Goal: Task Accomplishment & Management: Use online tool/utility

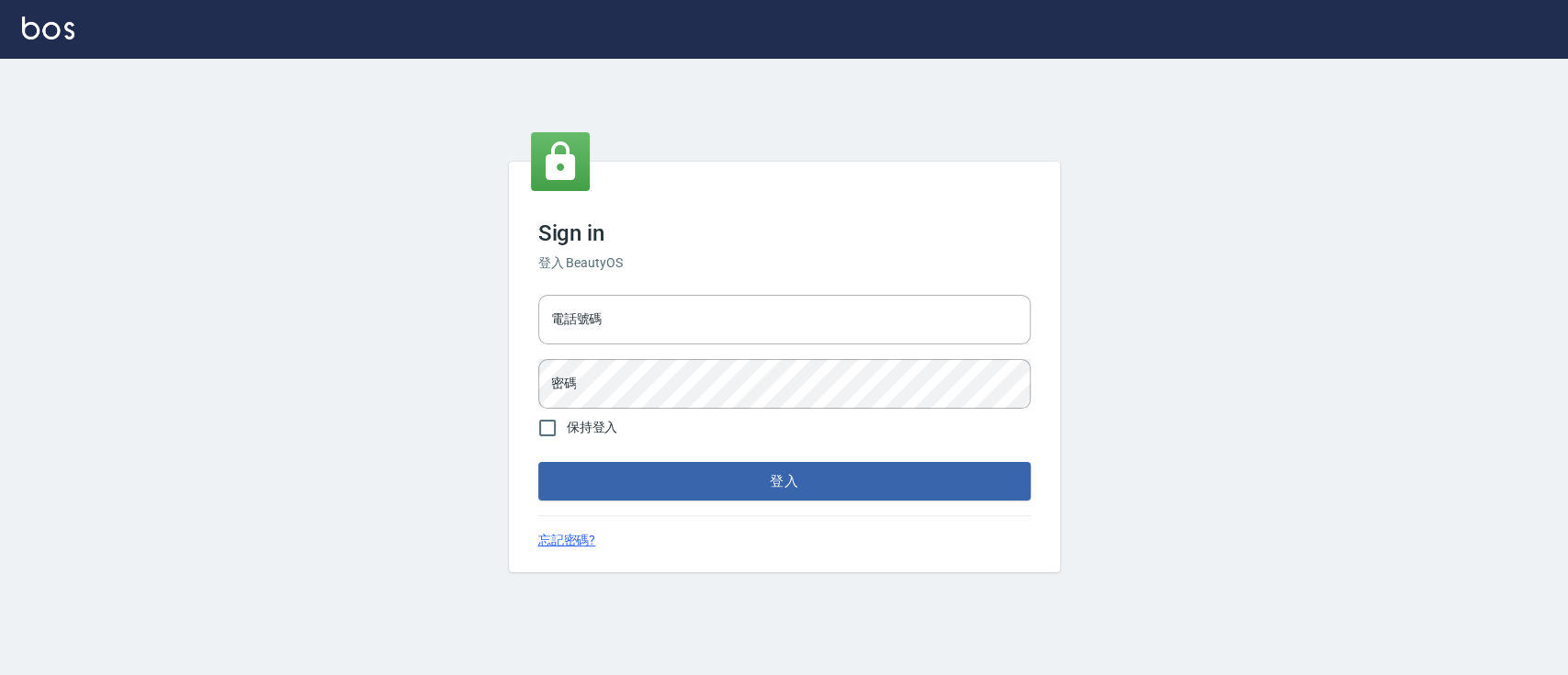
click at [836, 286] on div "Sign in 登入 BeautyOS 電話號碼 電話號碼 密碼 密碼 保持登入 登入 忘記密碼?" at bounding box center [784, 366] width 551 height 410
click at [829, 335] on input "電話號碼" at bounding box center [784, 320] width 492 height 50
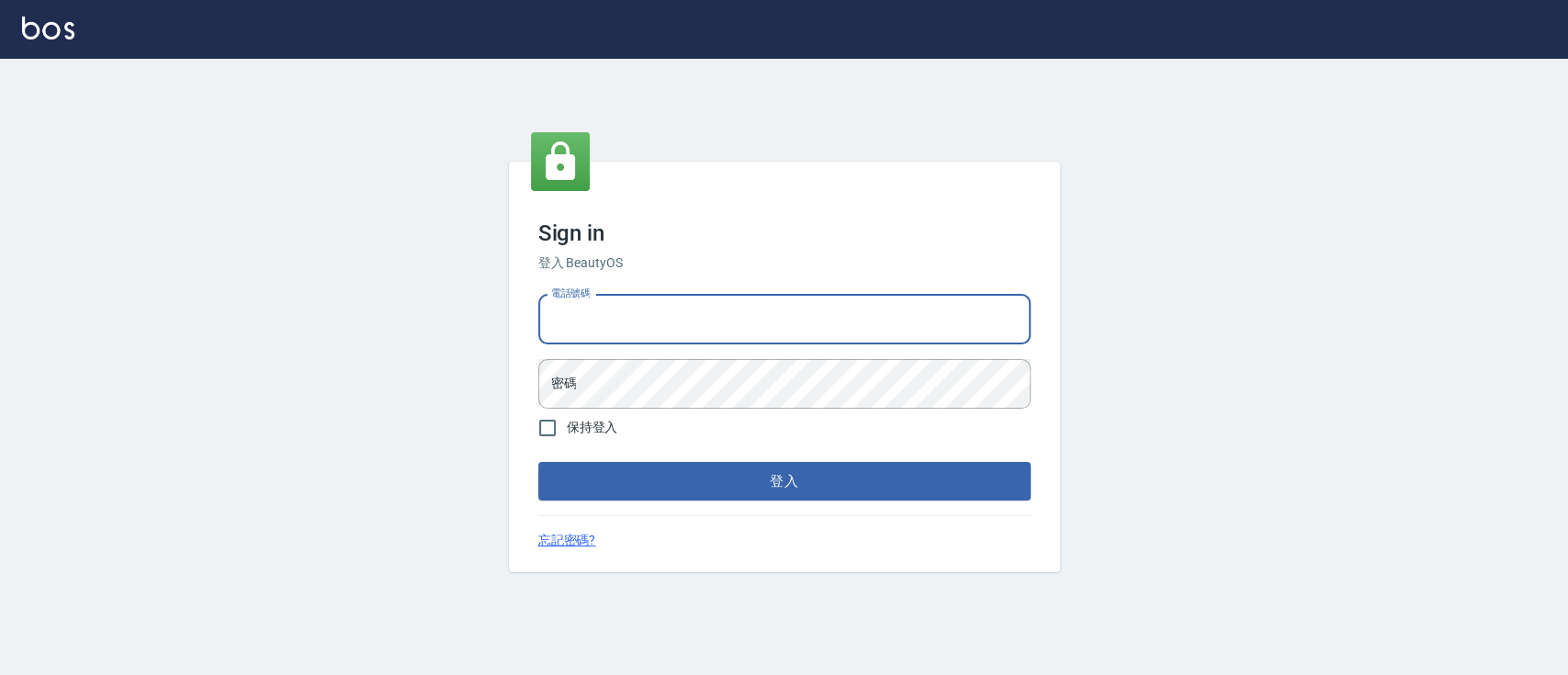
type input "0223817575"
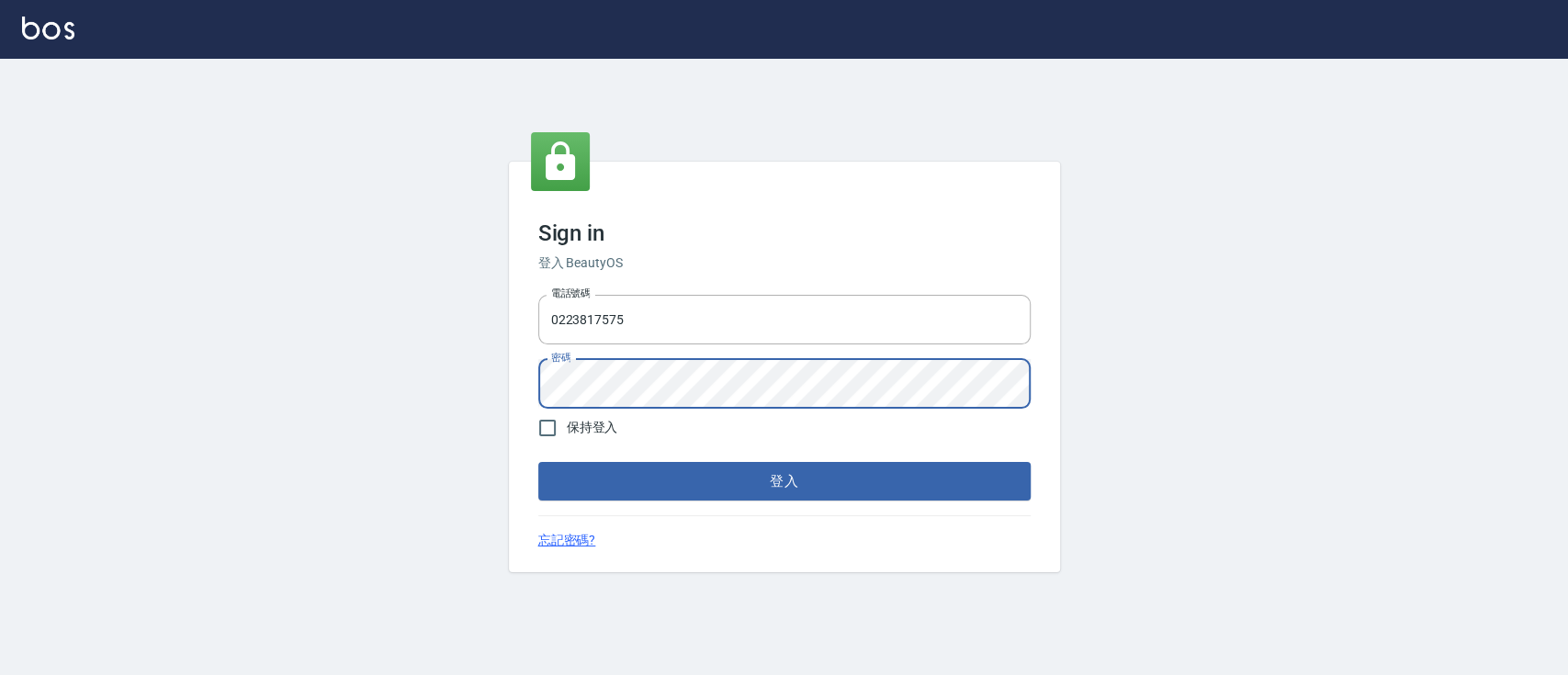
click at [538, 462] on button "登入" at bounding box center [784, 481] width 492 height 39
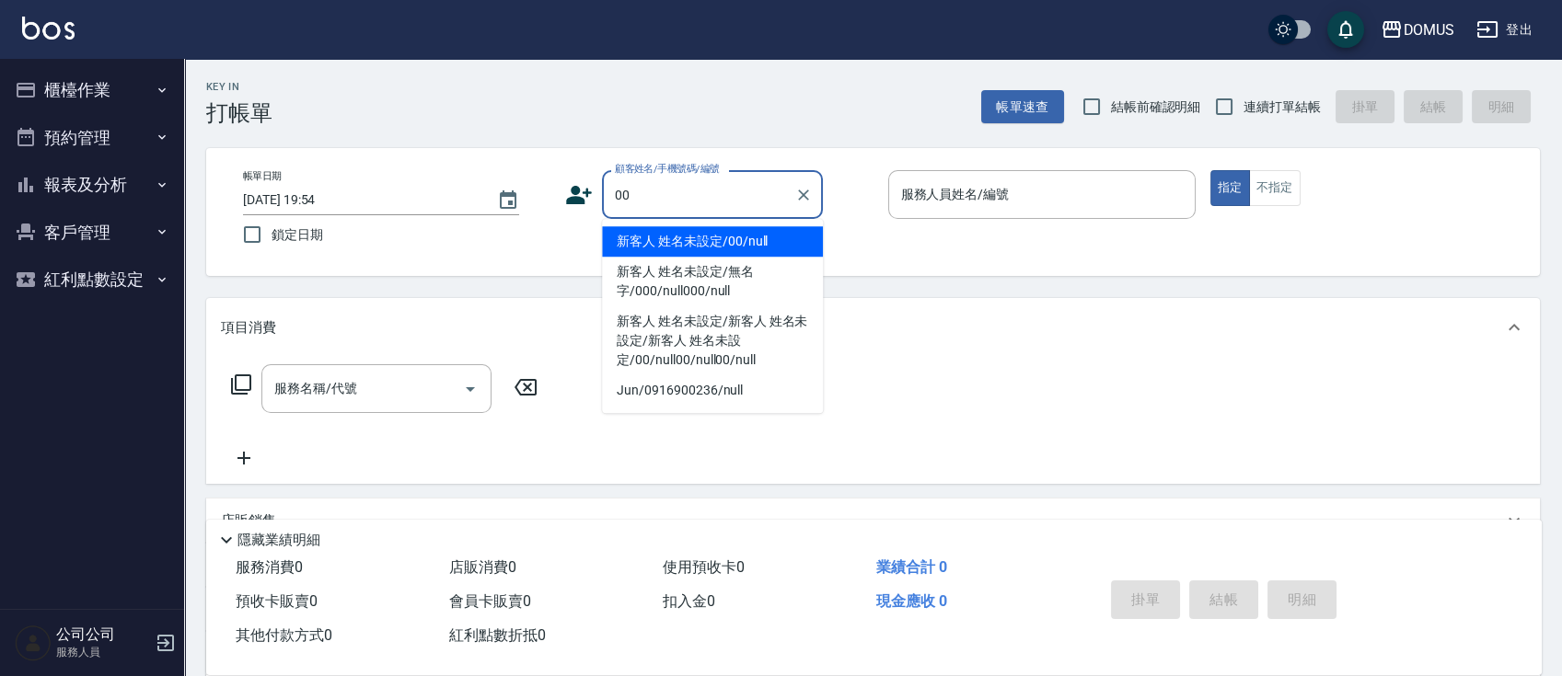
type input "新客人 姓名未設定/00/null"
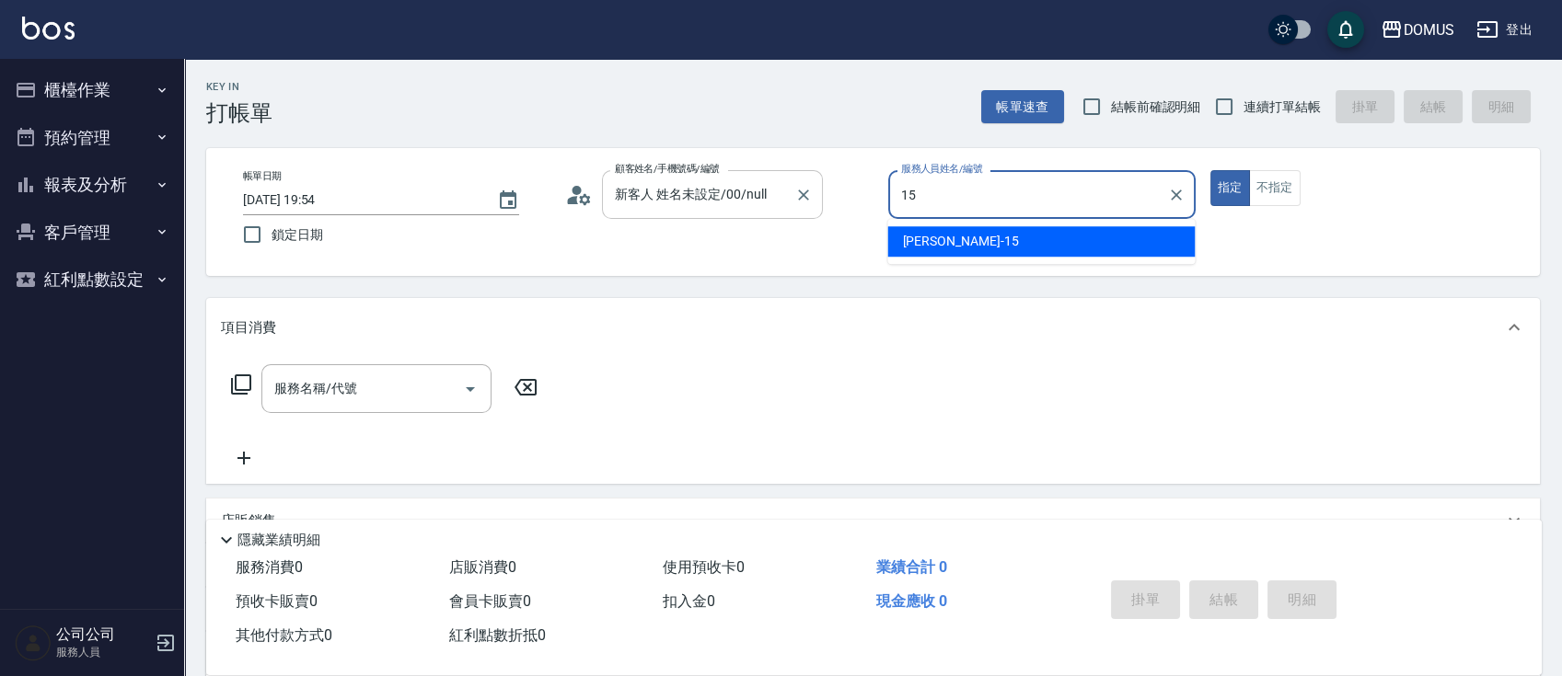
type input "[PERSON_NAME]-15"
type button "true"
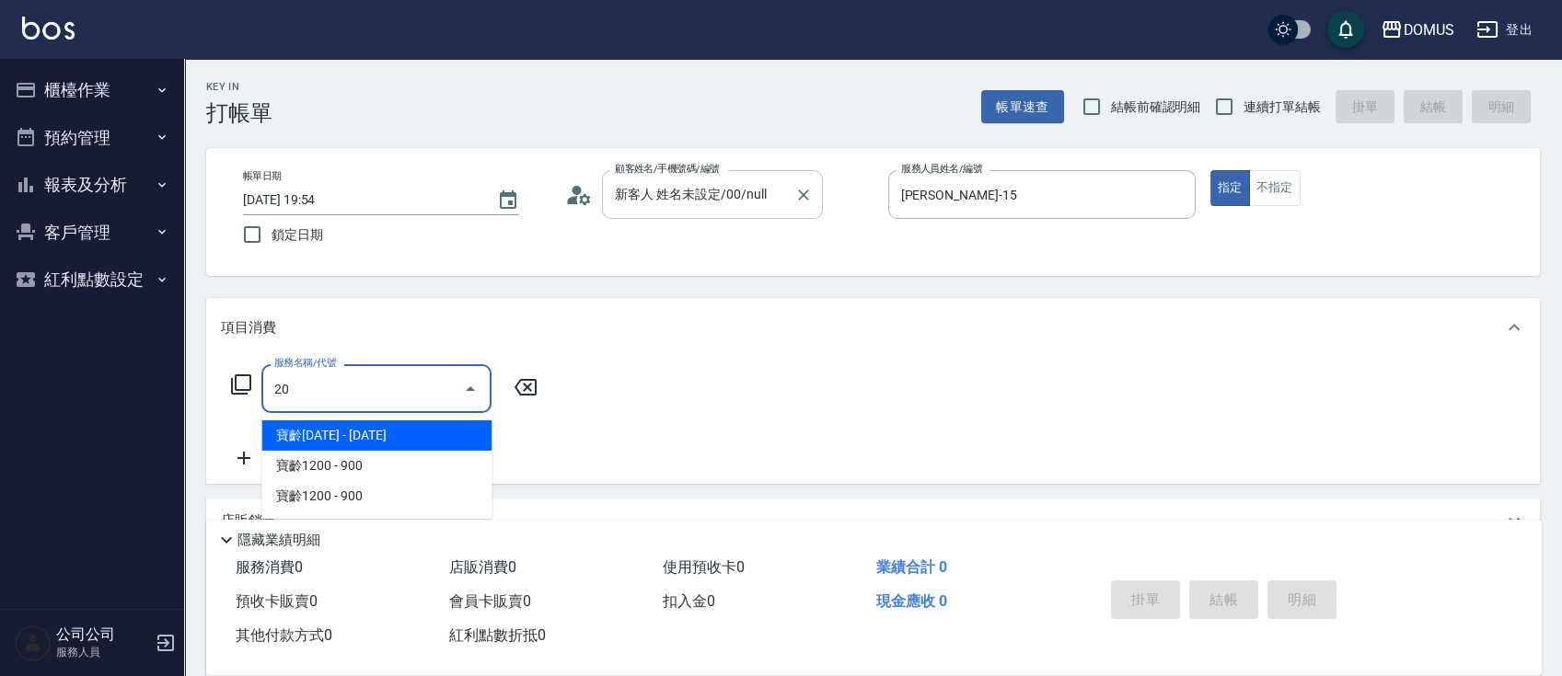
type input "201"
type input "20"
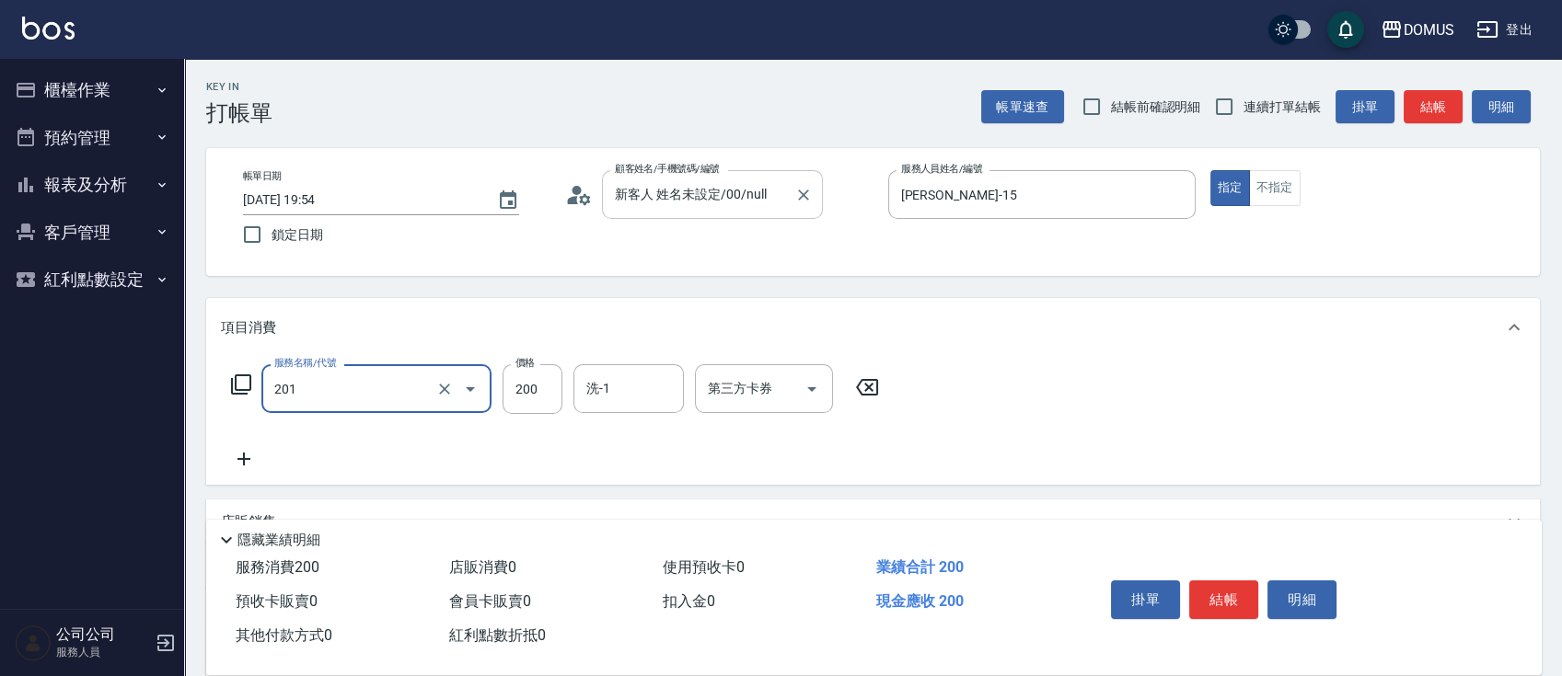
type input "洗髮(201)"
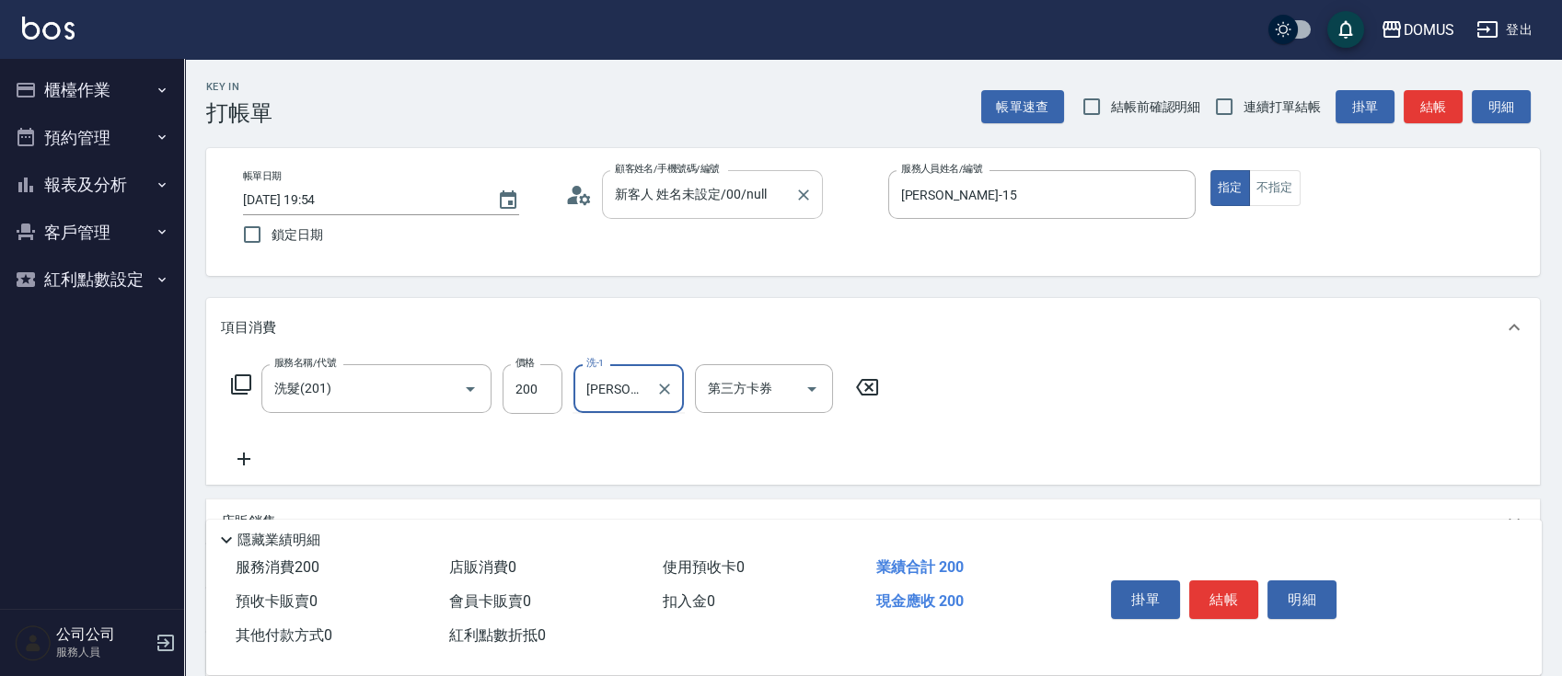
type input "ㄏㄠˊ"
click at [653, 394] on button "Clear" at bounding box center [665, 389] width 26 height 26
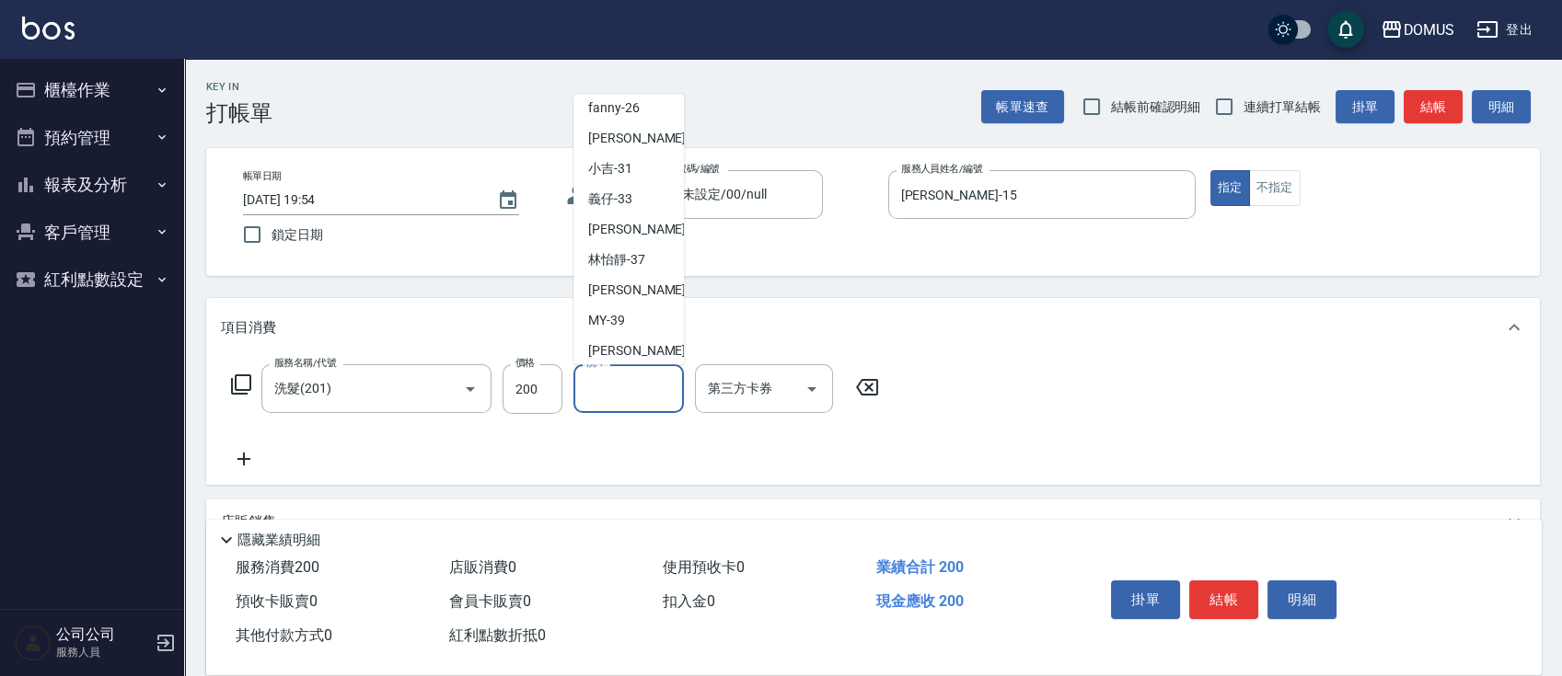
scroll to position [199, 0]
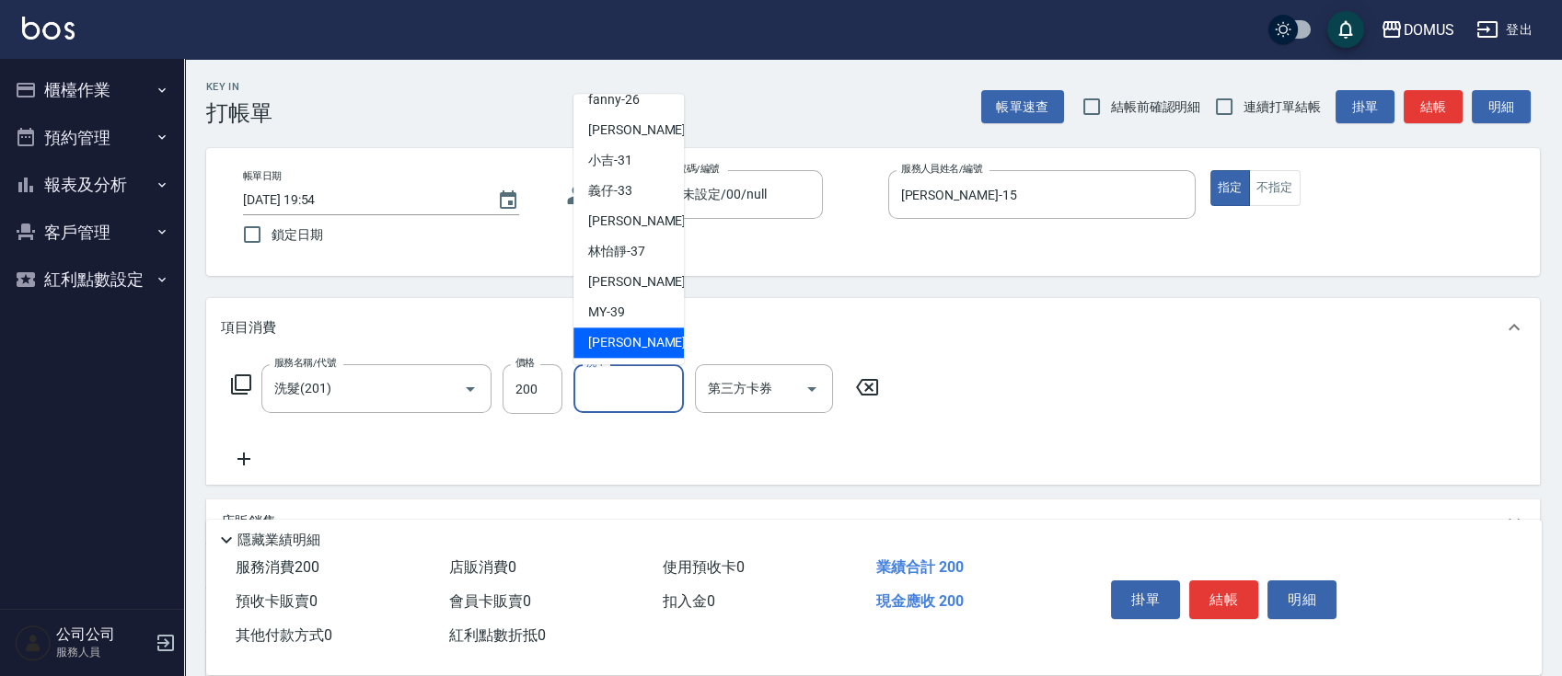
click at [622, 346] on span "[PERSON_NAME] -40" at bounding box center [646, 342] width 116 height 19
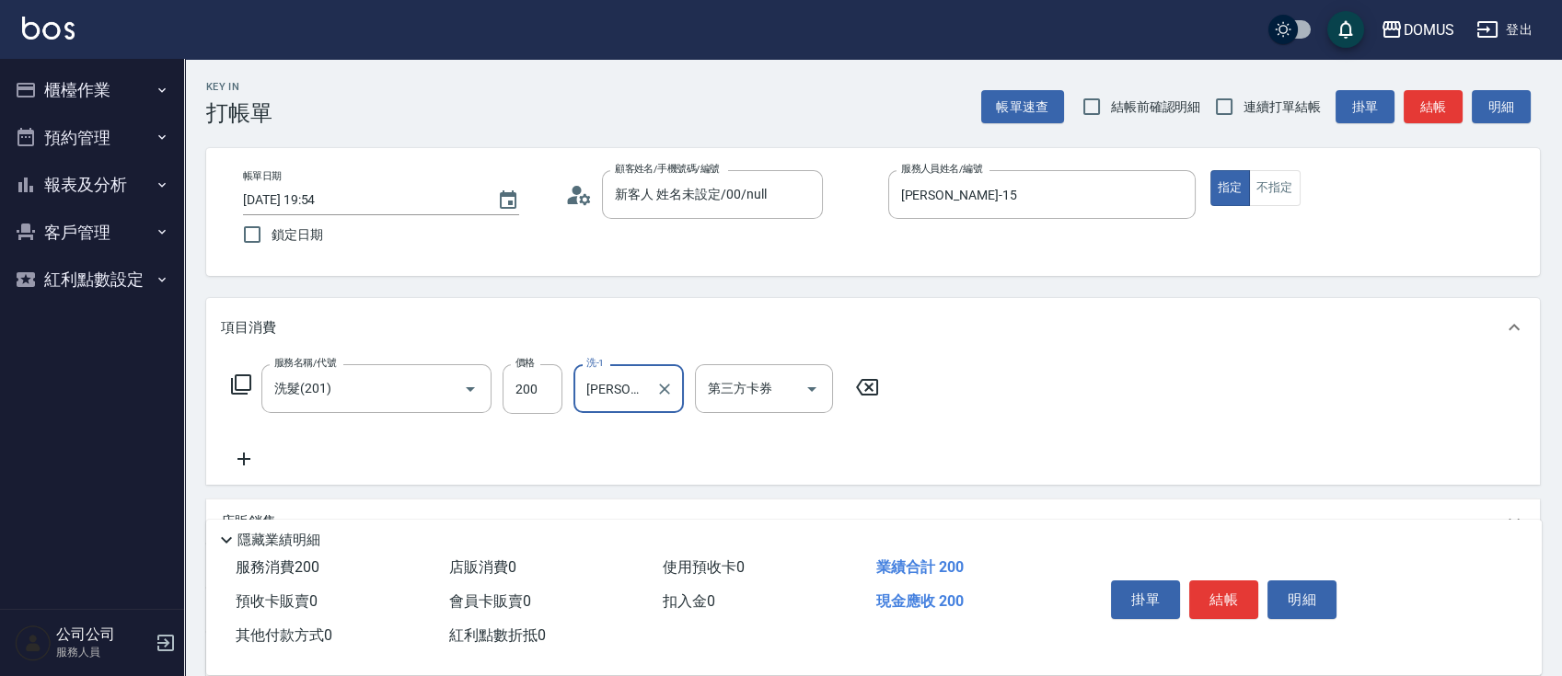
click at [628, 392] on input "[PERSON_NAME]-40" at bounding box center [615, 389] width 66 height 32
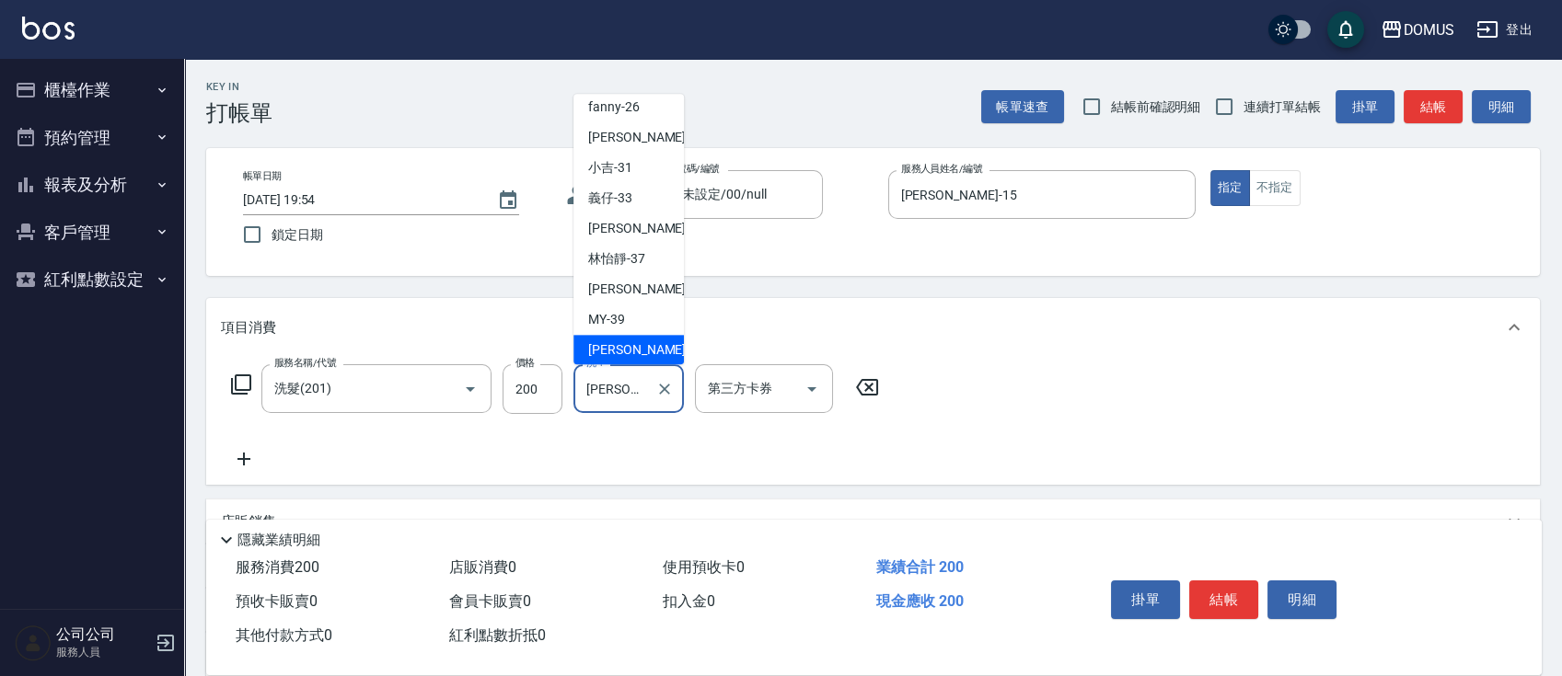
click at [635, 402] on input "[PERSON_NAME]-40" at bounding box center [615, 389] width 66 height 32
type input "[PERSON_NAME]-40"
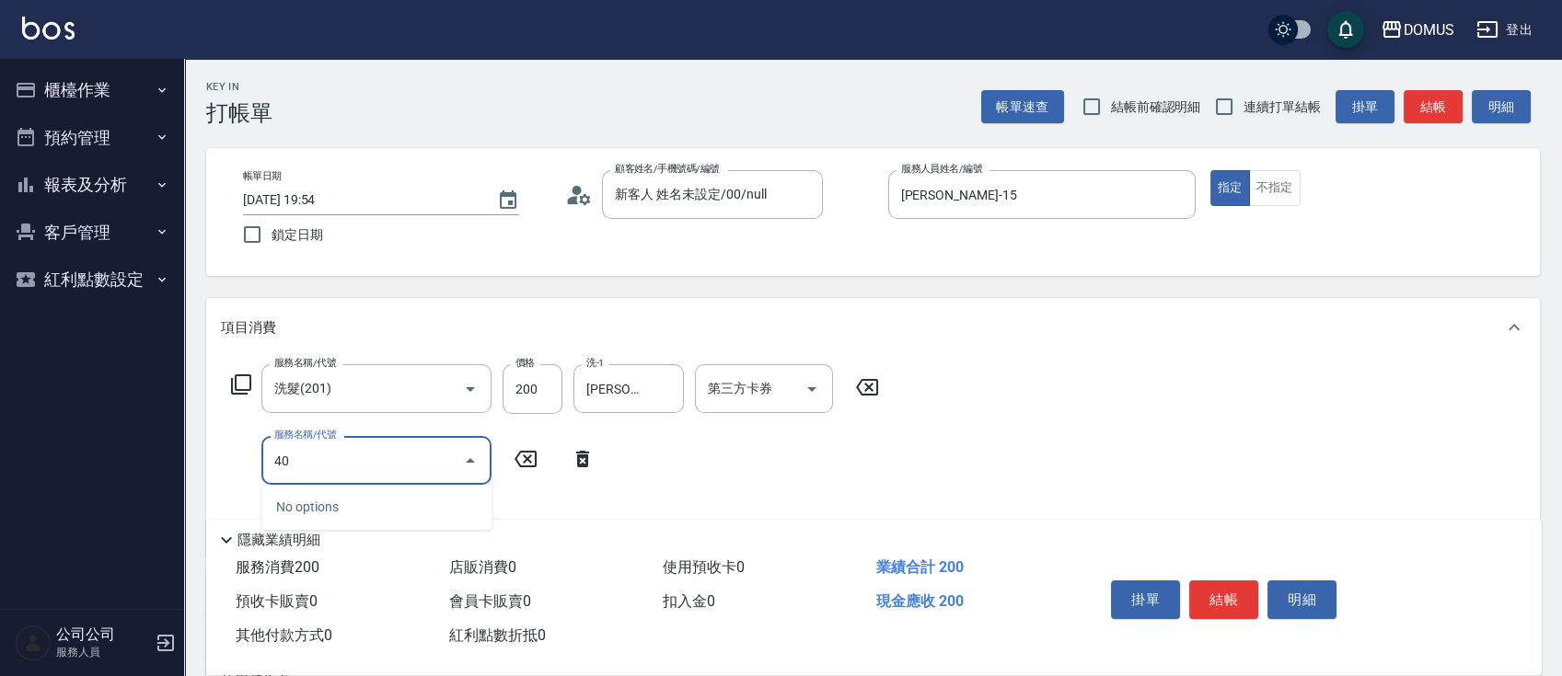
type input "401"
type input "40"
type input "剪髮(401)"
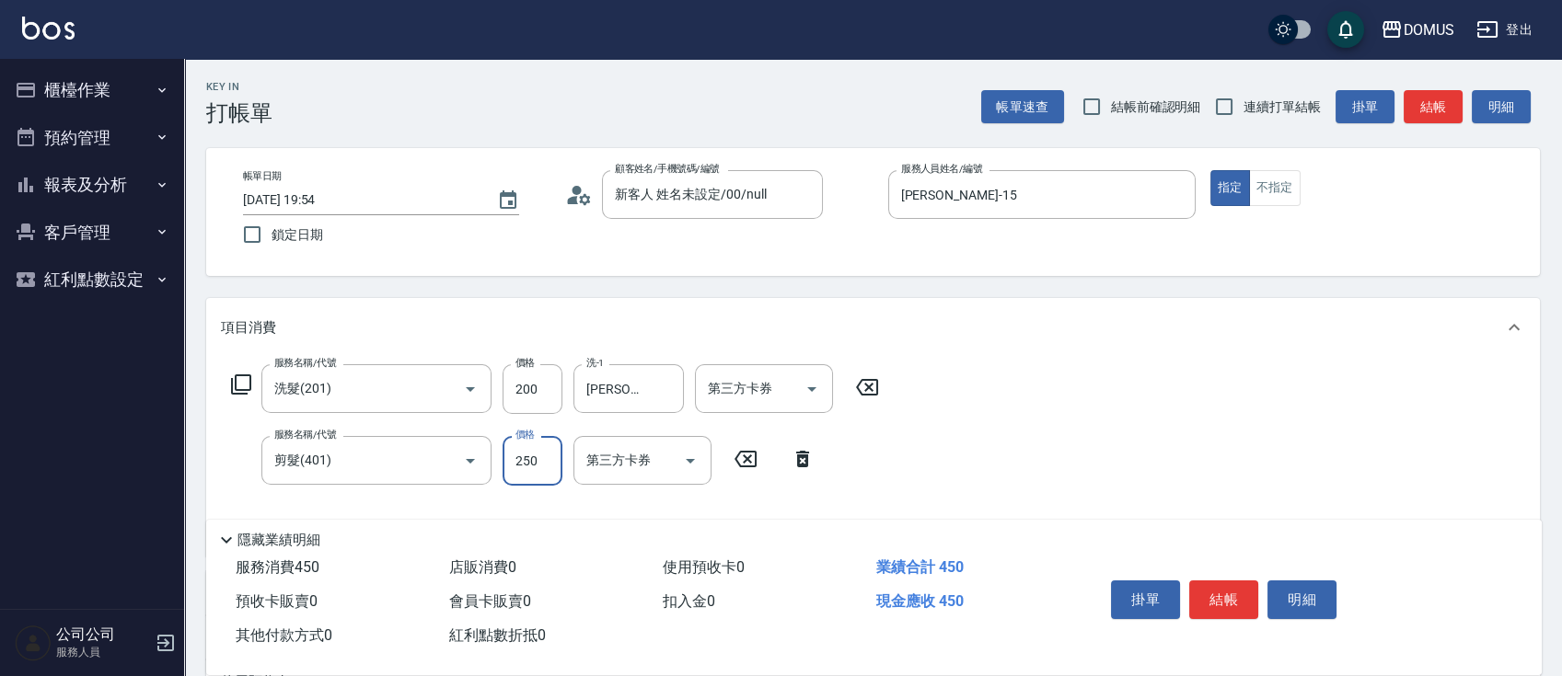
type input "20"
type input "40"
type input "60"
type input "400"
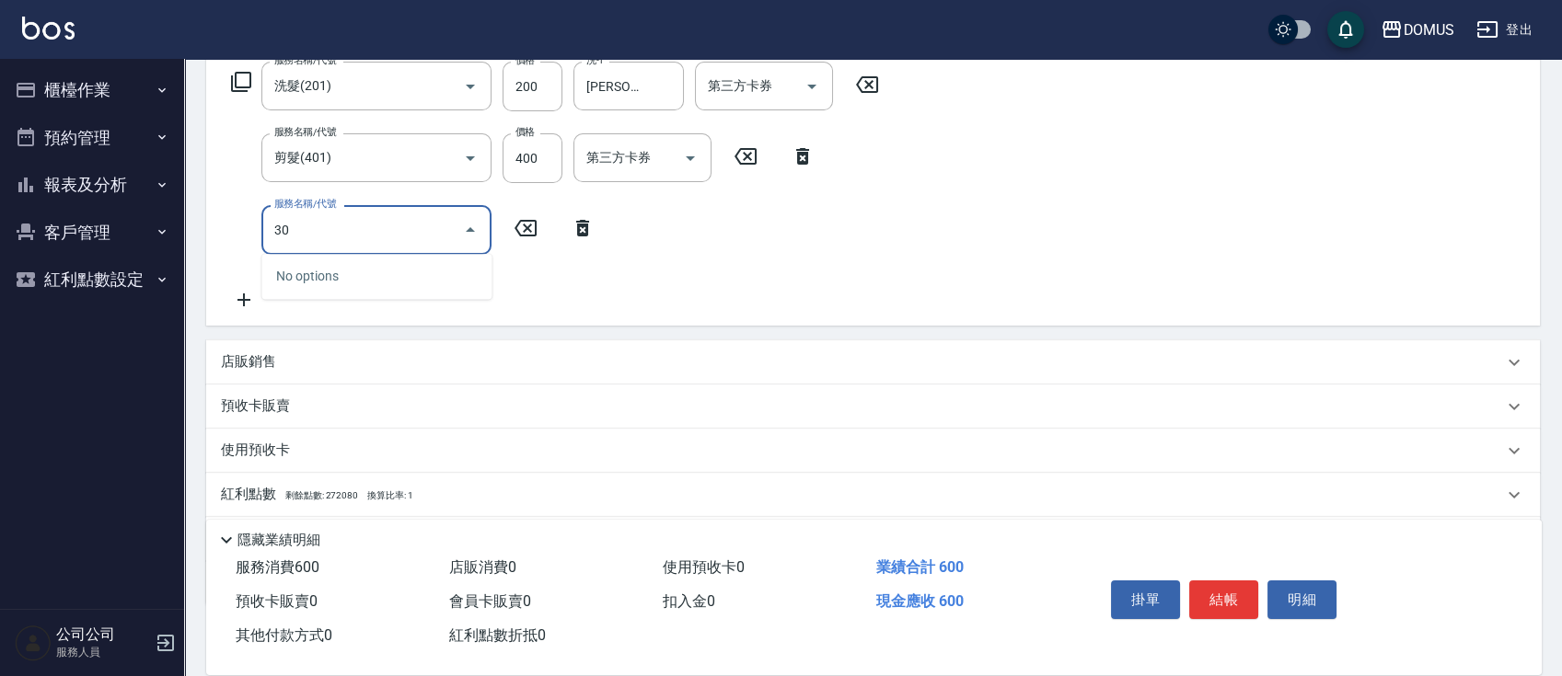
type input "301"
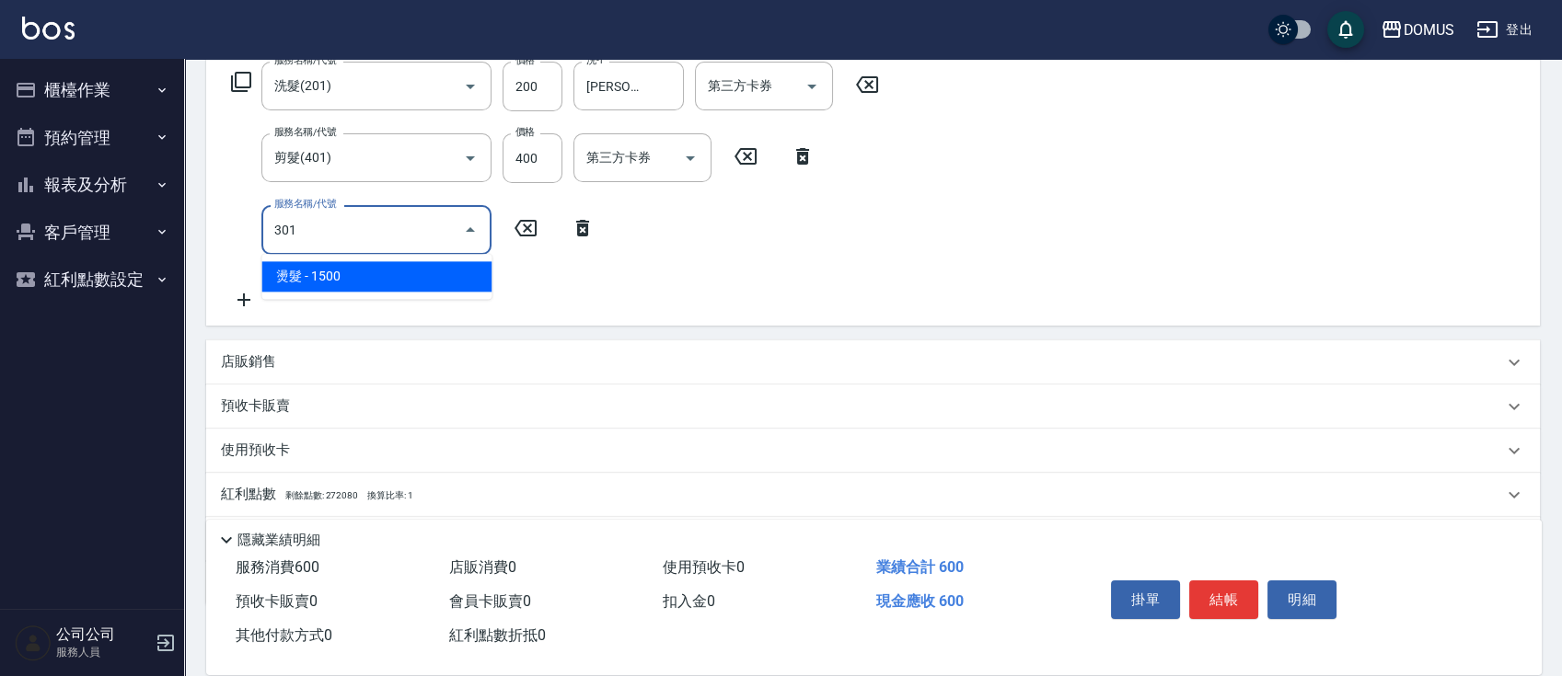
type input "210"
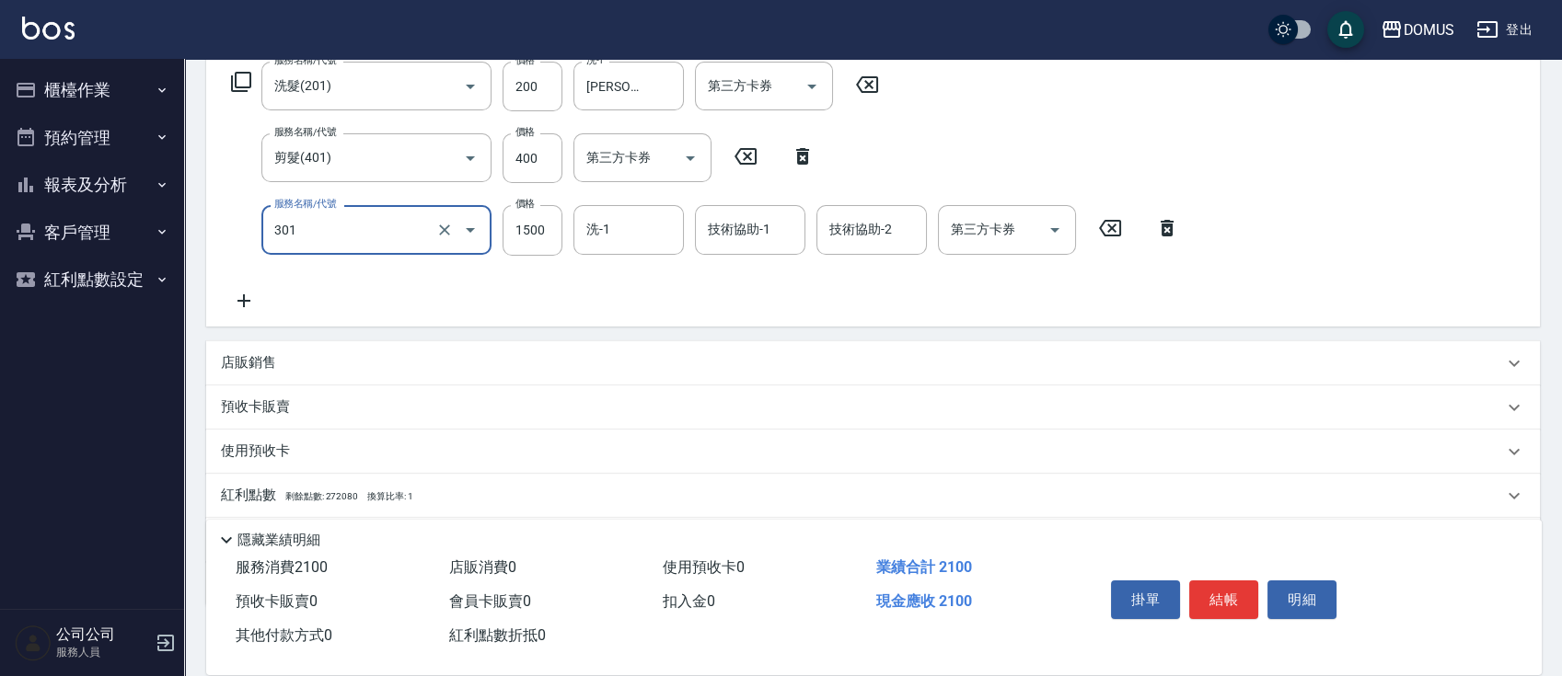
type input "燙髮(301)"
type input "60"
type input "50"
type input "110"
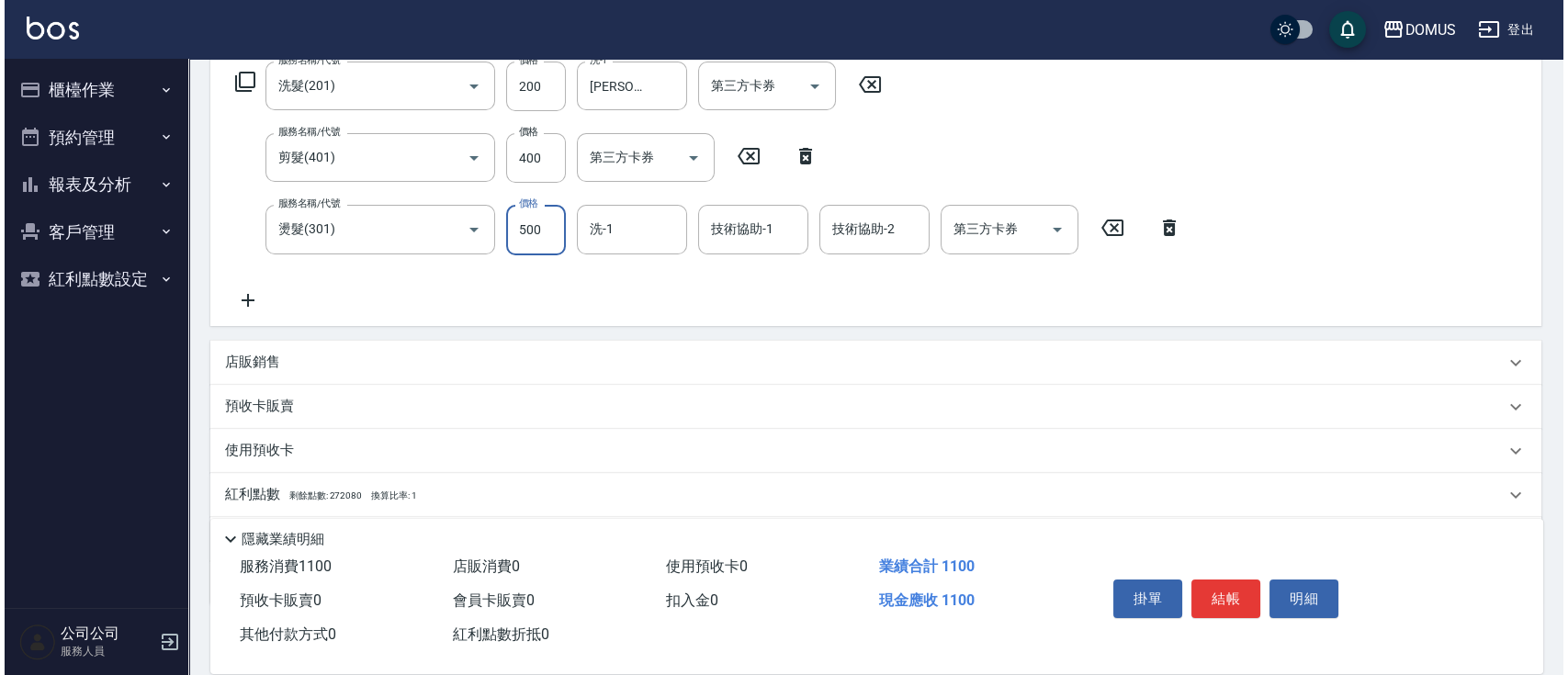
scroll to position [0, 0]
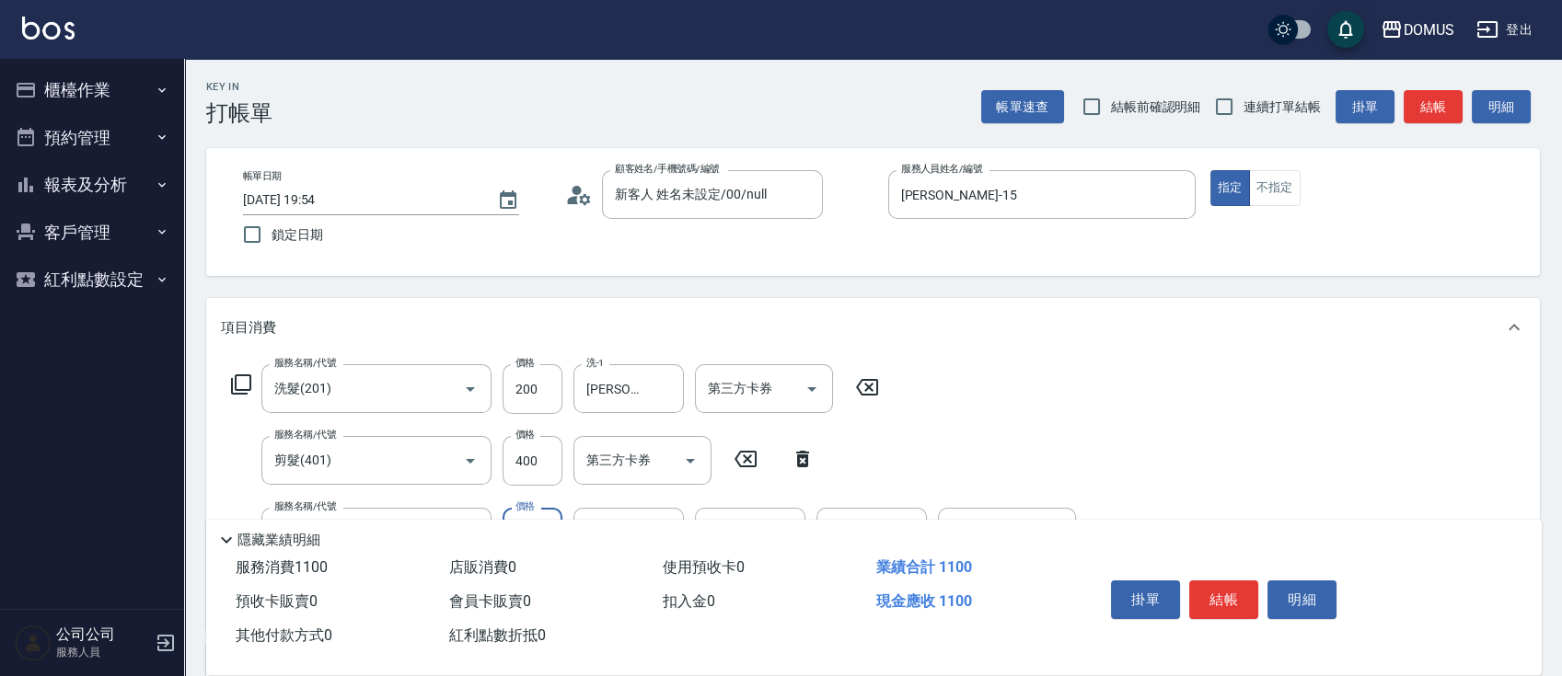
type input "500"
click at [1259, 107] on span "連續打單結帳" at bounding box center [1281, 107] width 77 height 19
click at [1243, 107] on input "連續打單結帳" at bounding box center [1224, 106] width 39 height 39
checkbox input "true"
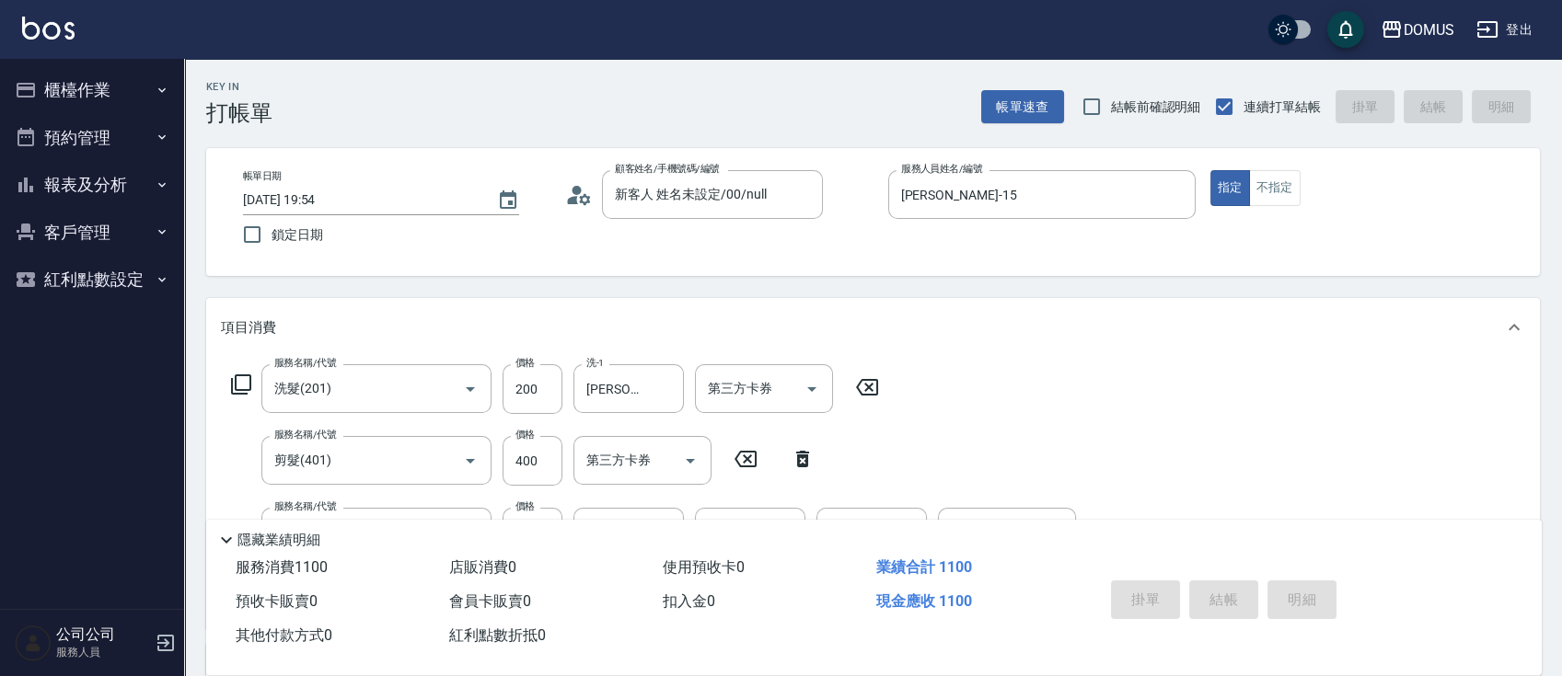
type input "[DATE] 20:22"
type input "0"
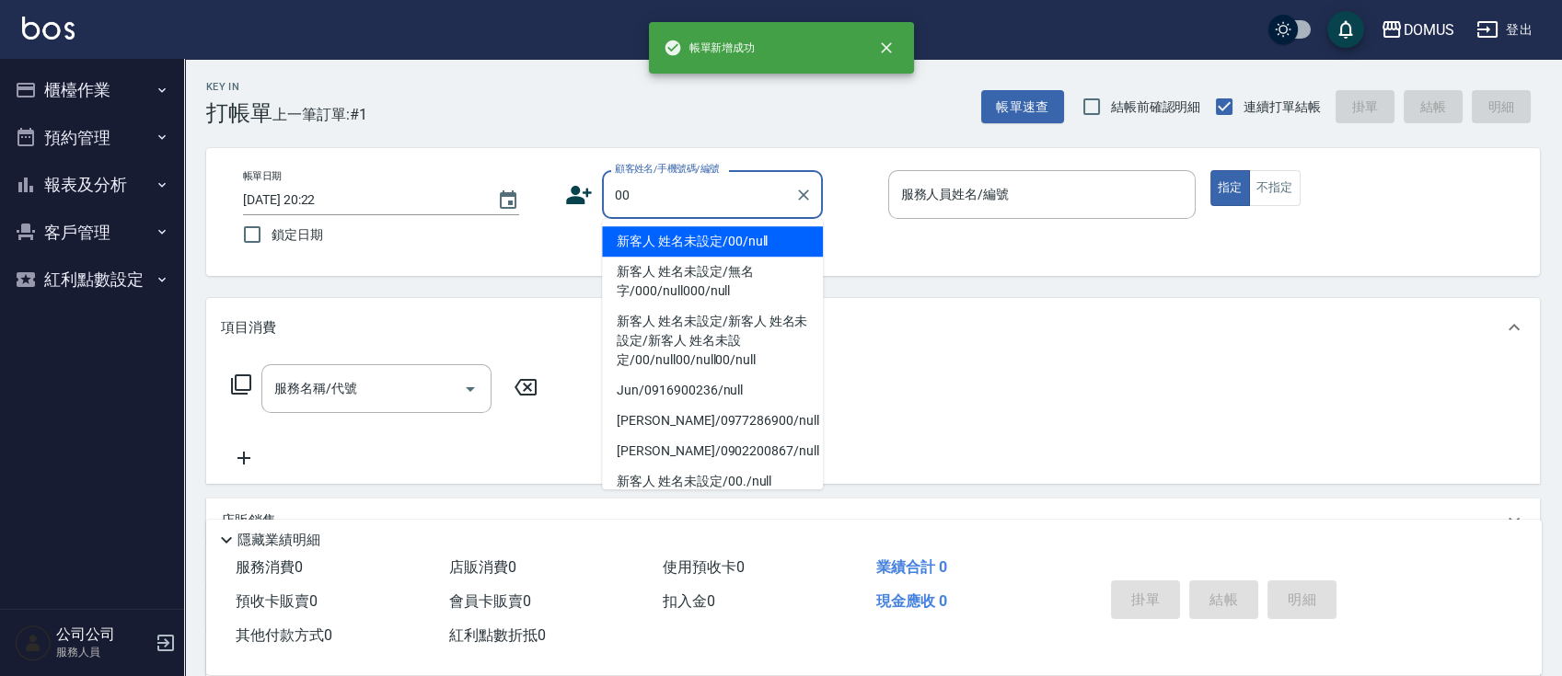
type input "新客人 姓名未設定/00/null"
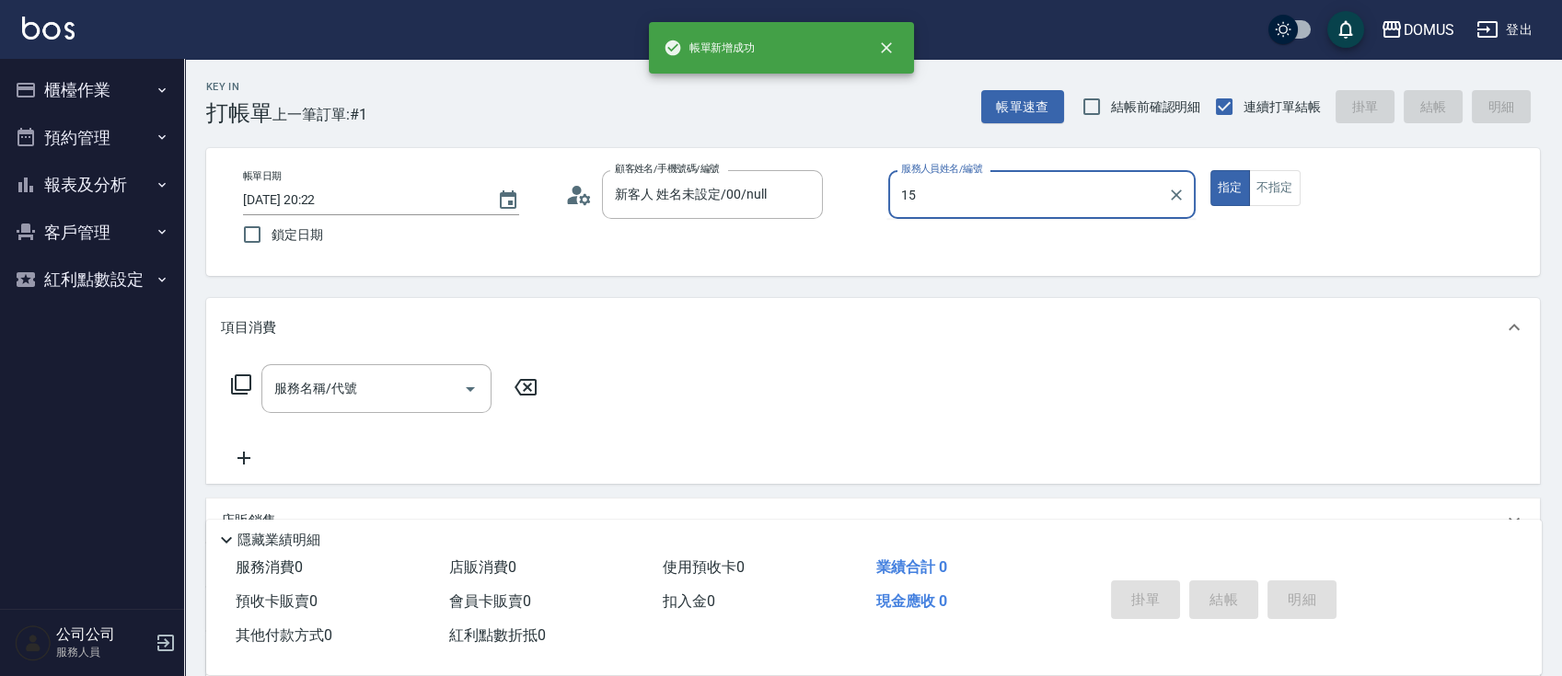
type input "[PERSON_NAME]-15"
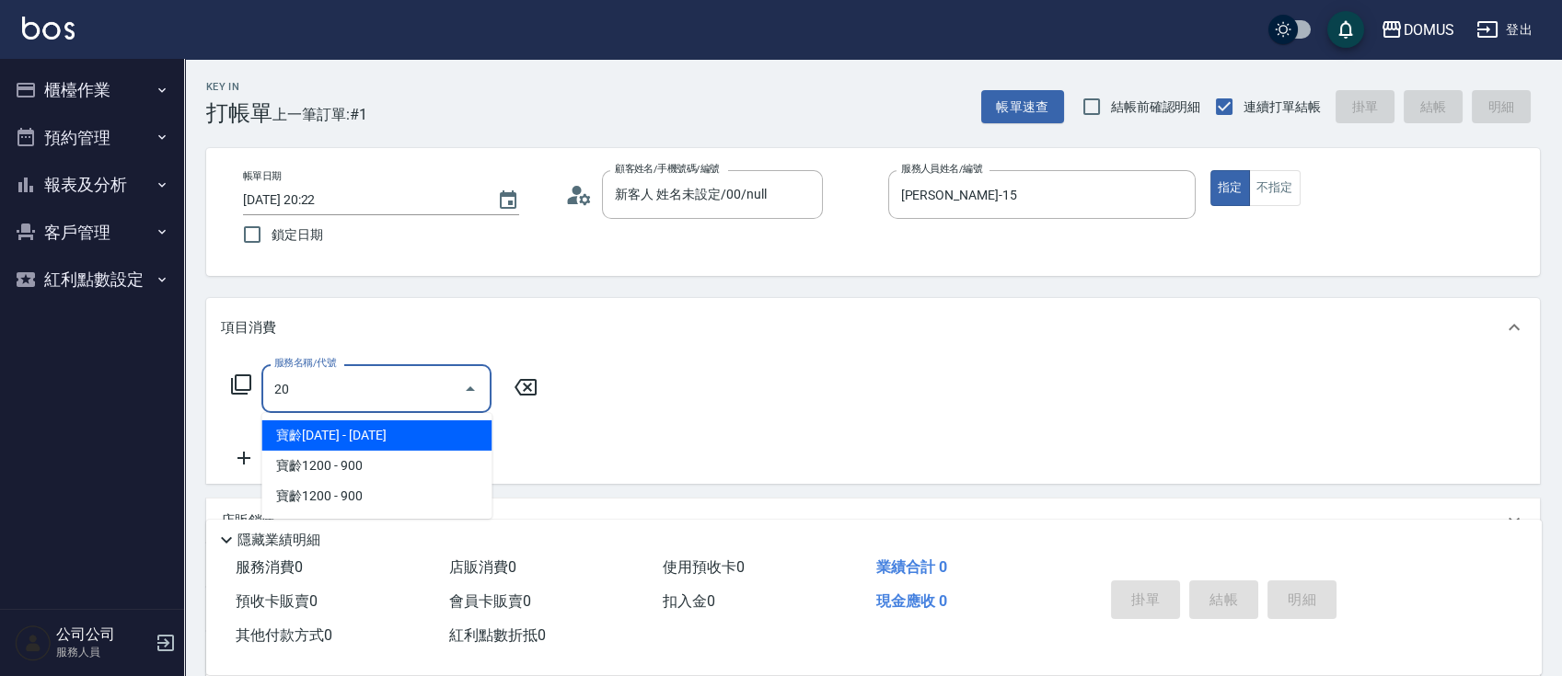
type input "201"
type input "20"
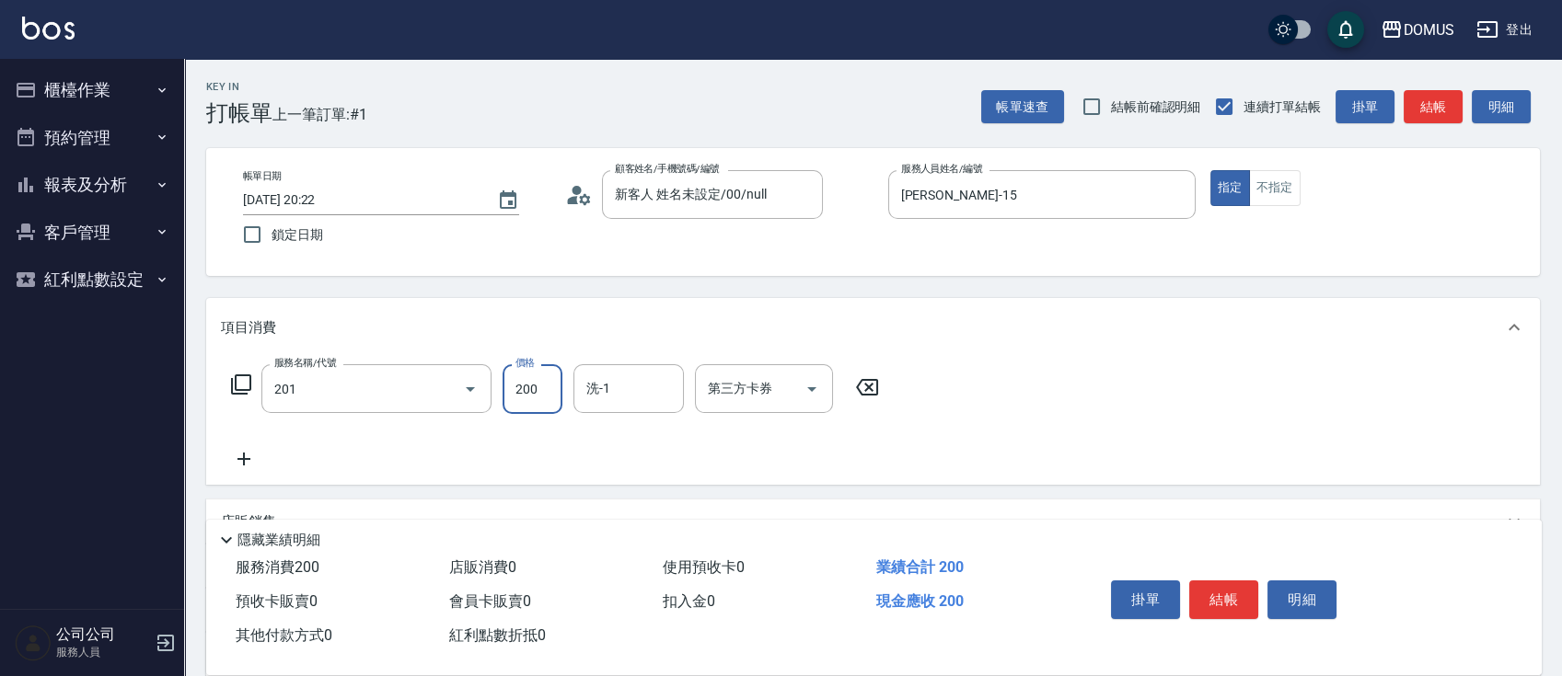
type input "洗髮(201)"
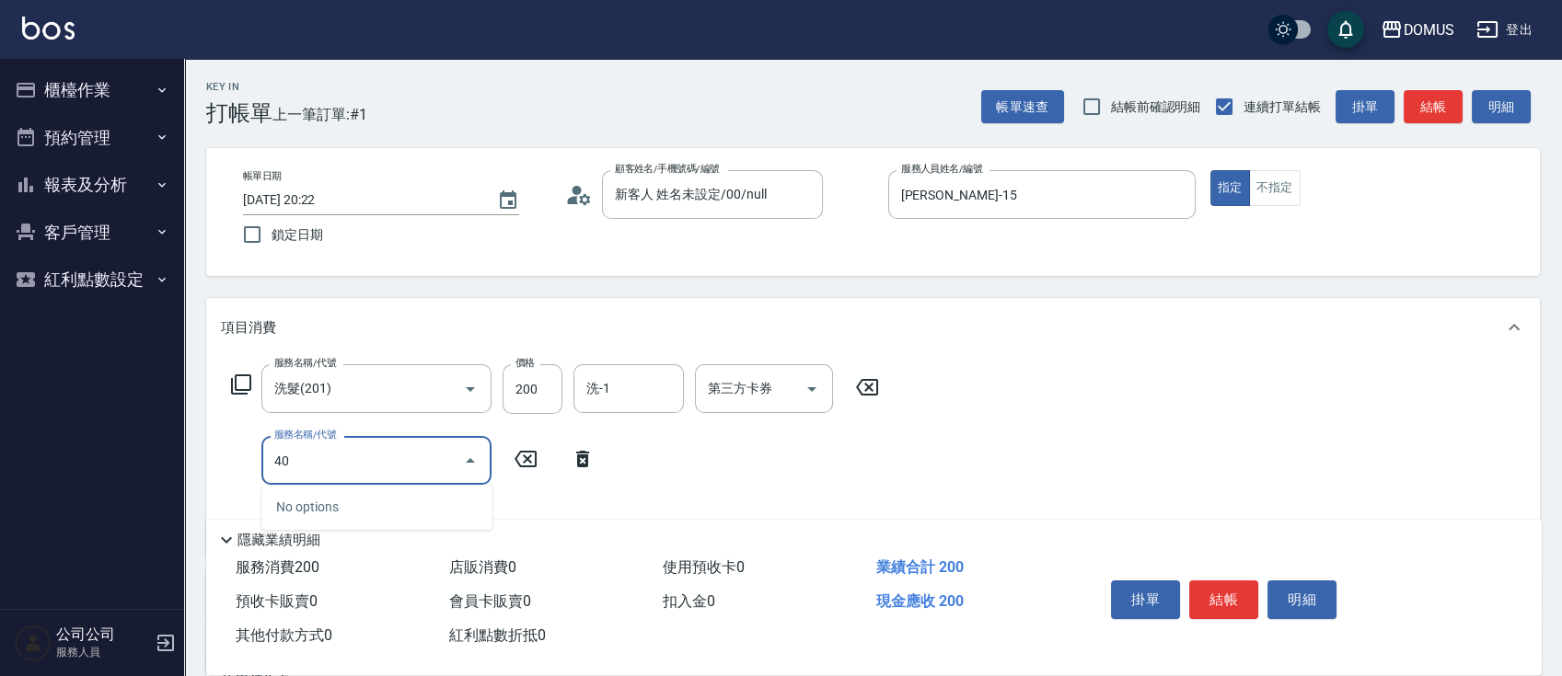
type input "401"
type input "40"
type input "剪髮(401)"
type input "20"
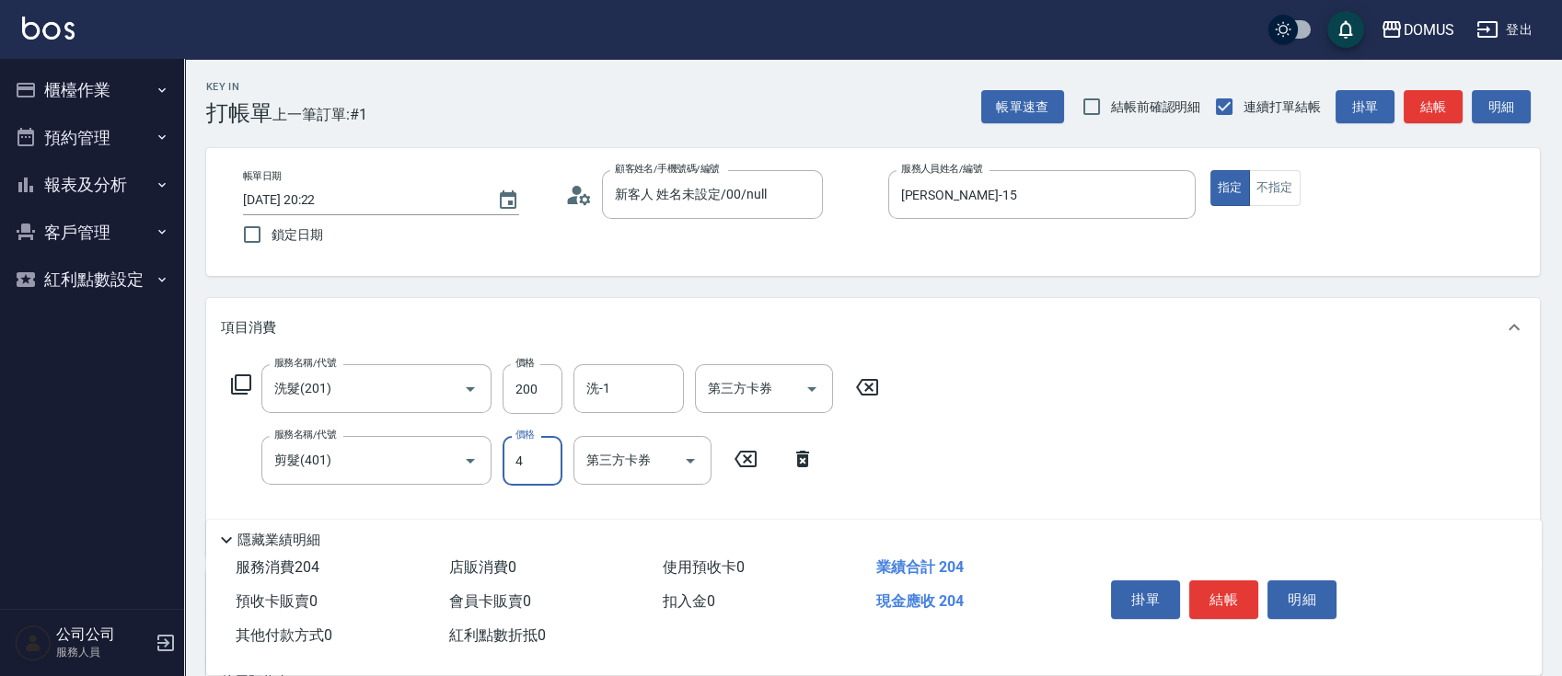
type input "40"
type input "60"
type input "400"
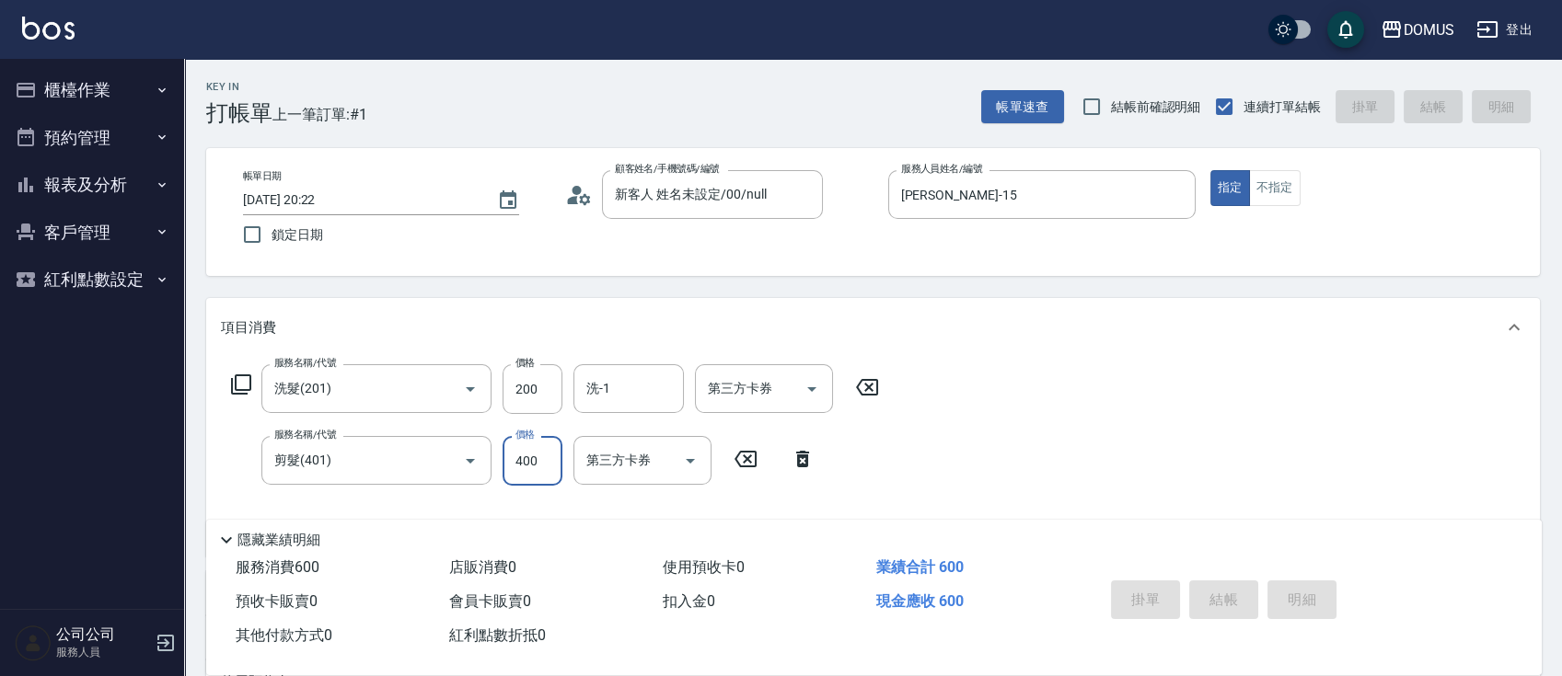
type input "0"
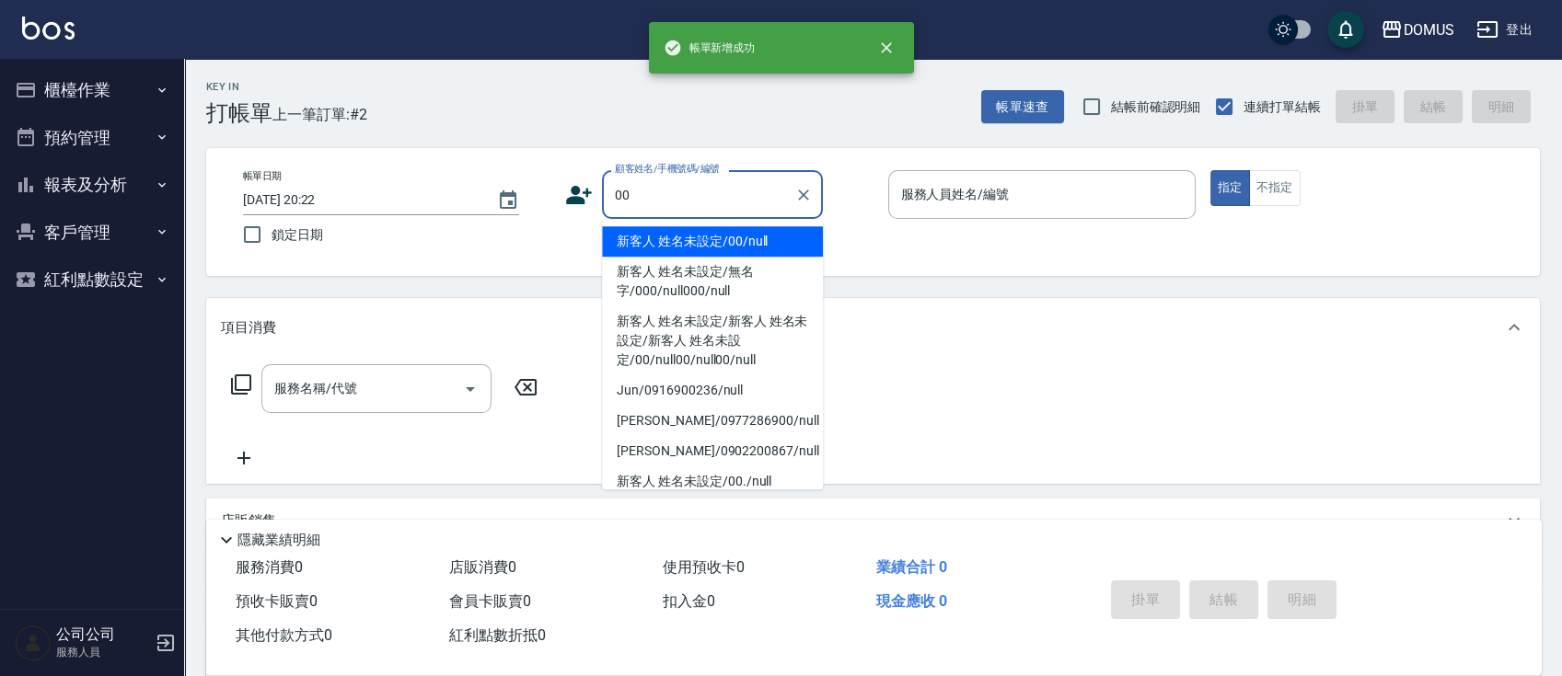
type input "新客人 姓名未設定/00/null"
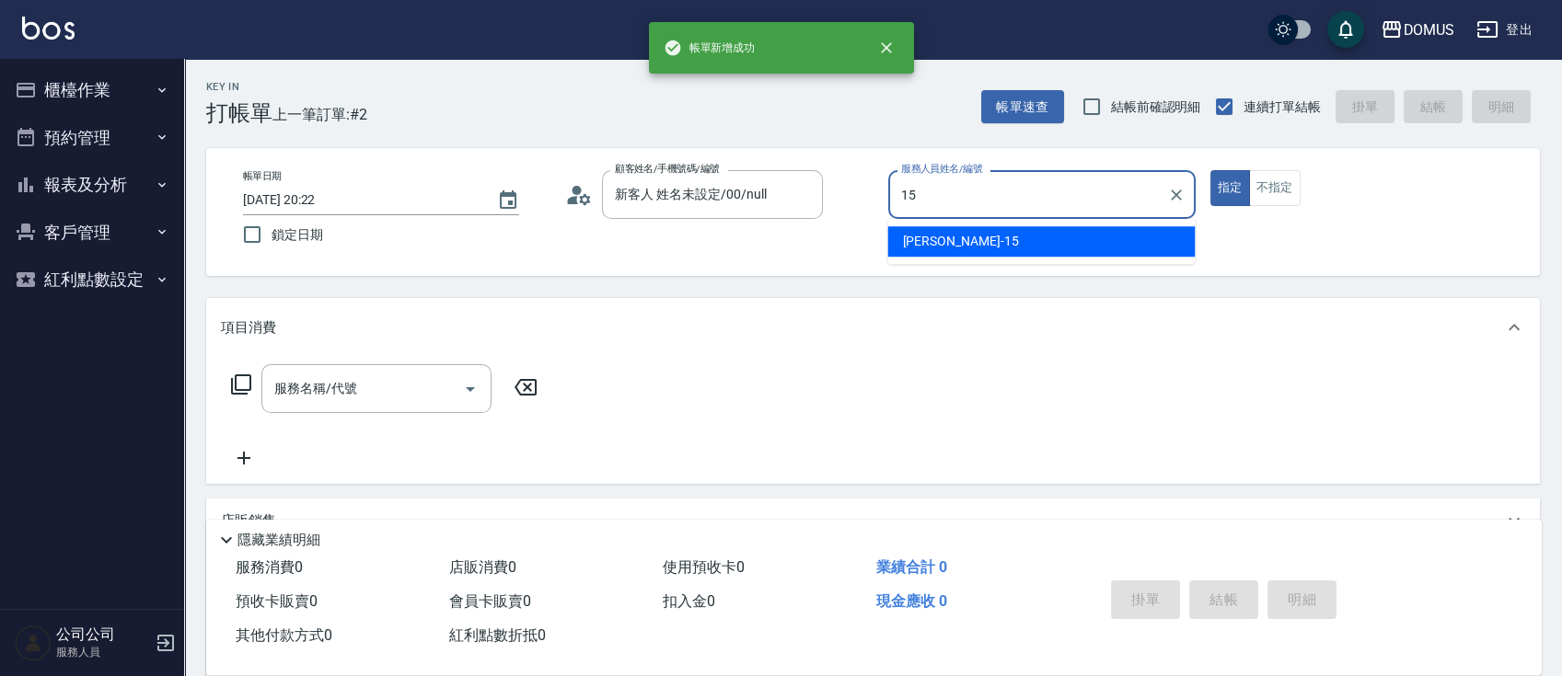
type input "[PERSON_NAME]-15"
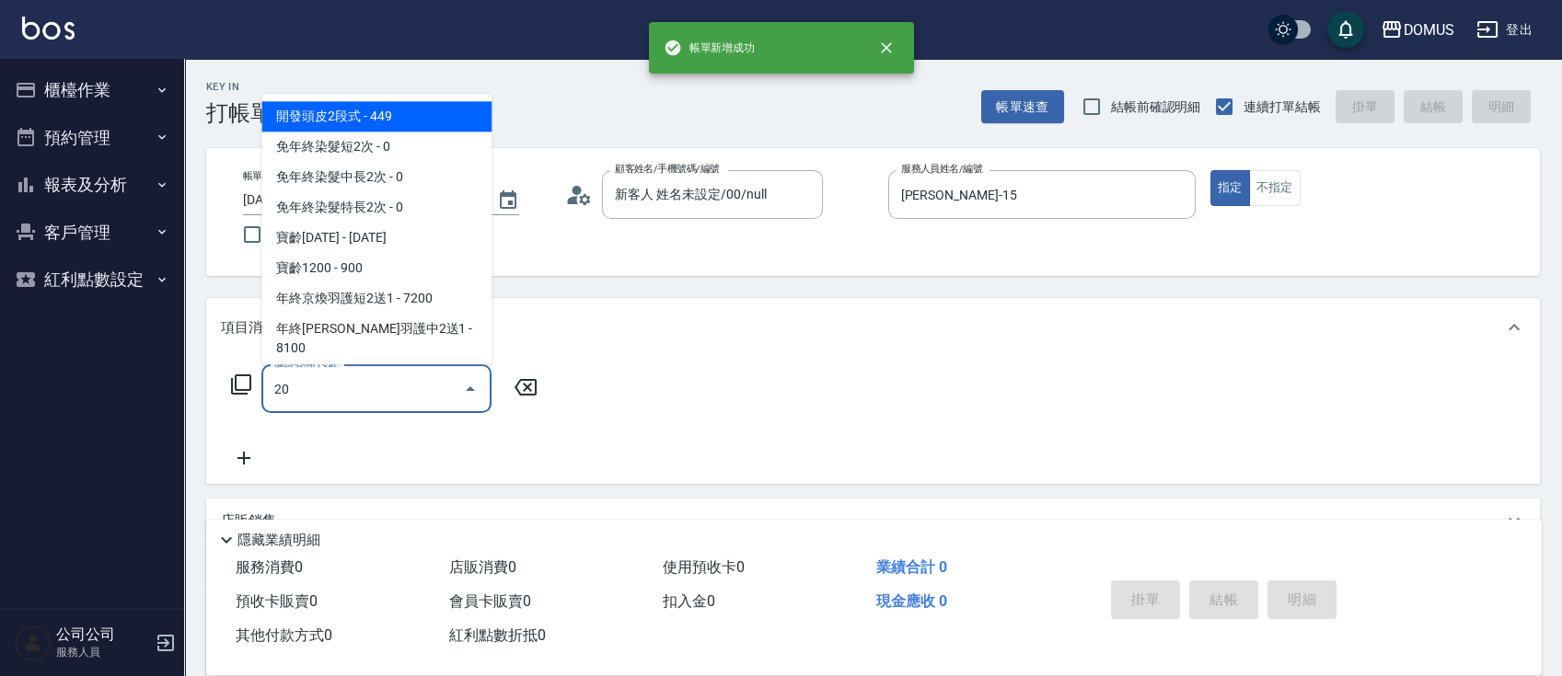
type input "201"
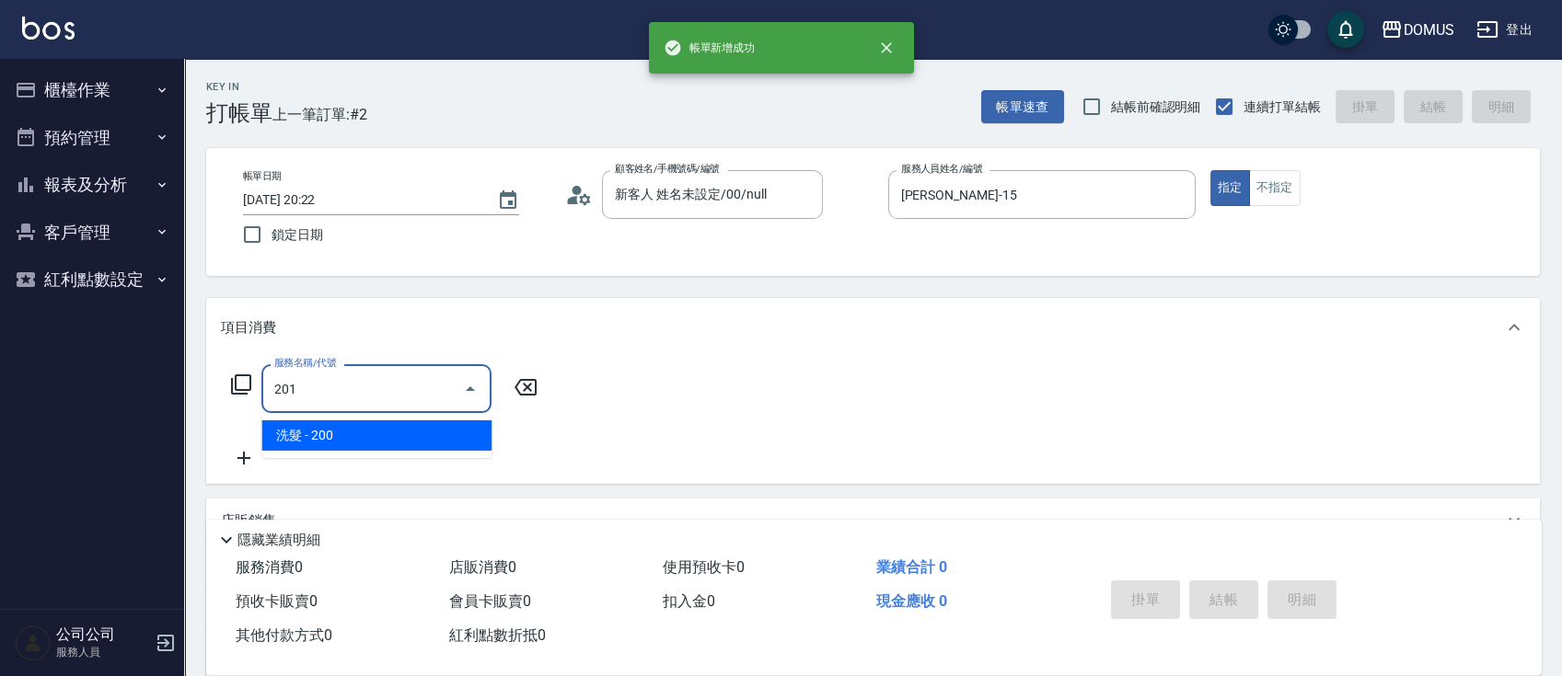
type input "20"
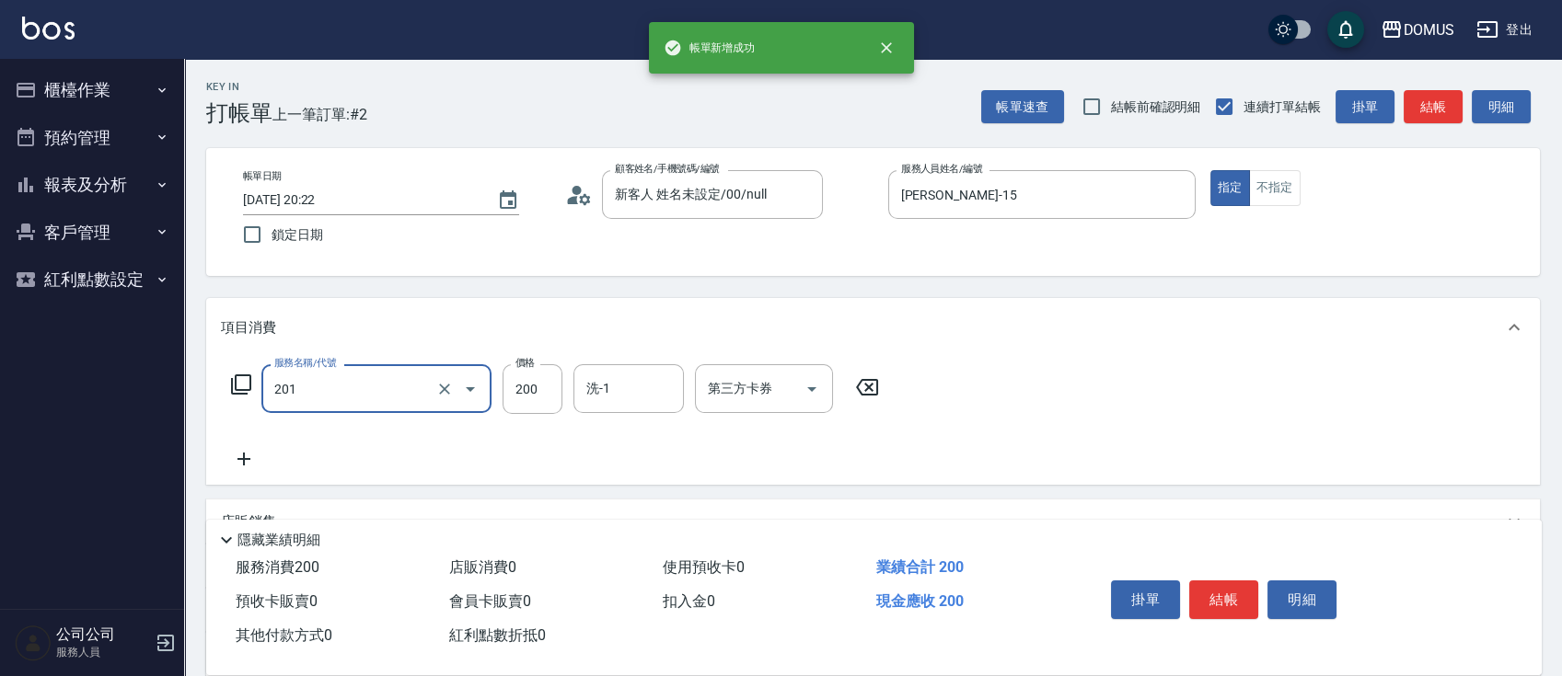
type input "洗髮(201)"
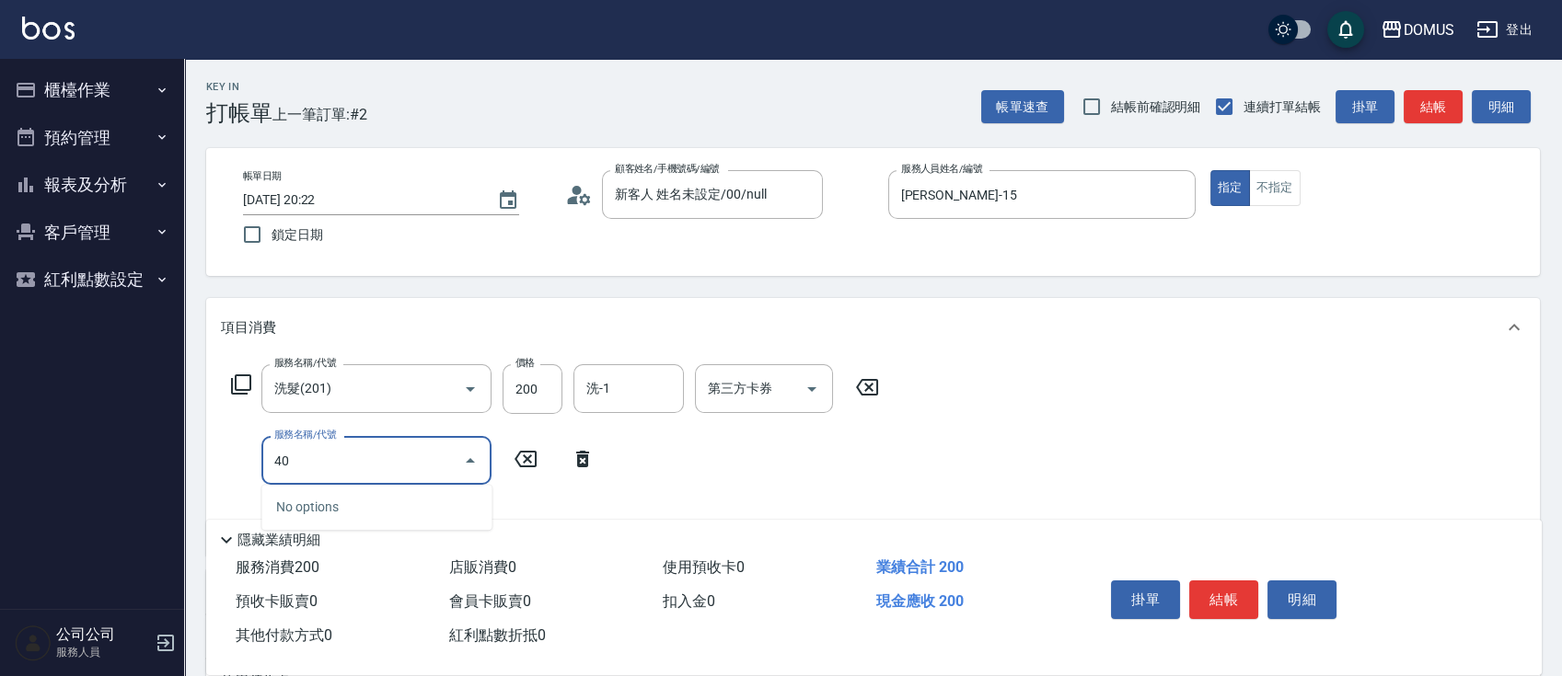
type input "401"
type input "40"
type input "剪髮(401)"
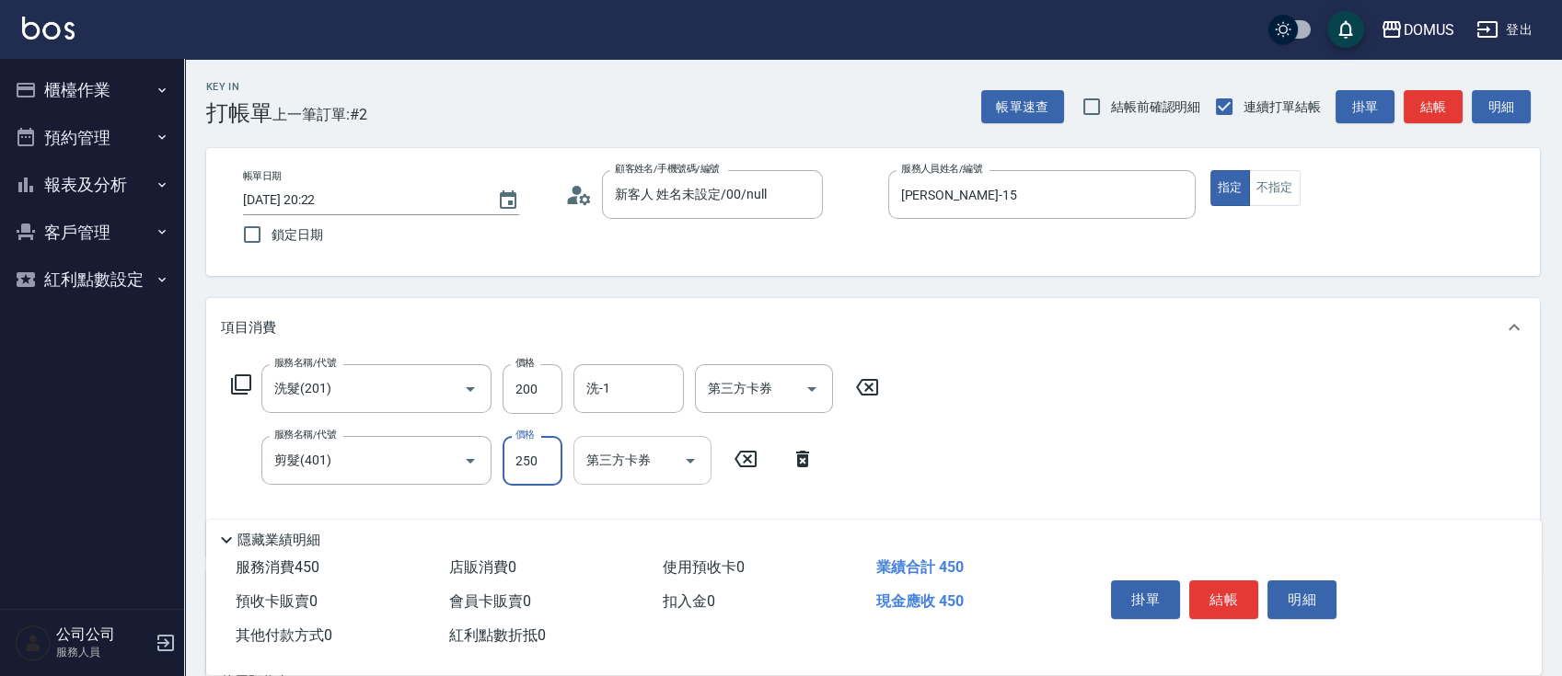
drag, startPoint x: 540, startPoint y: 451, endPoint x: 572, endPoint y: 443, distance: 33.3
click at [540, 451] on input "250" at bounding box center [532, 461] width 60 height 50
type input "20"
type input "40"
type input "60"
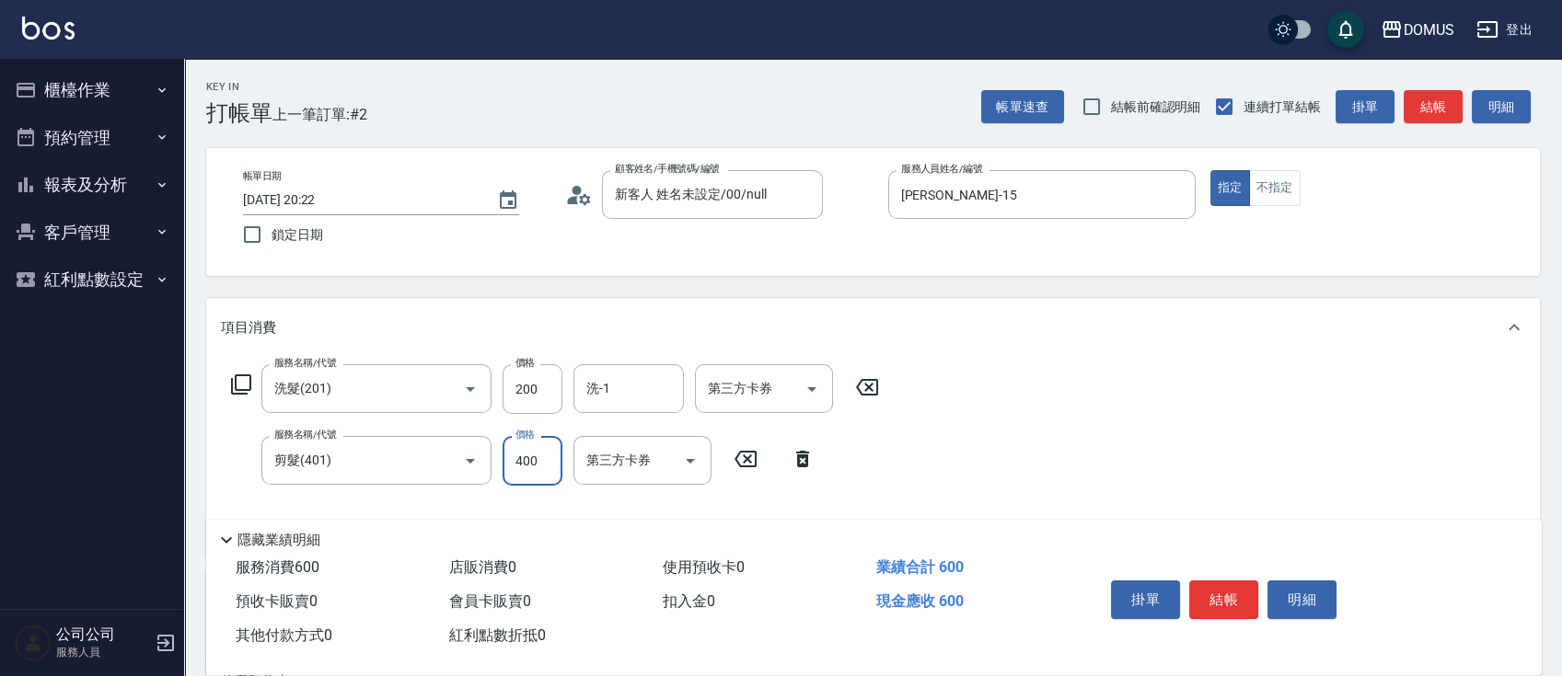
type input "400"
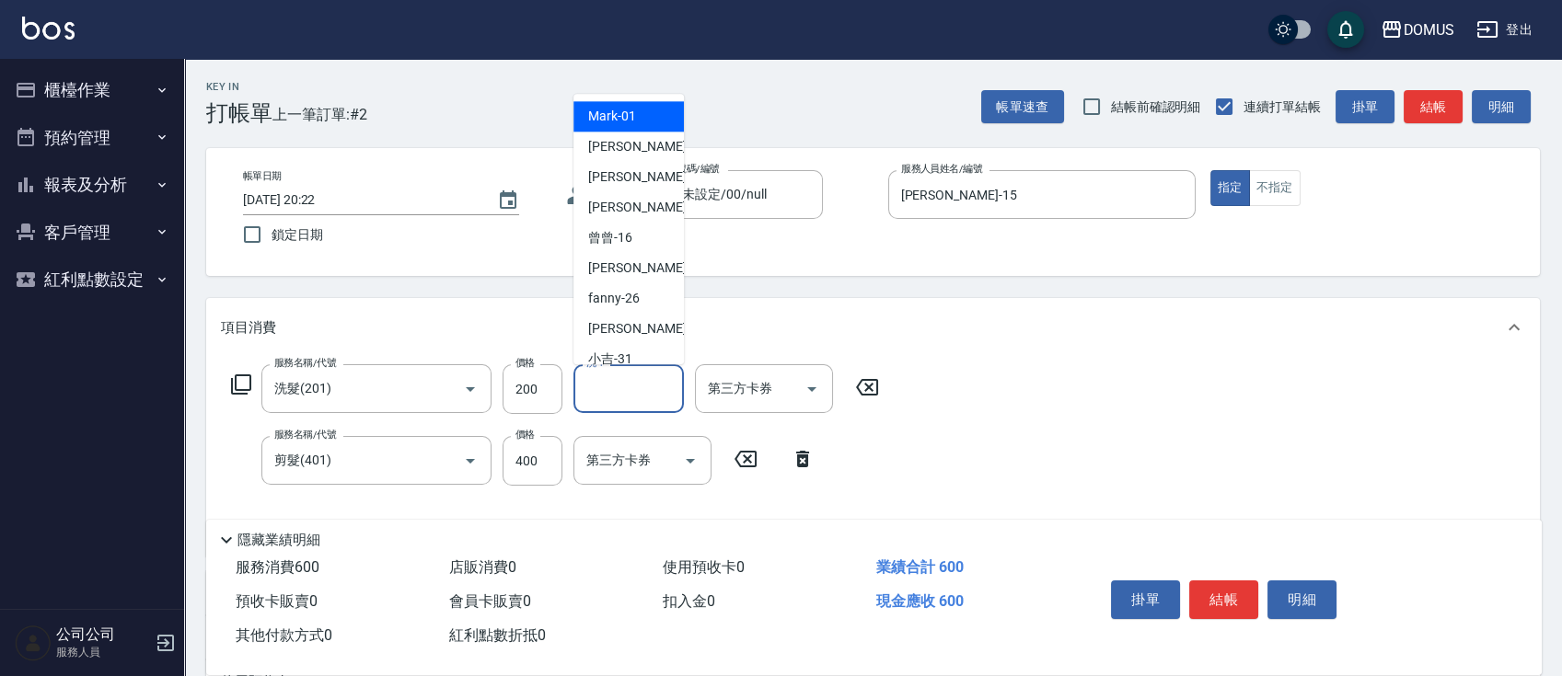
click at [596, 381] on div "洗-1 洗-1" at bounding box center [628, 388] width 110 height 49
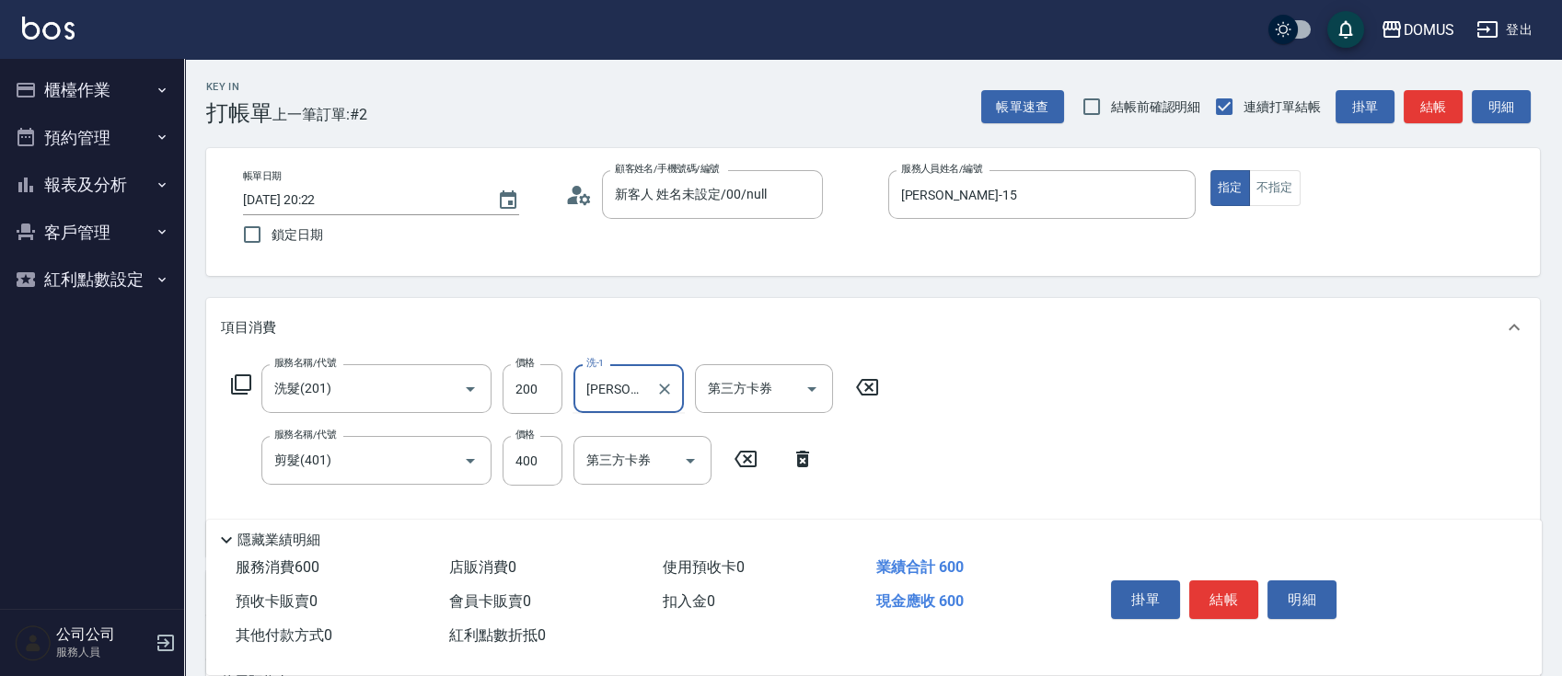
type input "嚎"
type input "[PERSON_NAME]-40"
click at [1236, 599] on button "結帳" at bounding box center [1223, 600] width 69 height 39
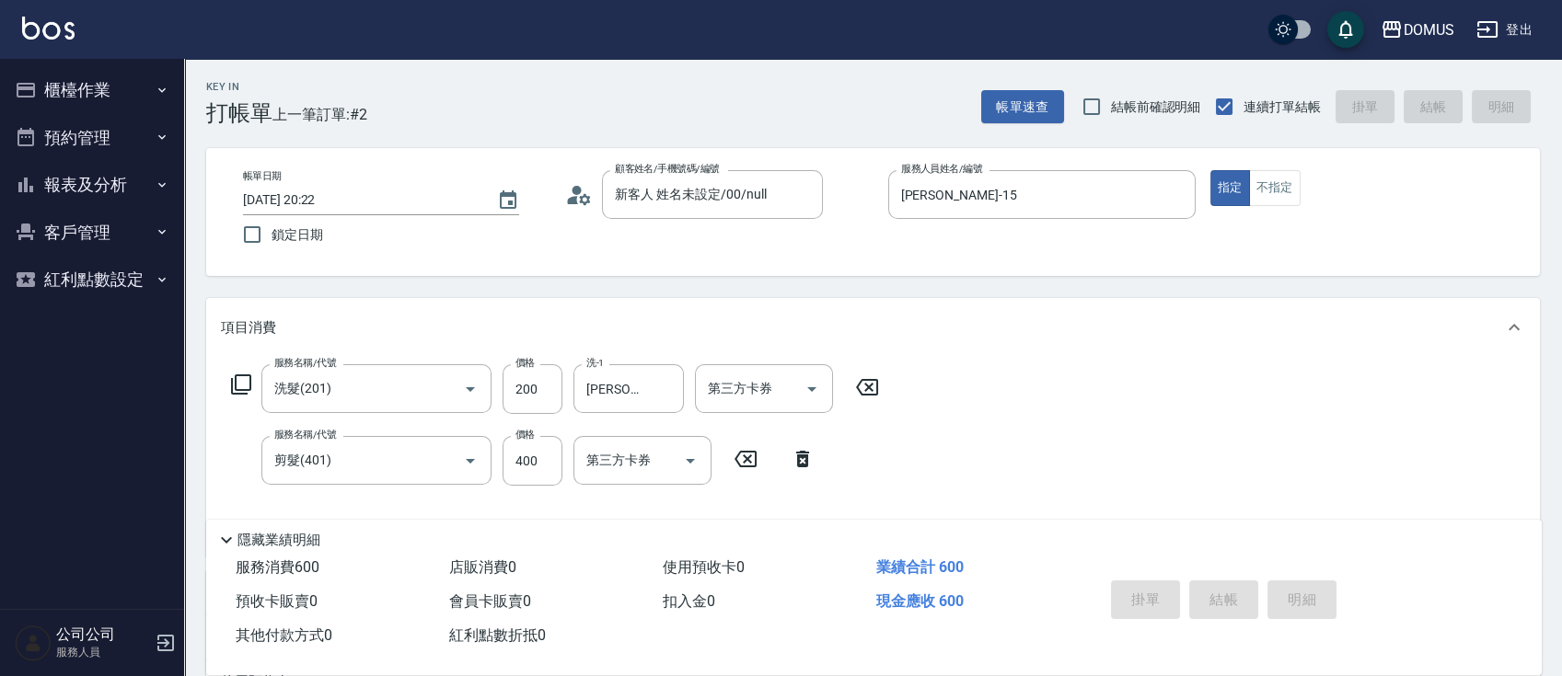
type input "[DATE] 20:23"
type input "0"
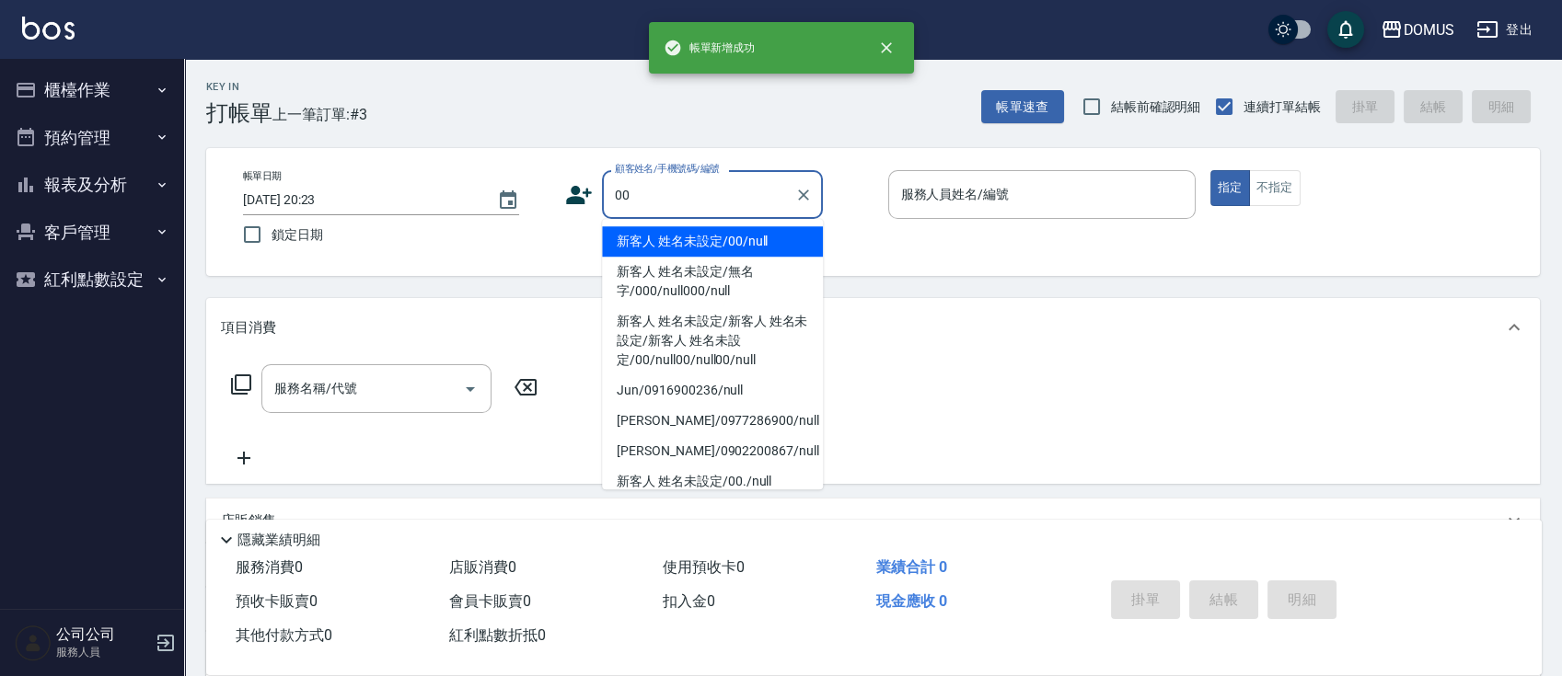
type input "新客人 姓名未設定/00/null"
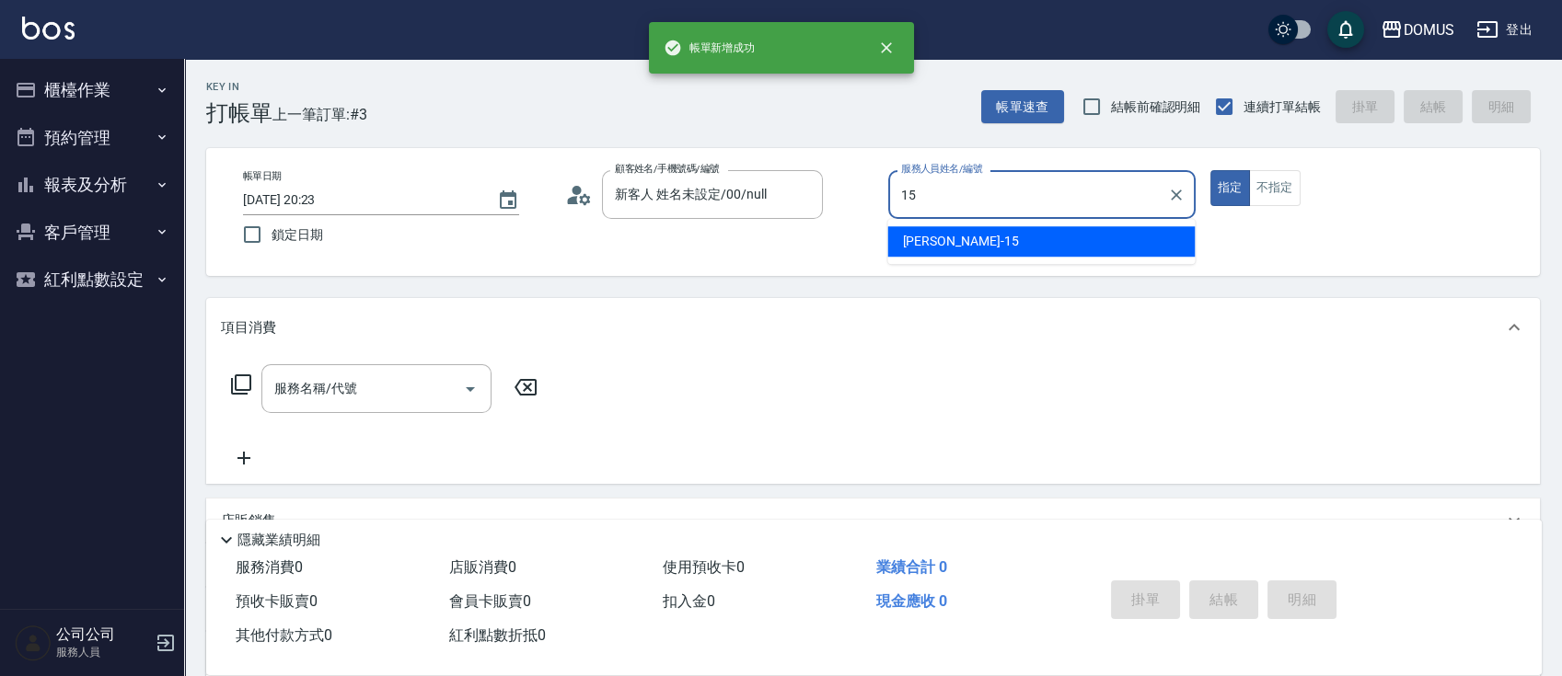
type input "[PERSON_NAME]-15"
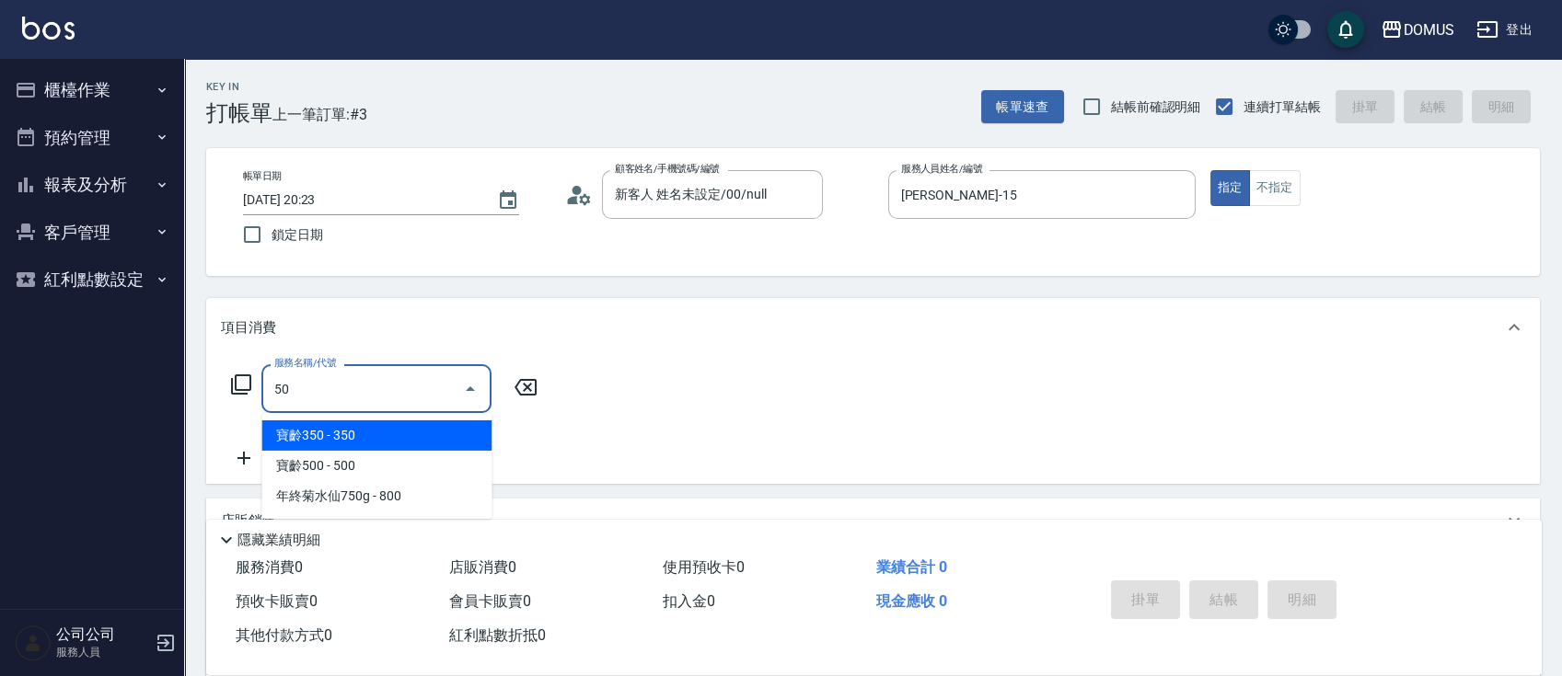
type input "501"
type input "100"
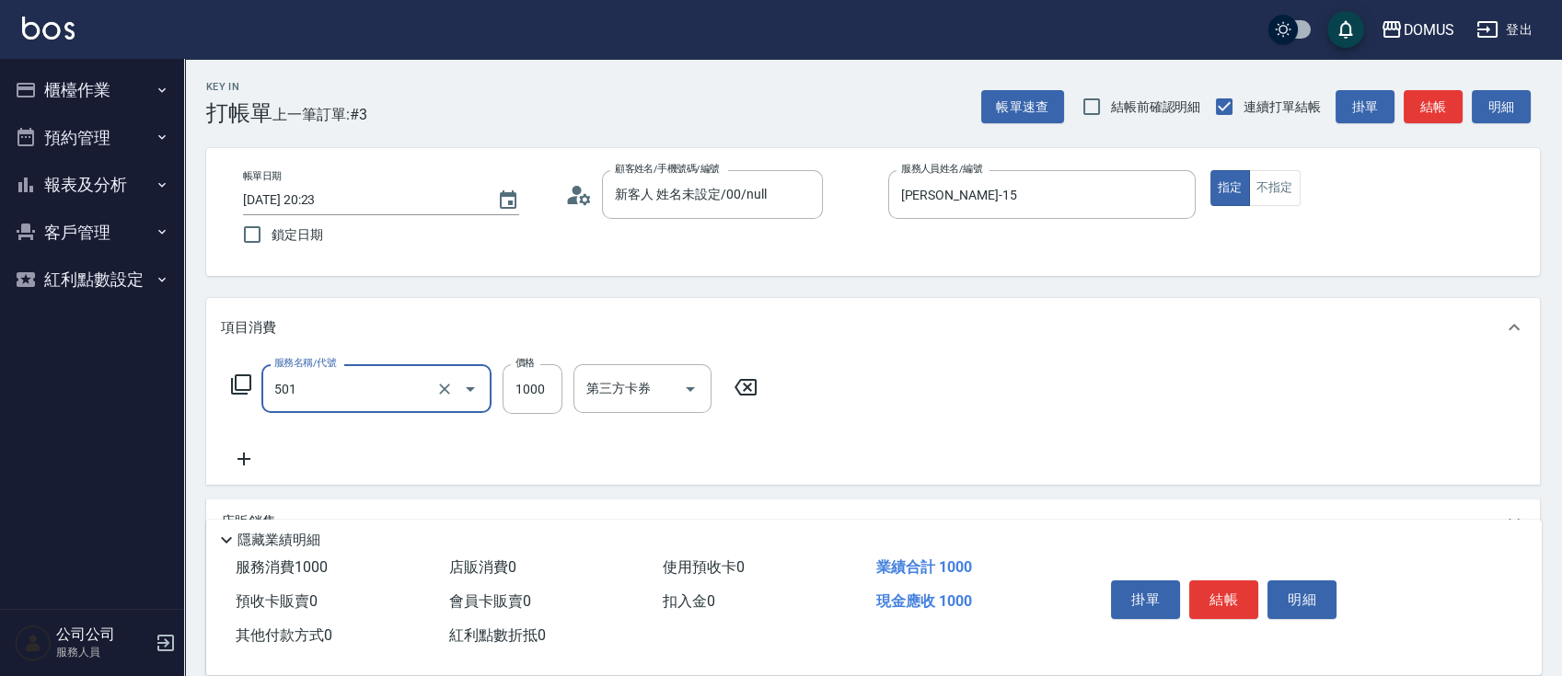
type input "染髮(501)"
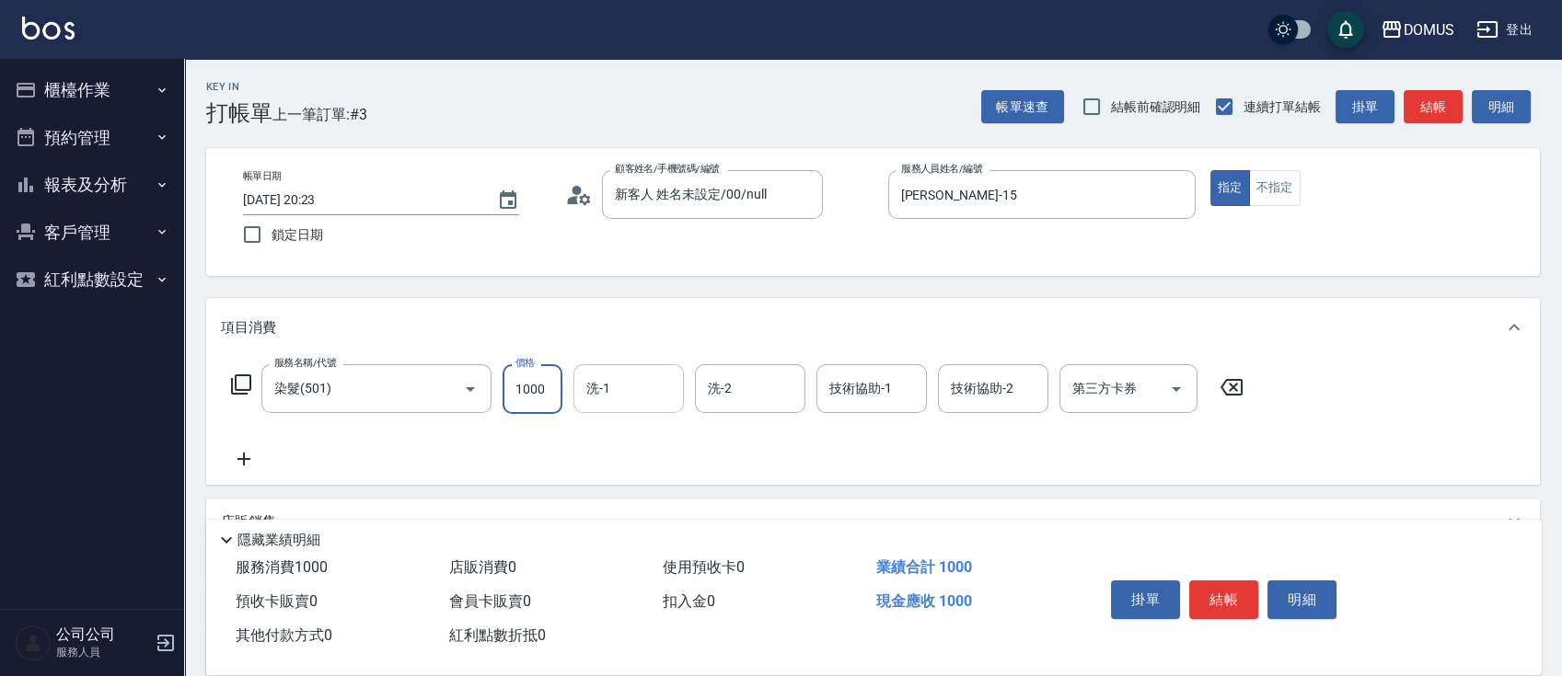
drag, startPoint x: 559, startPoint y: 374, endPoint x: 575, endPoint y: 364, distance: 19.0
click at [559, 374] on input "1000" at bounding box center [532, 389] width 60 height 50
type input "0"
type input "24"
type input "20"
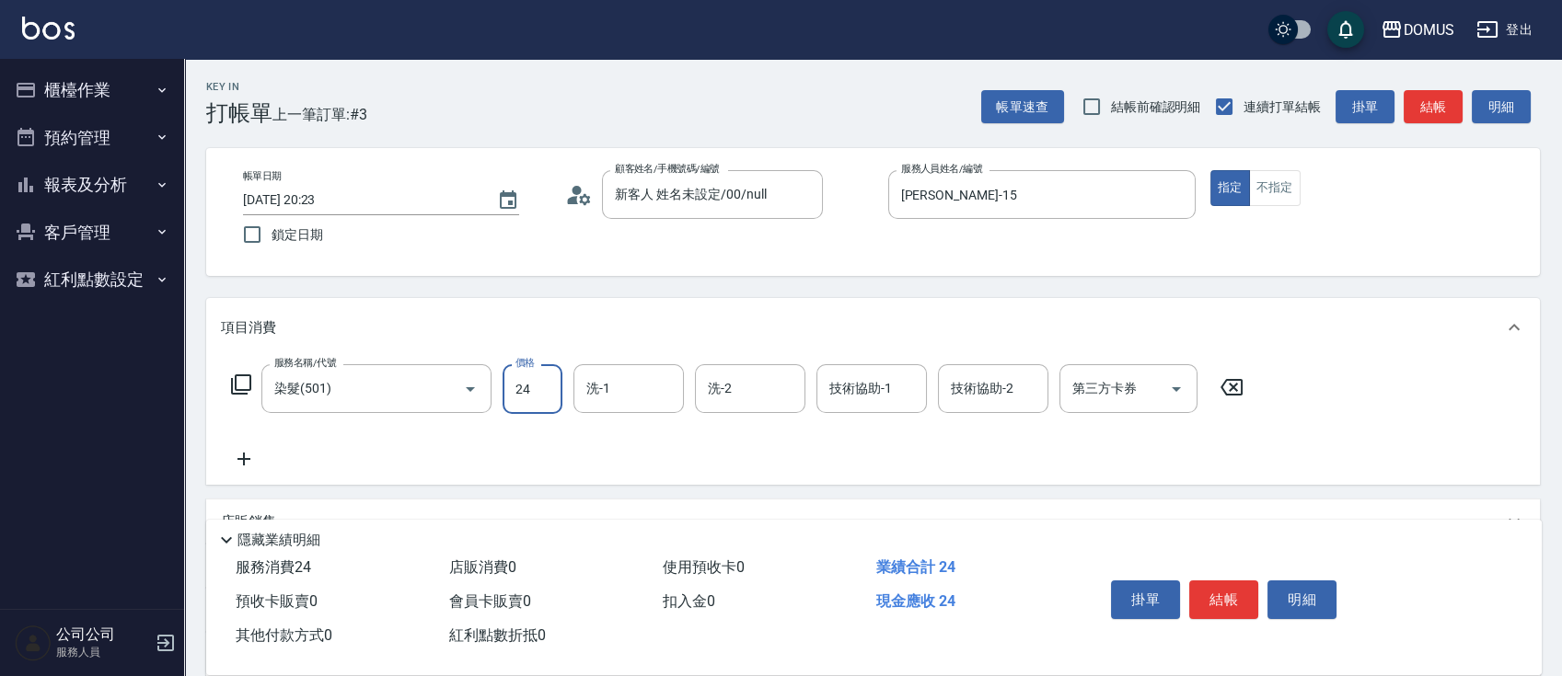
type input "248"
type input "240"
type input "2488"
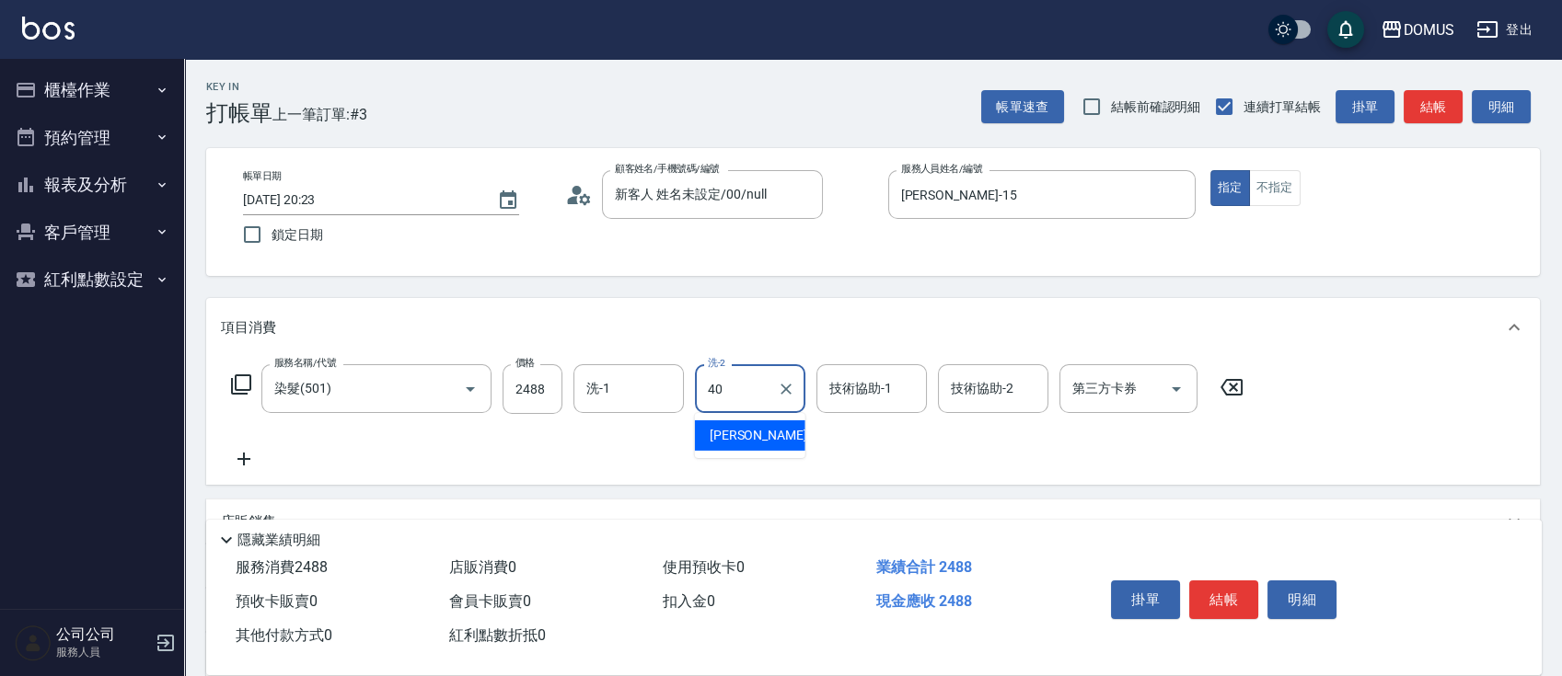
type input "[PERSON_NAME]-40"
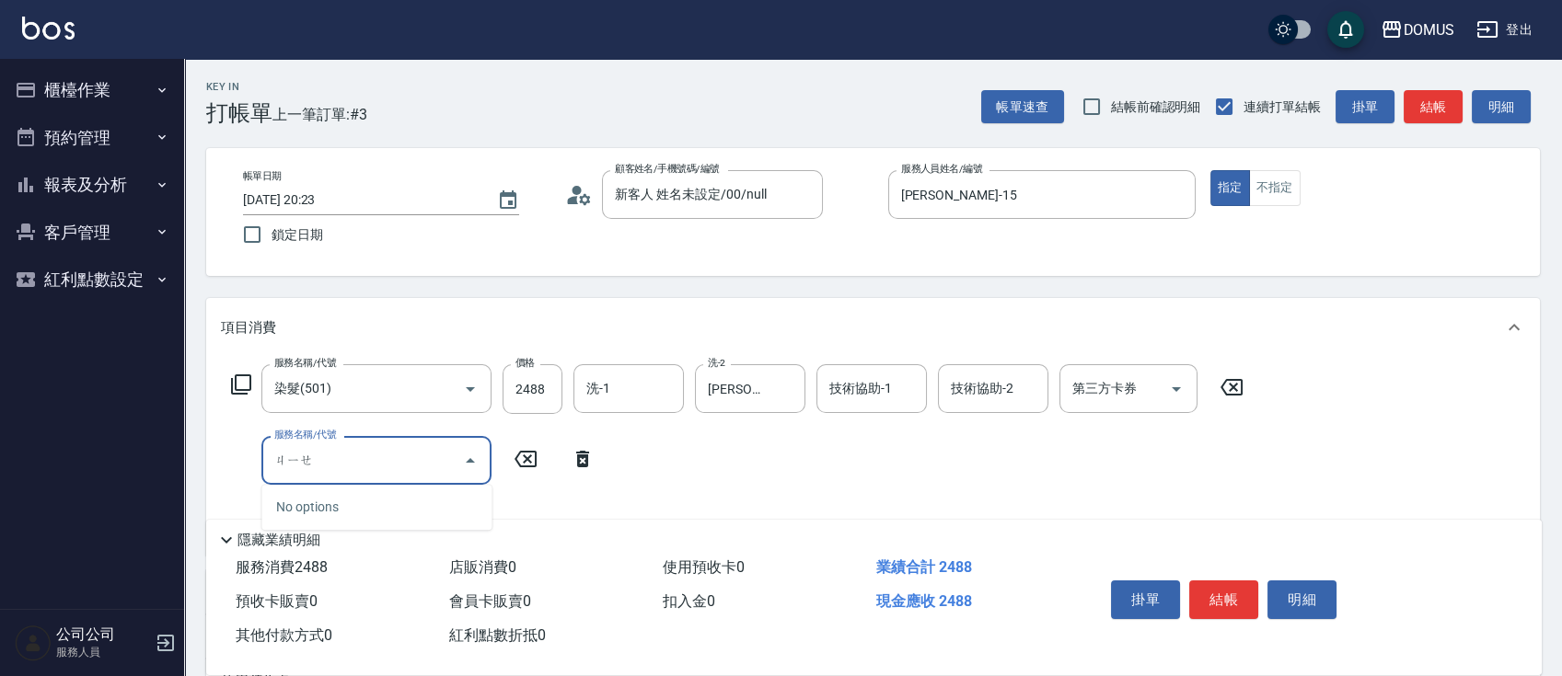
type input "接"
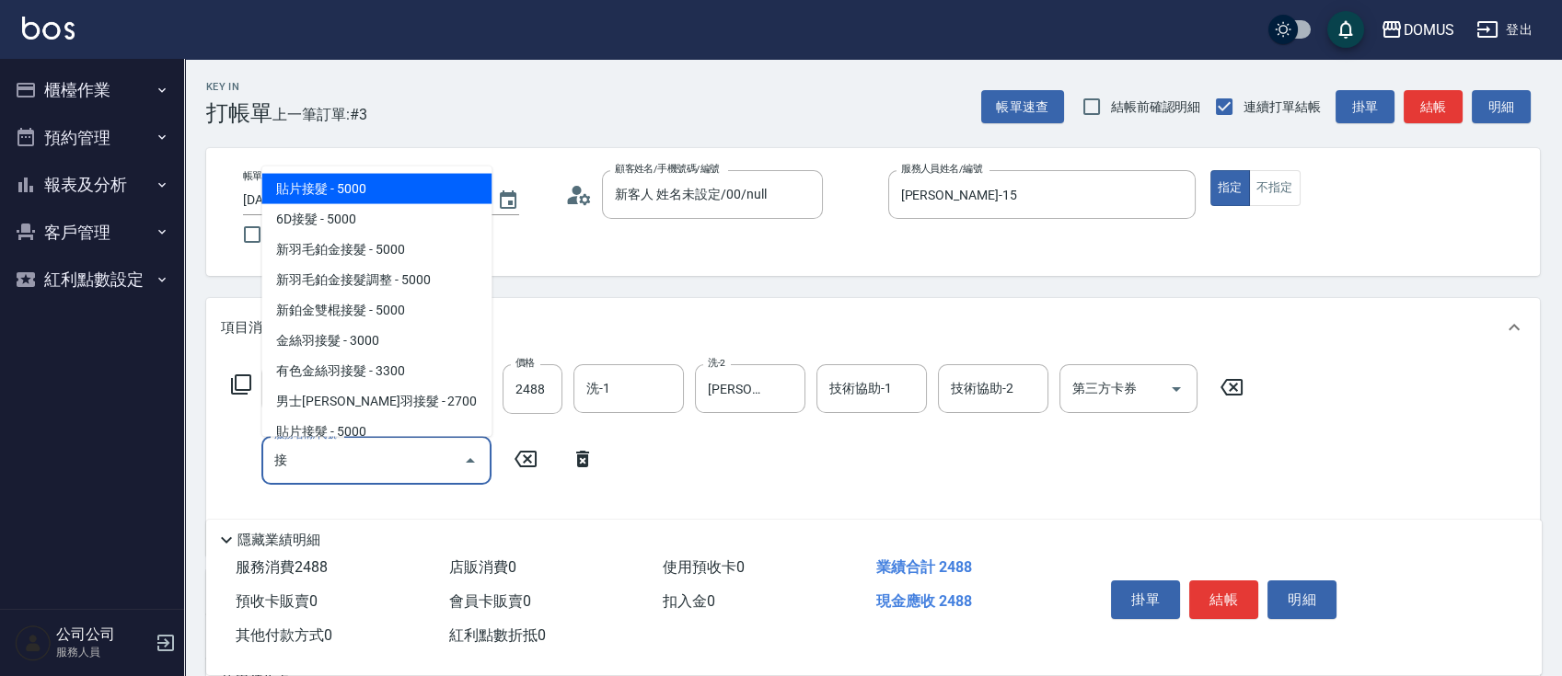
type input "740"
type input "貼片接髮(701)"
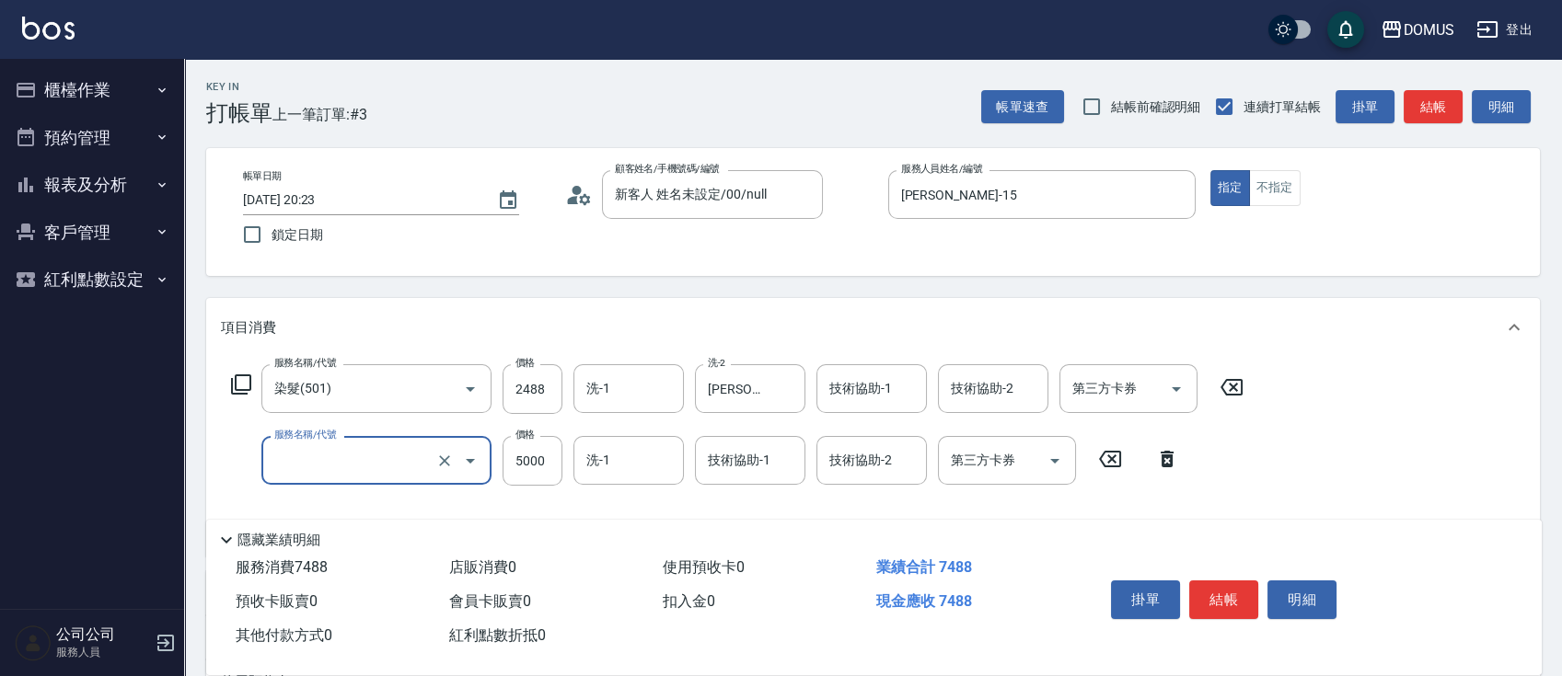
type input "240"
type input "調整"
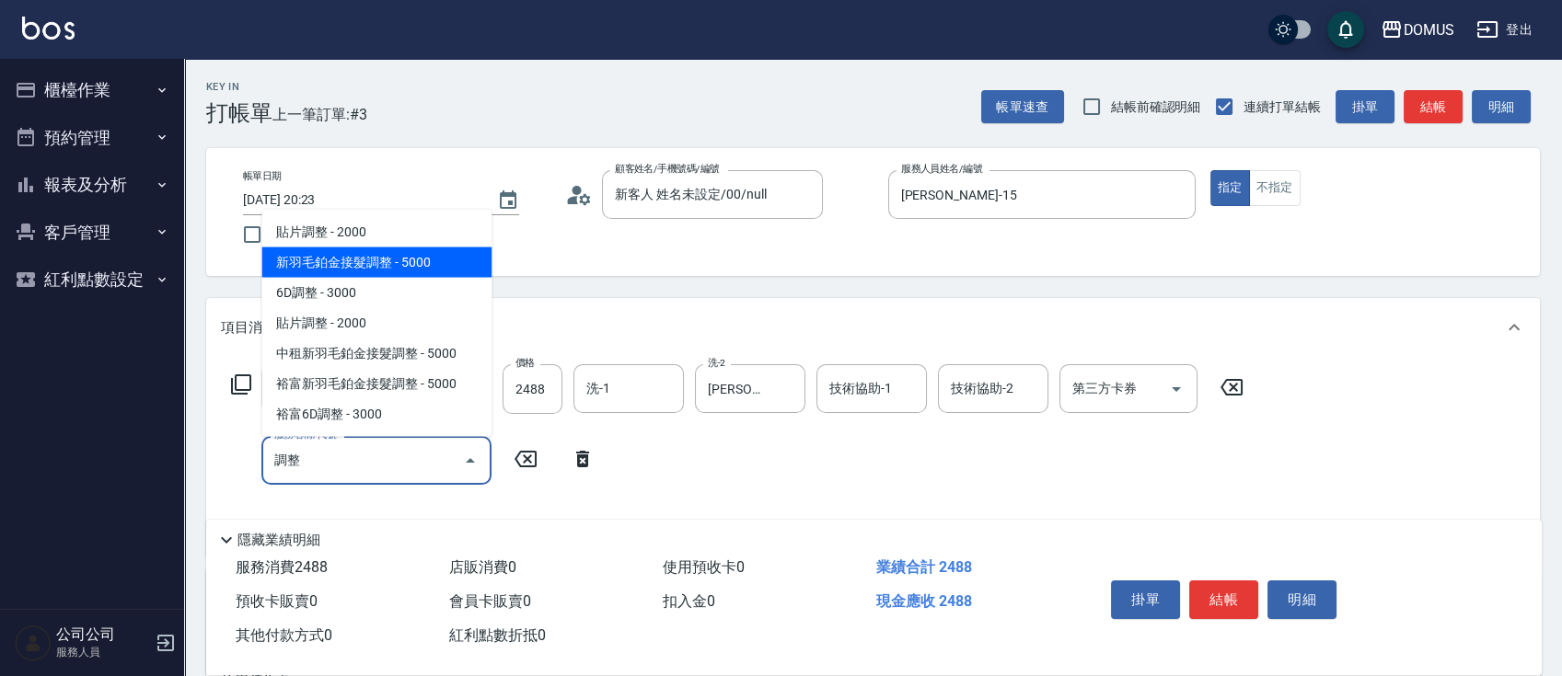
type input "740"
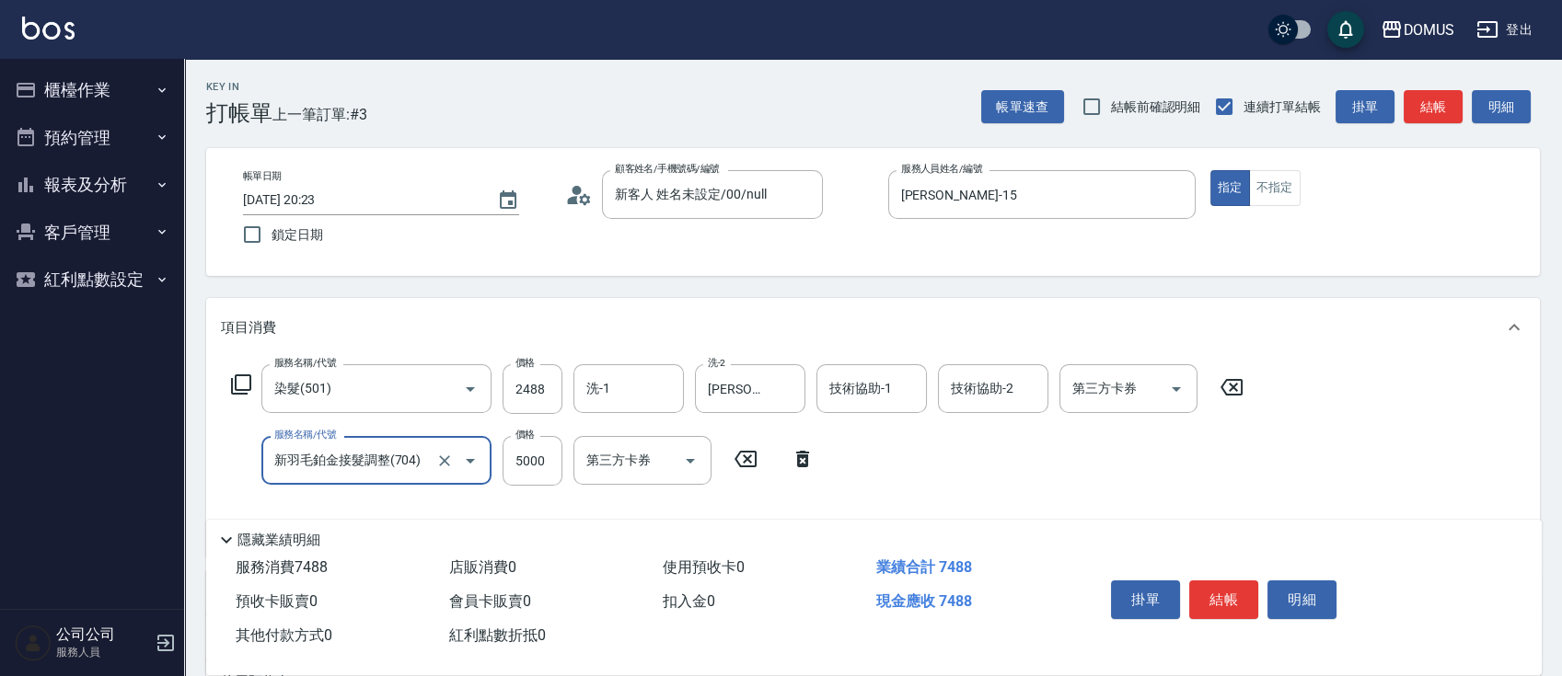
type input "新羽毛鉑金接髮調整(704)"
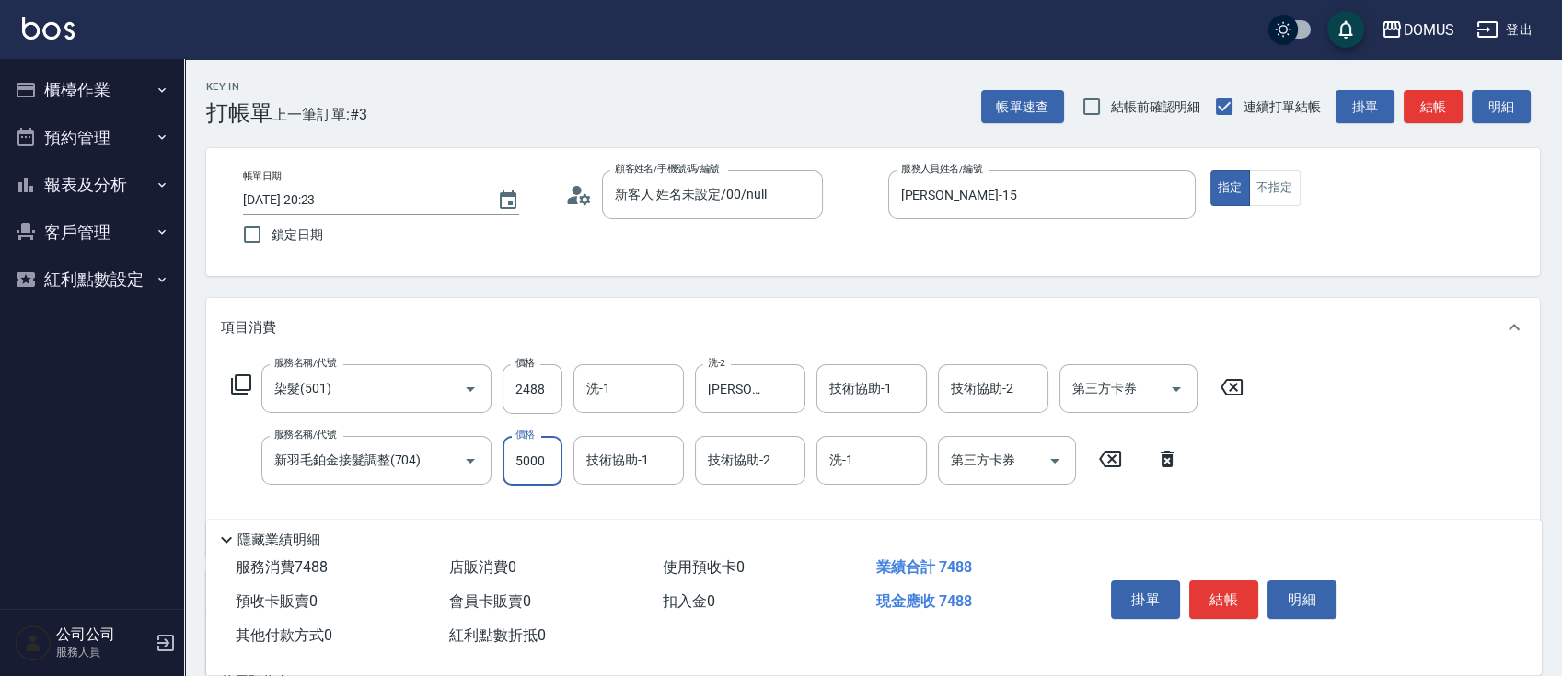
type input "240"
type input "3"
type input "250"
type input "35"
type input "280"
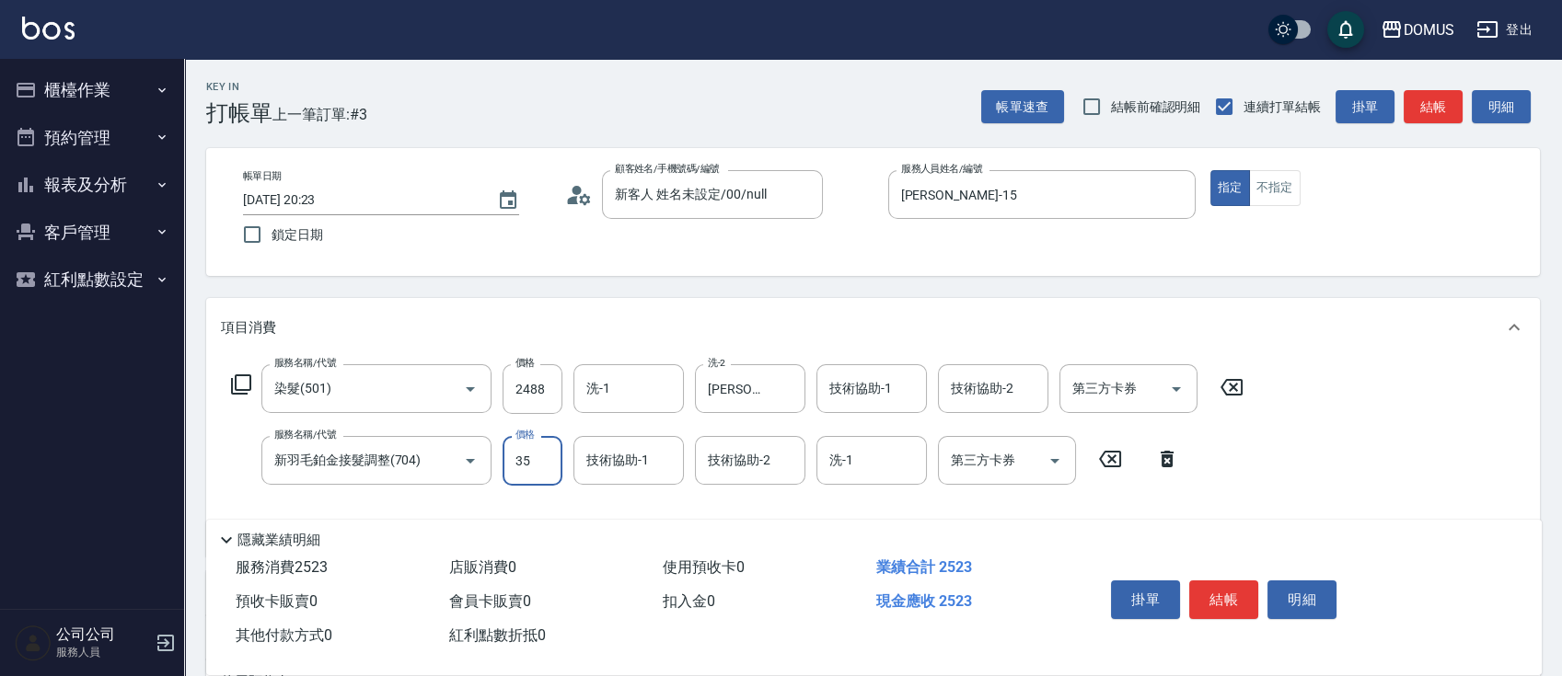
type input "350"
type input "590"
type input "3500"
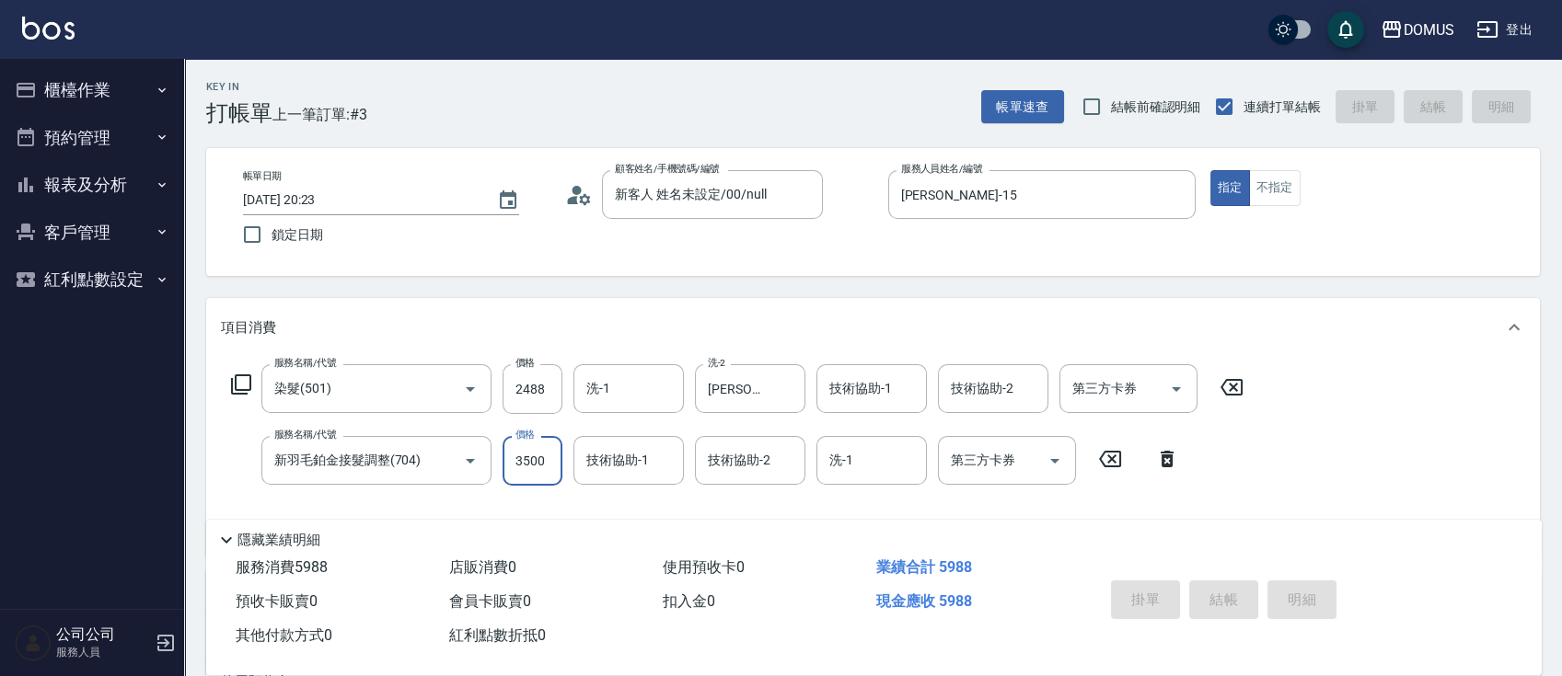
type input "0"
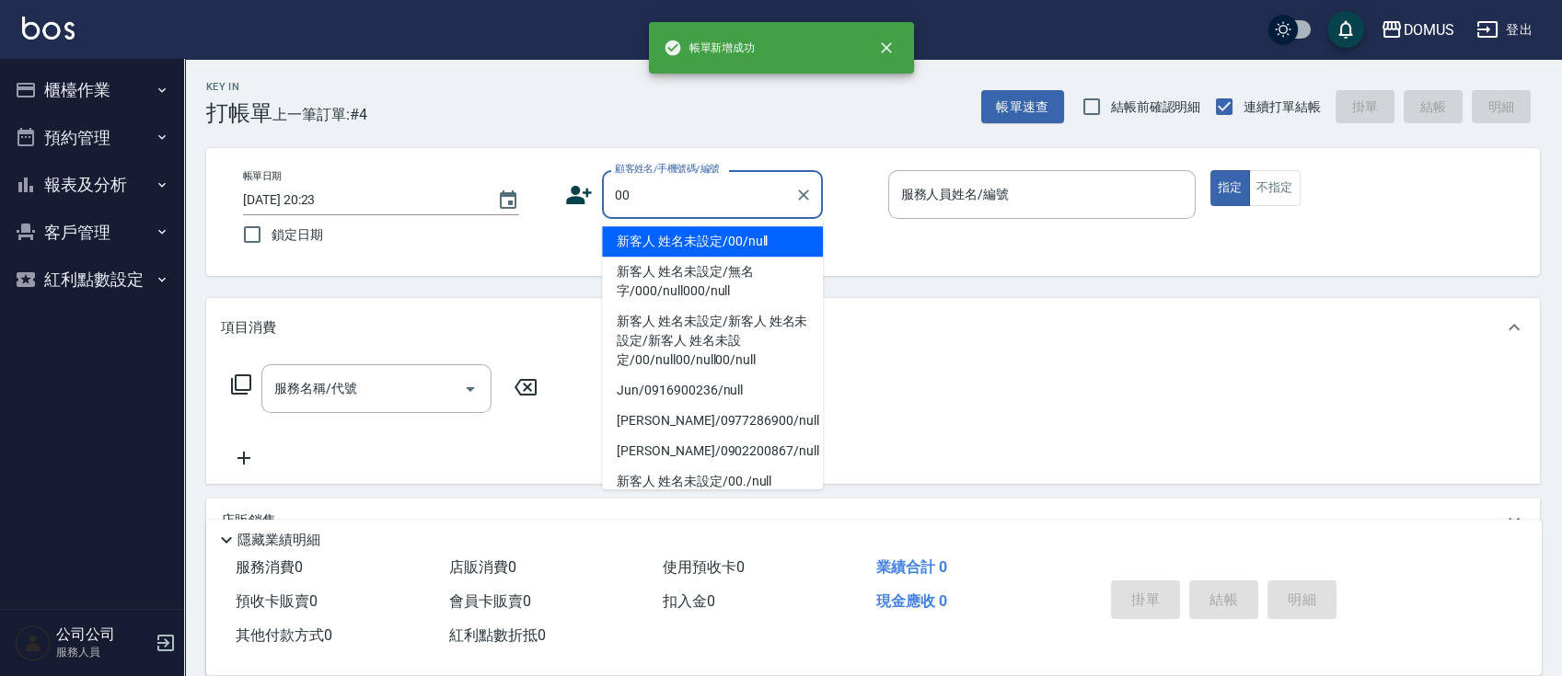
type input "新客人 姓名未設定/00/null"
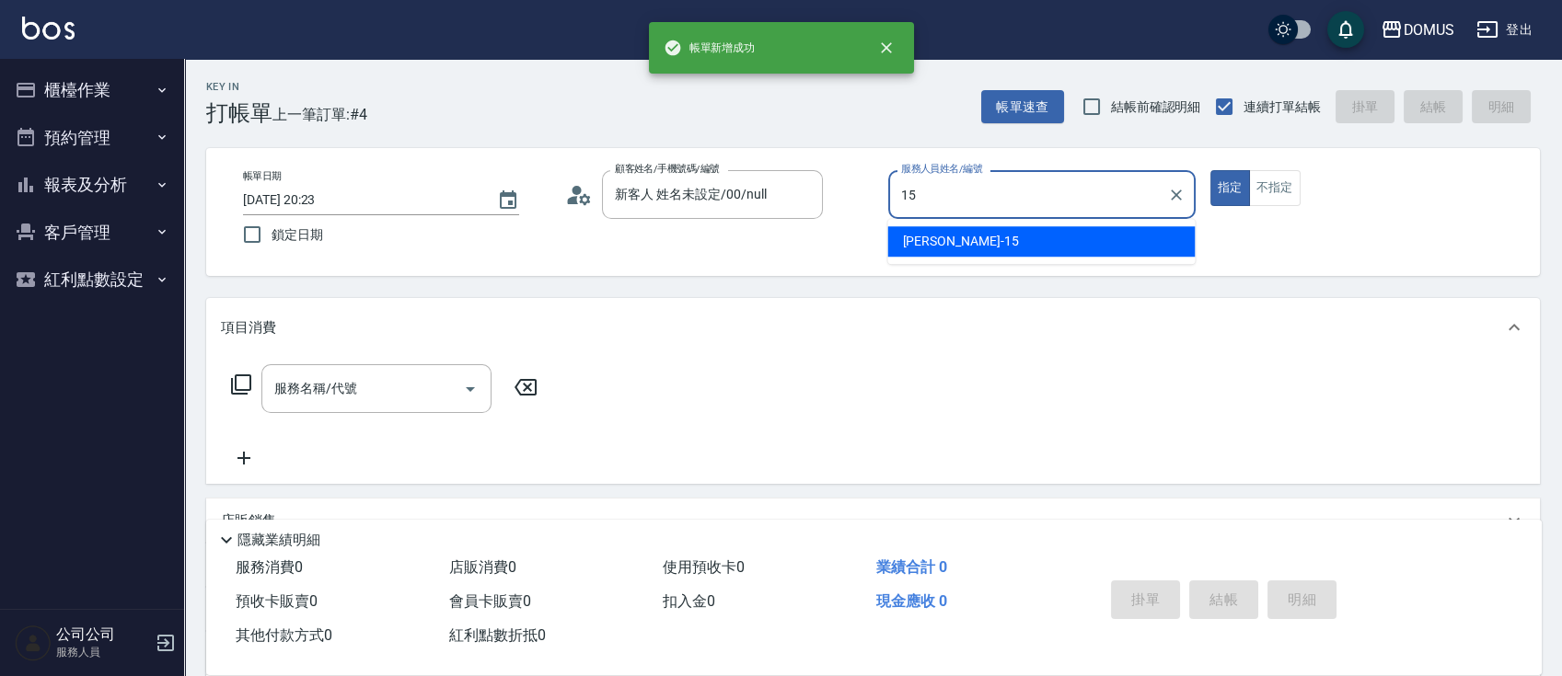
type input "[PERSON_NAME]-15"
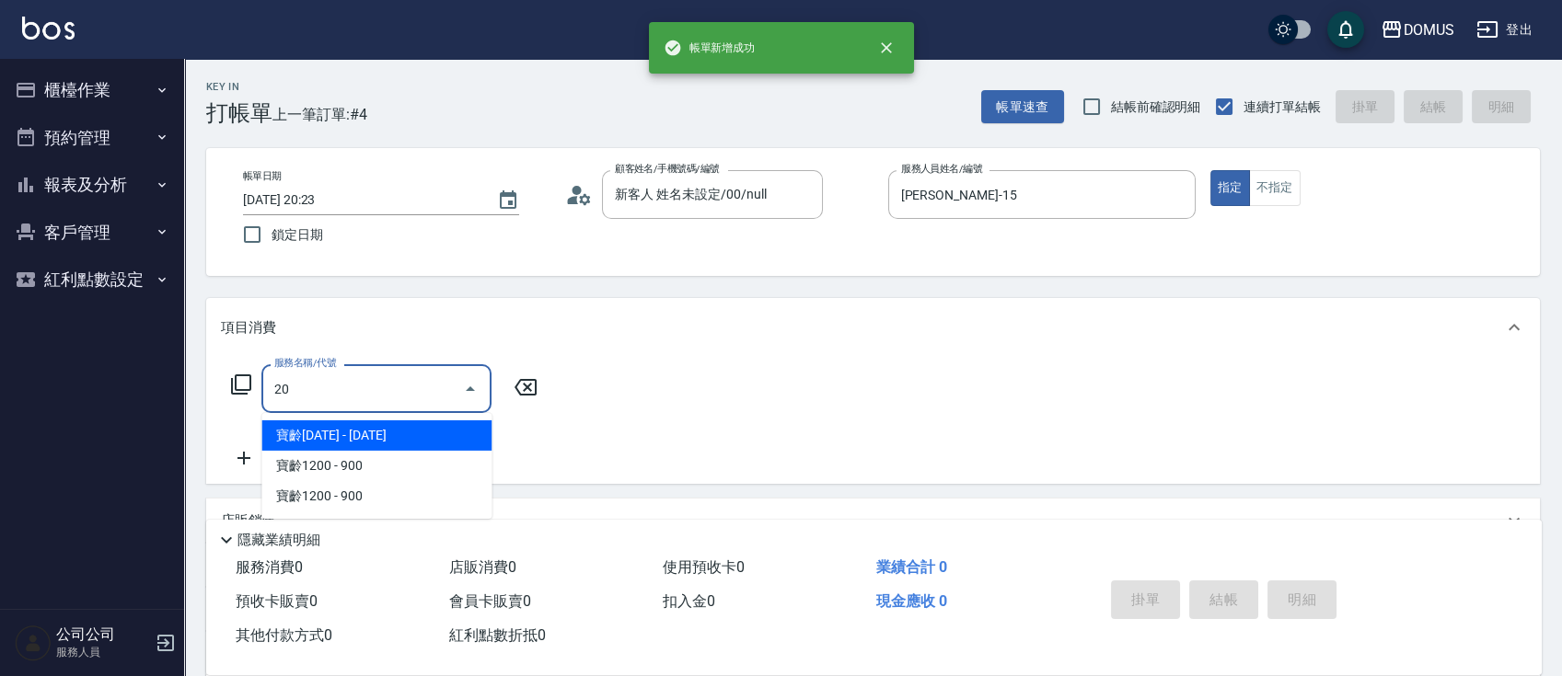
type input "201"
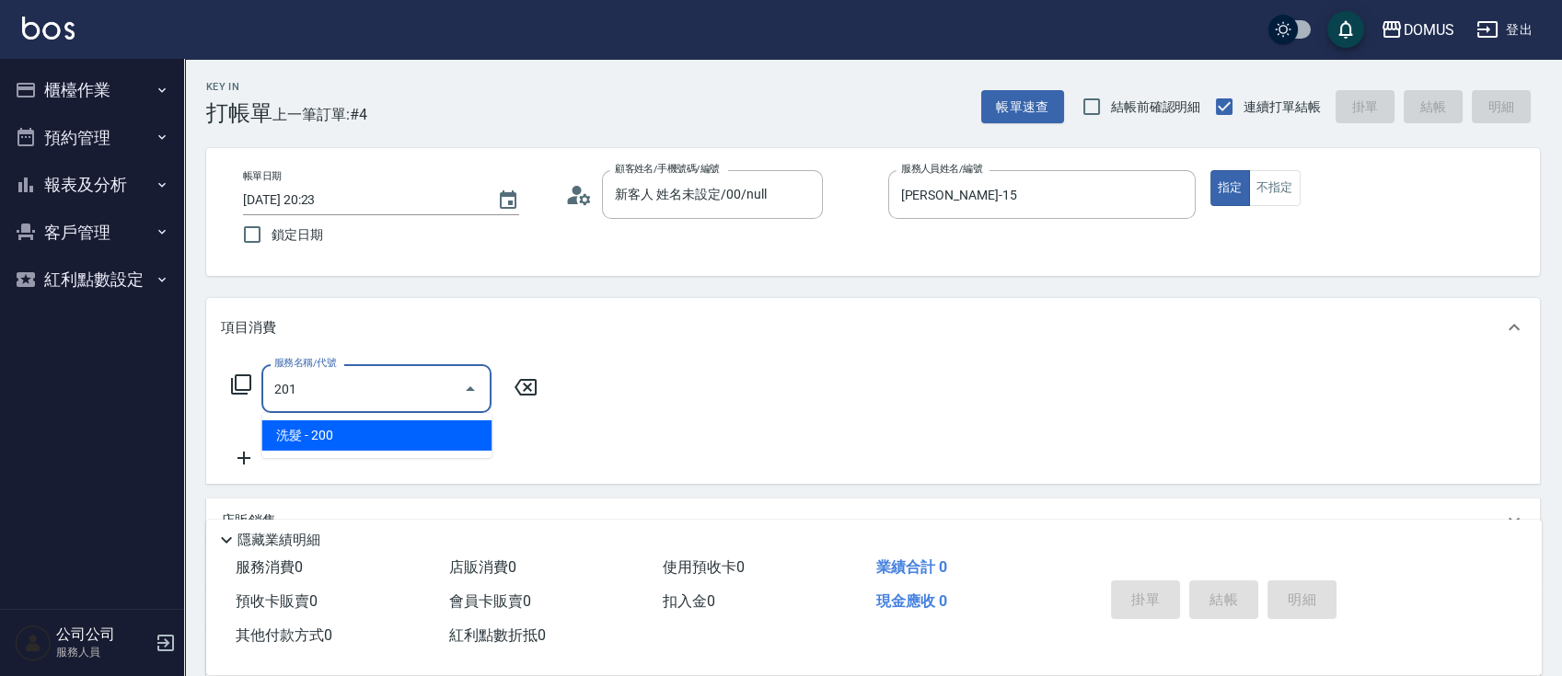
type input "20"
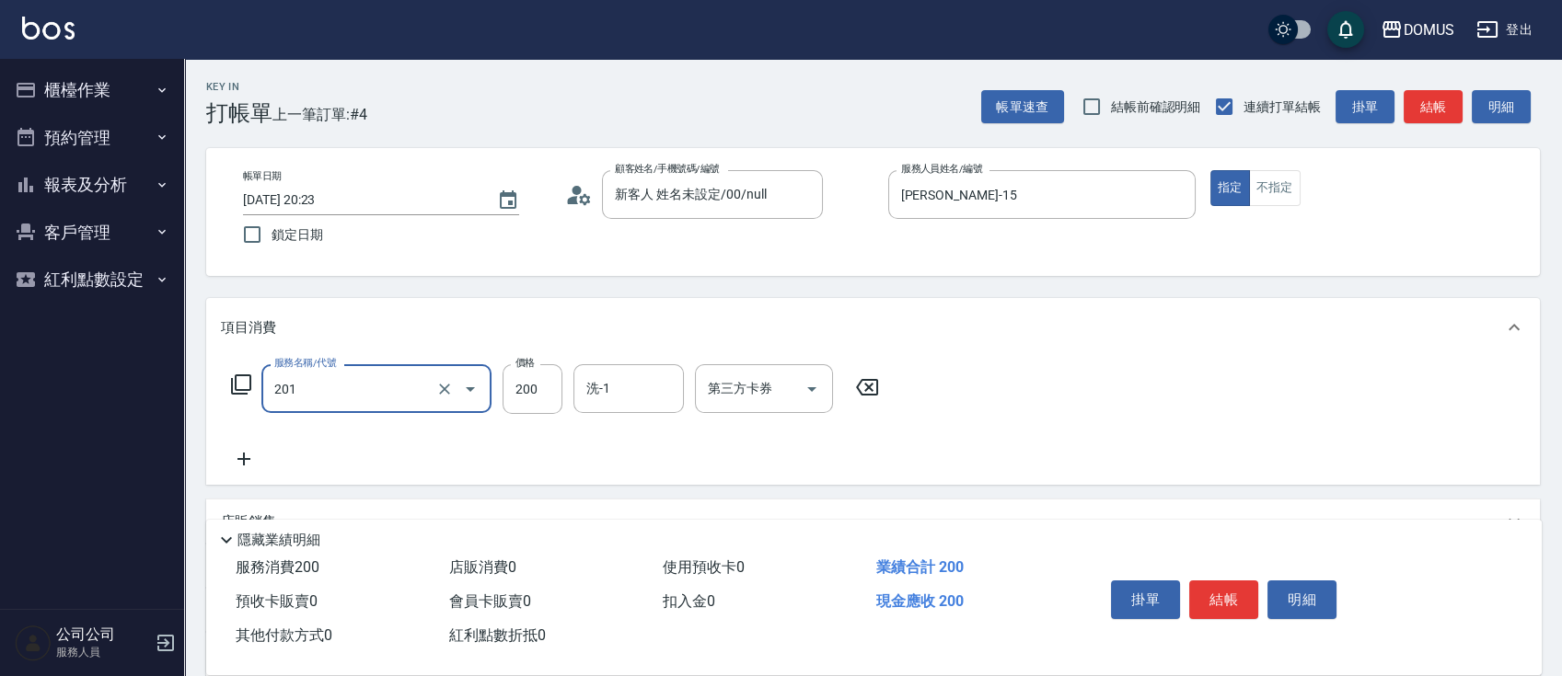
type input "洗髮(201)"
type input "0"
type input "30"
type input "300"
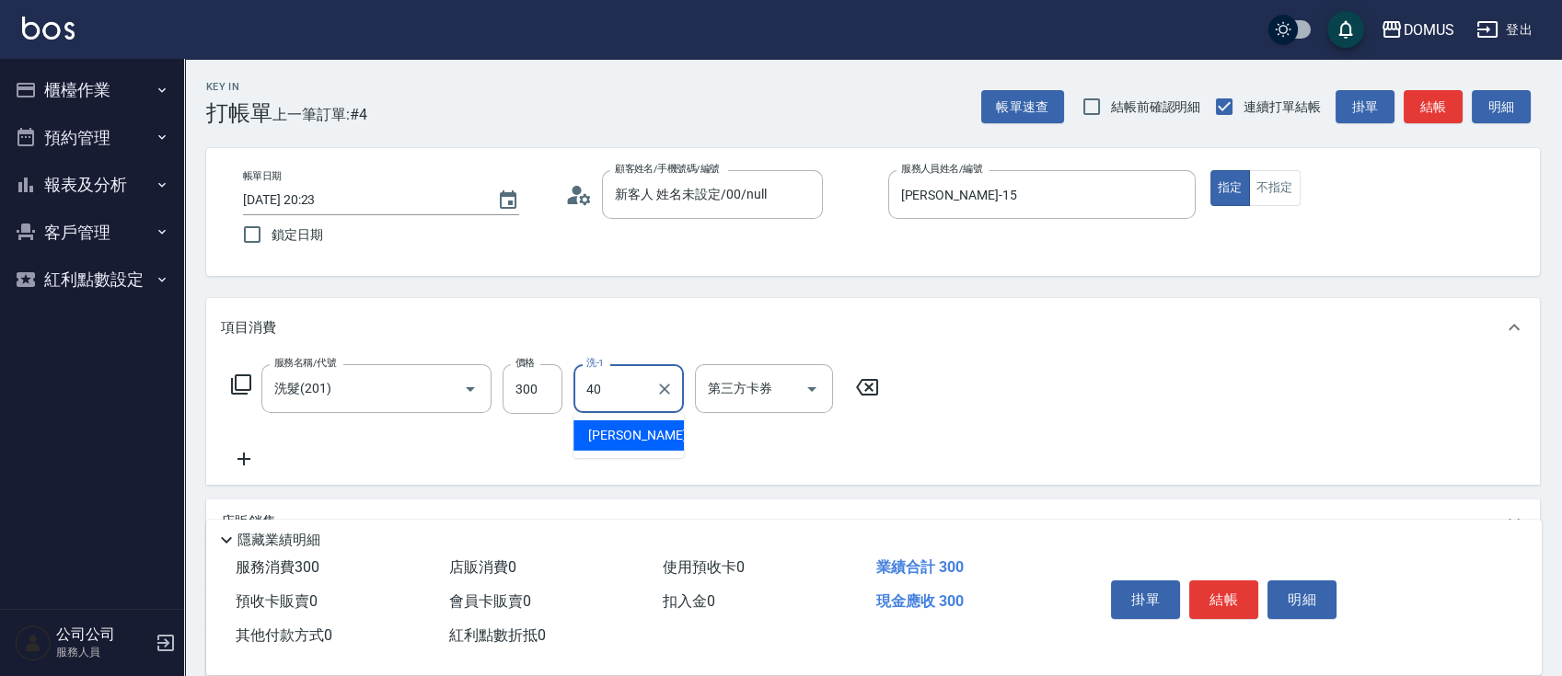
type input "[PERSON_NAME]-40"
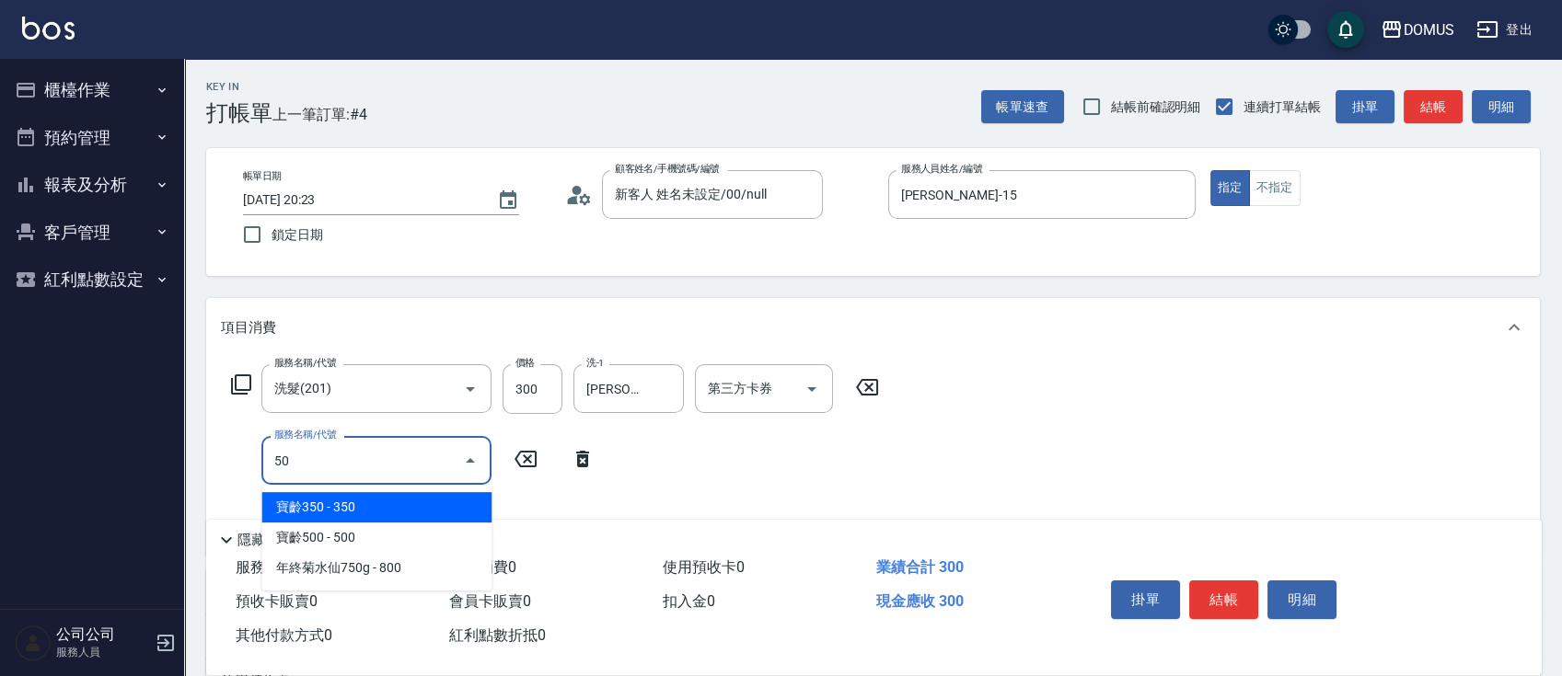
type input "501"
type input "130"
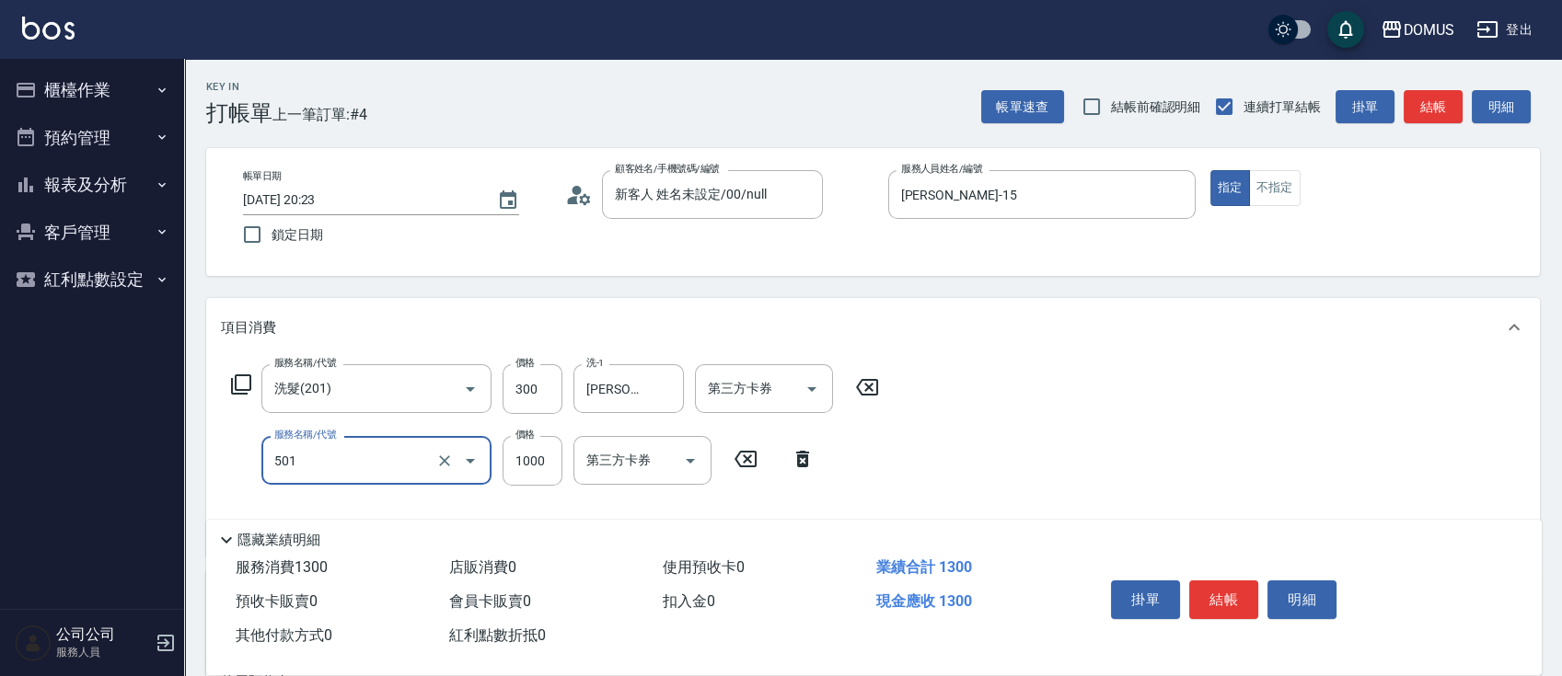
type input "染髮(501)"
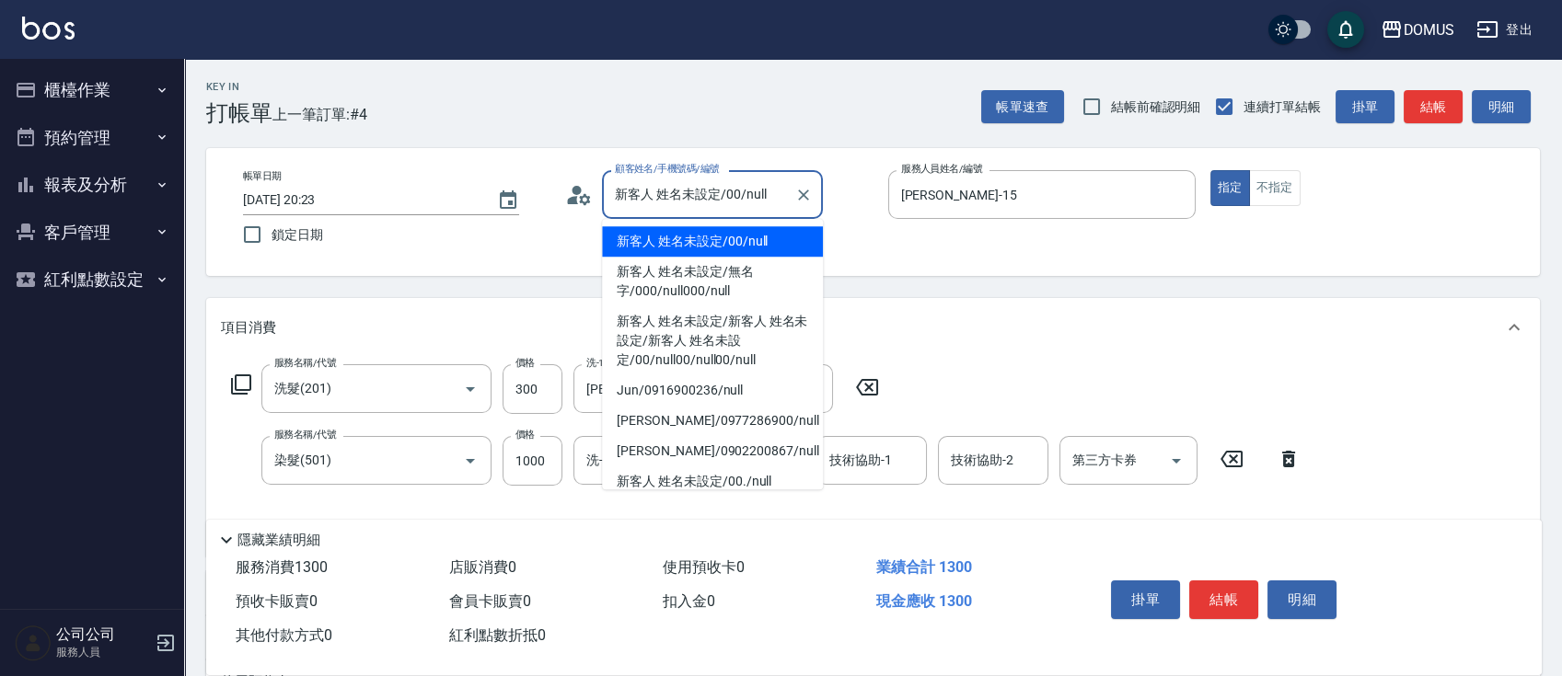
click at [640, 196] on input "新客人 姓名未設定/00/null" at bounding box center [698, 195] width 177 height 32
click at [641, 196] on input "新客人 姓名未設定/00/null" at bounding box center [698, 195] width 177 height 32
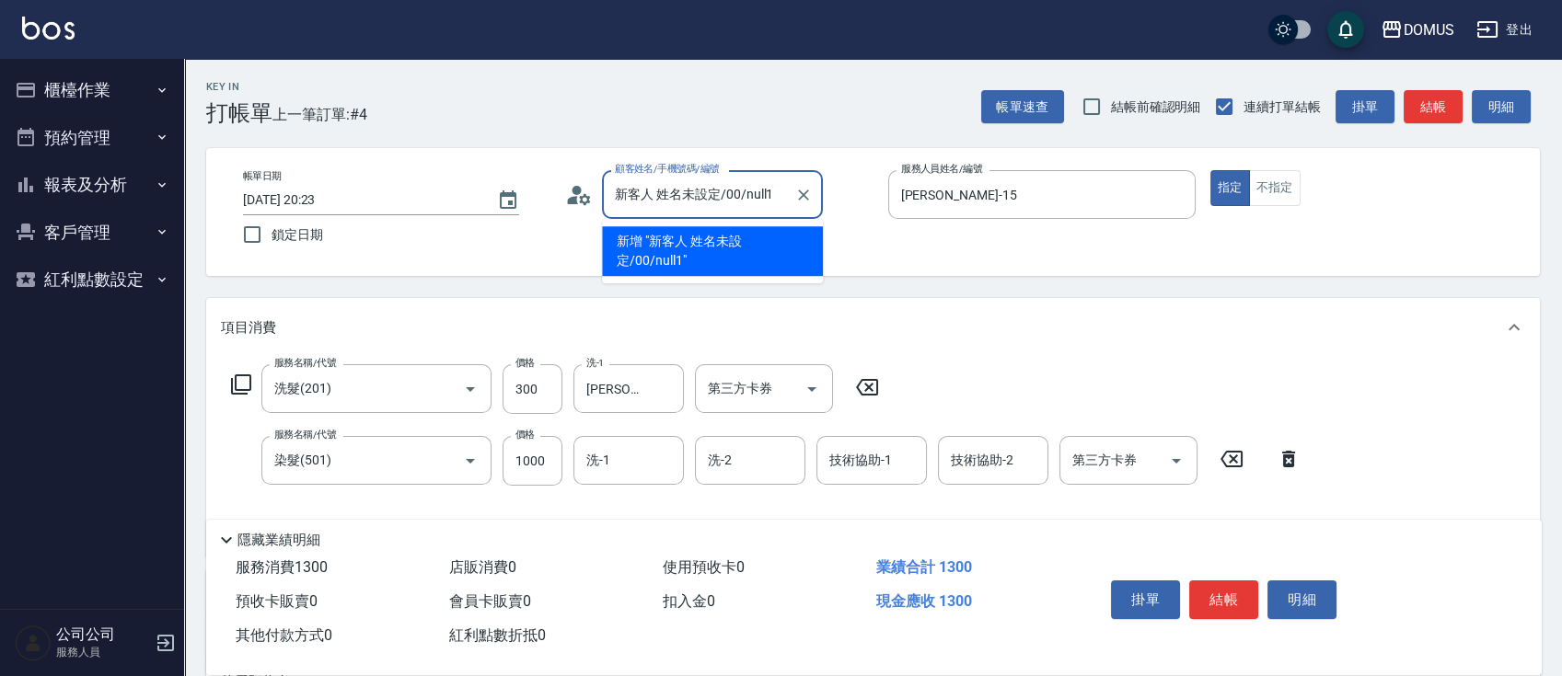
type input "新客人 姓名未設定/00/null1"
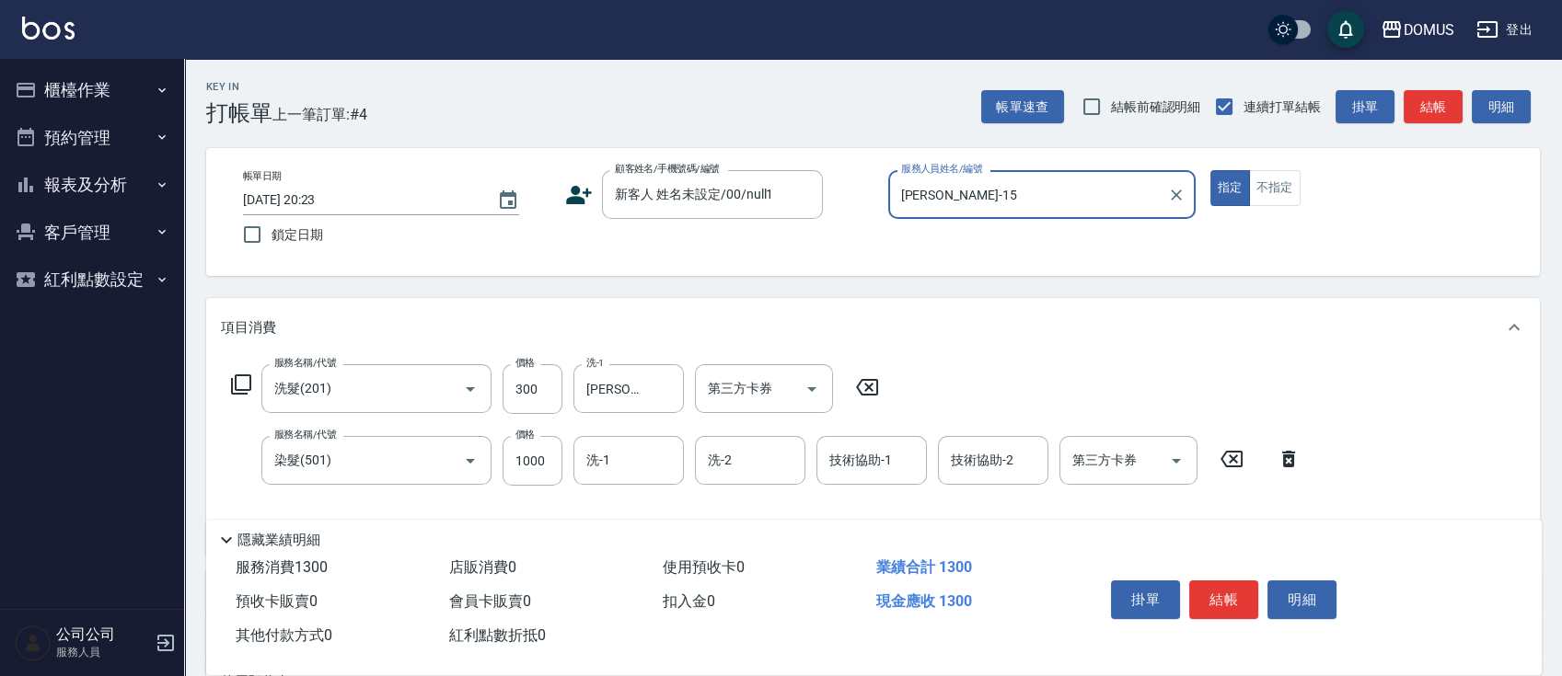
click at [1210, 170] on button "指定" at bounding box center [1230, 188] width 40 height 36
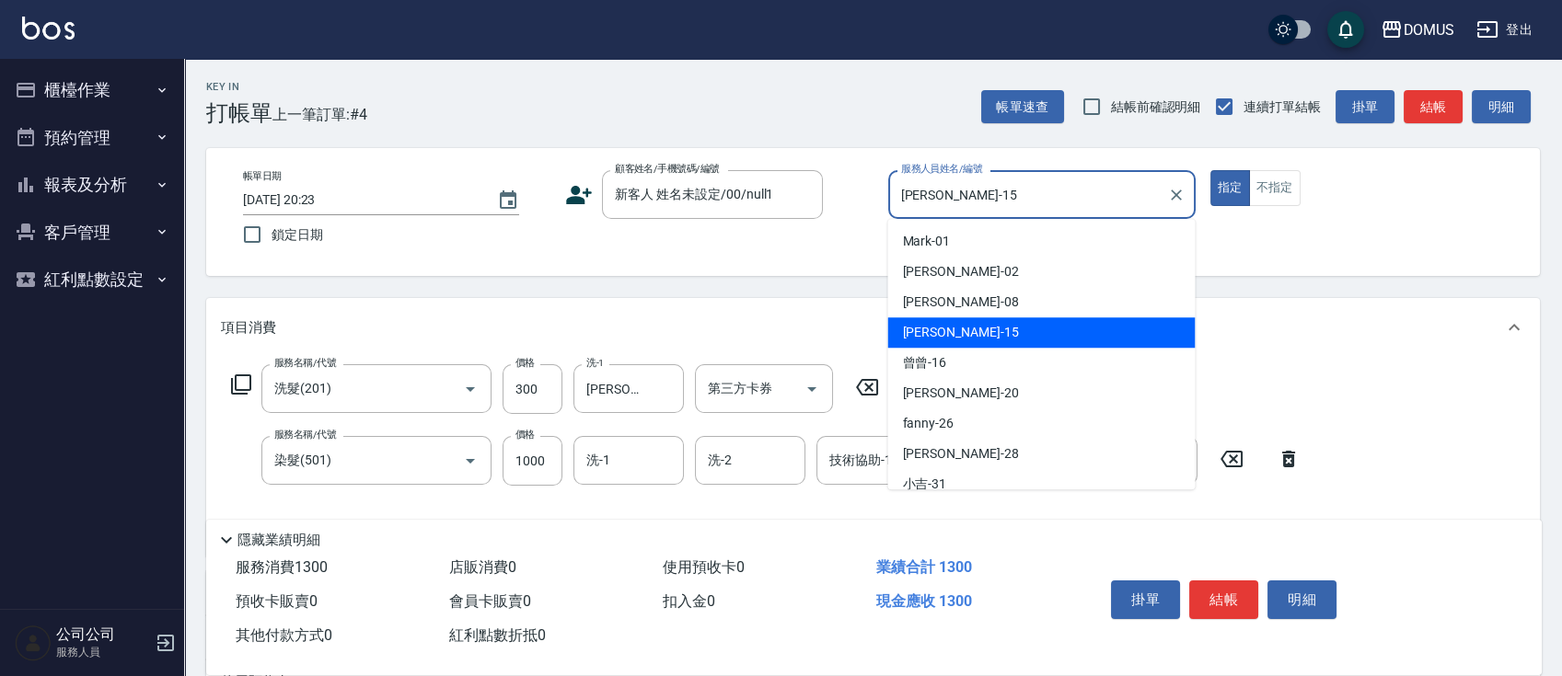
click at [920, 197] on input "[PERSON_NAME]-15" at bounding box center [1027, 195] width 263 height 32
drag, startPoint x: 920, startPoint y: 197, endPoint x: 970, endPoint y: 123, distance: 88.8
click at [920, 202] on input "[PERSON_NAME]-15" at bounding box center [1027, 195] width 263 height 32
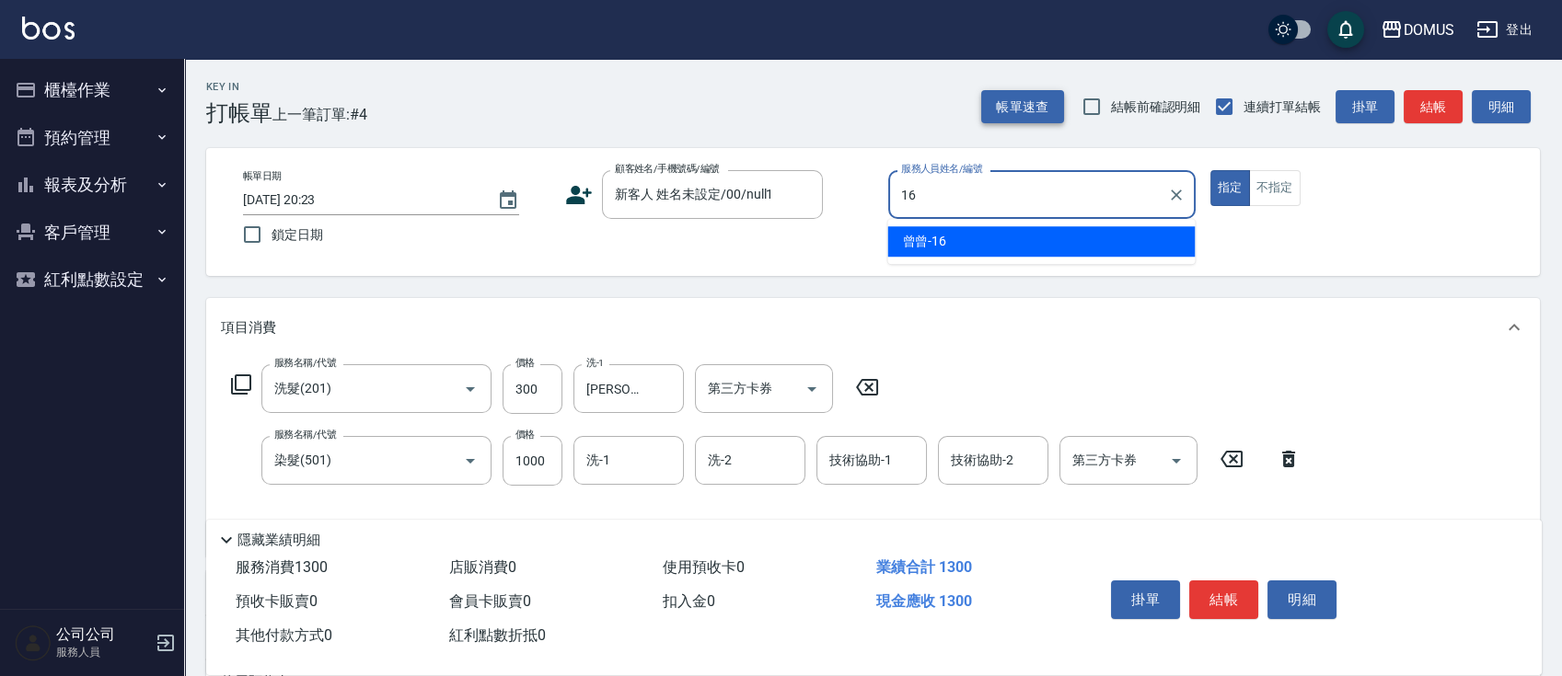
type input "曾曾-16"
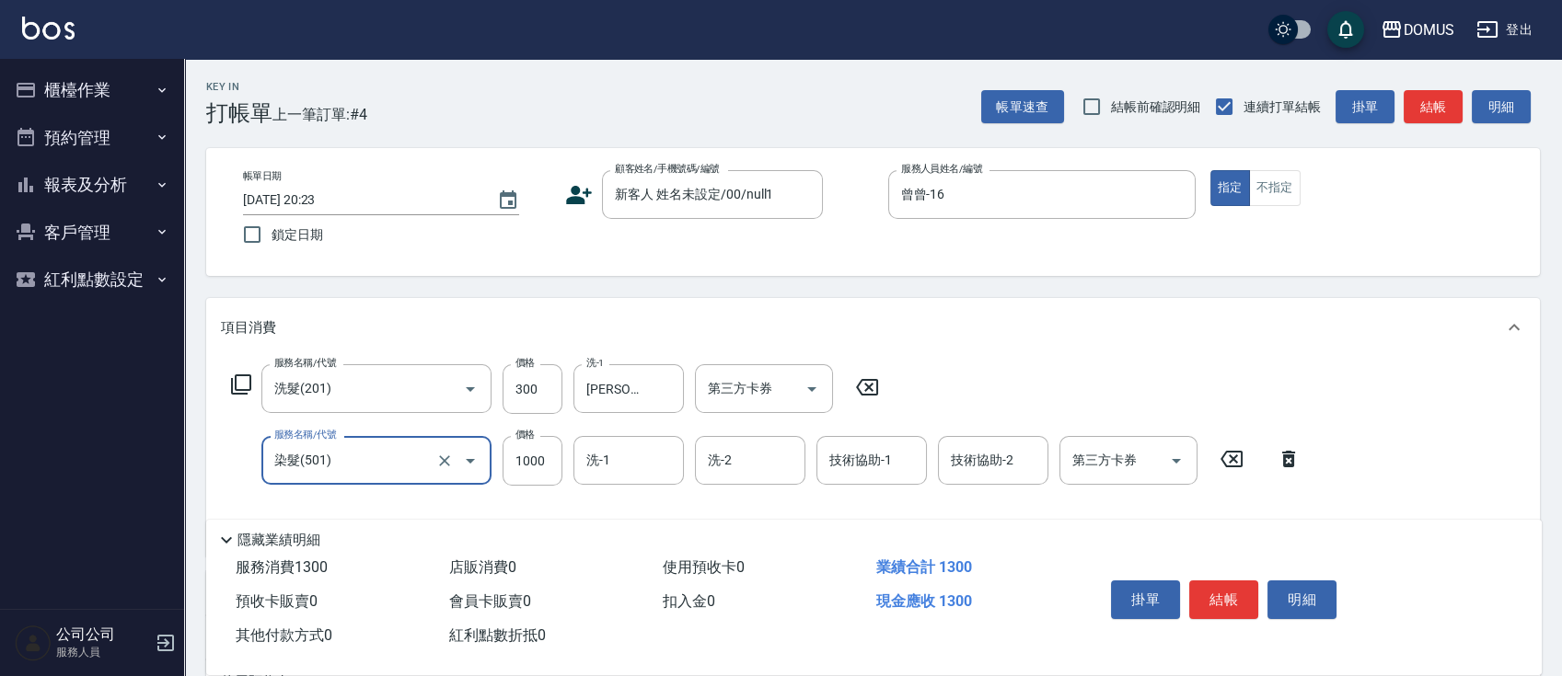
click at [872, 395] on icon at bounding box center [867, 387] width 22 height 17
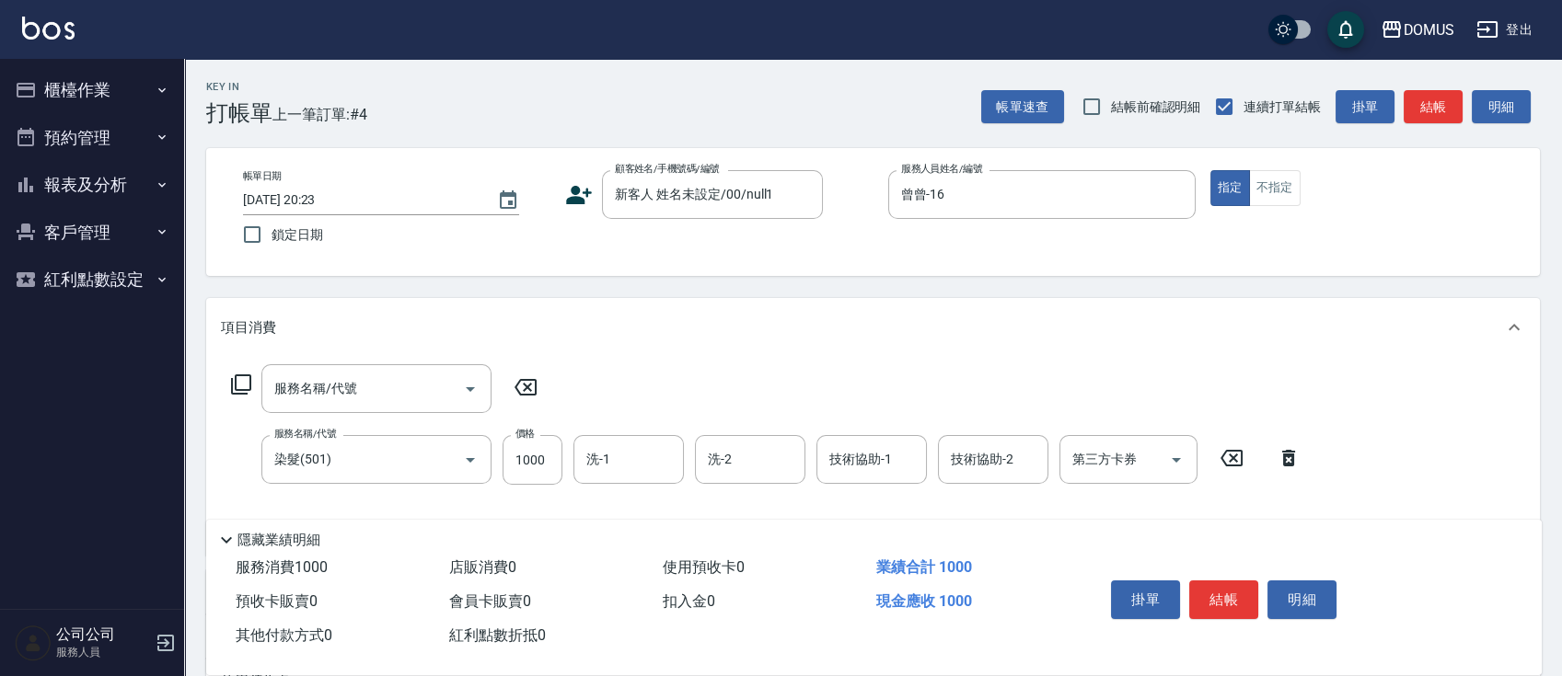
click at [1241, 462] on icon at bounding box center [1231, 458] width 22 height 17
type input "0"
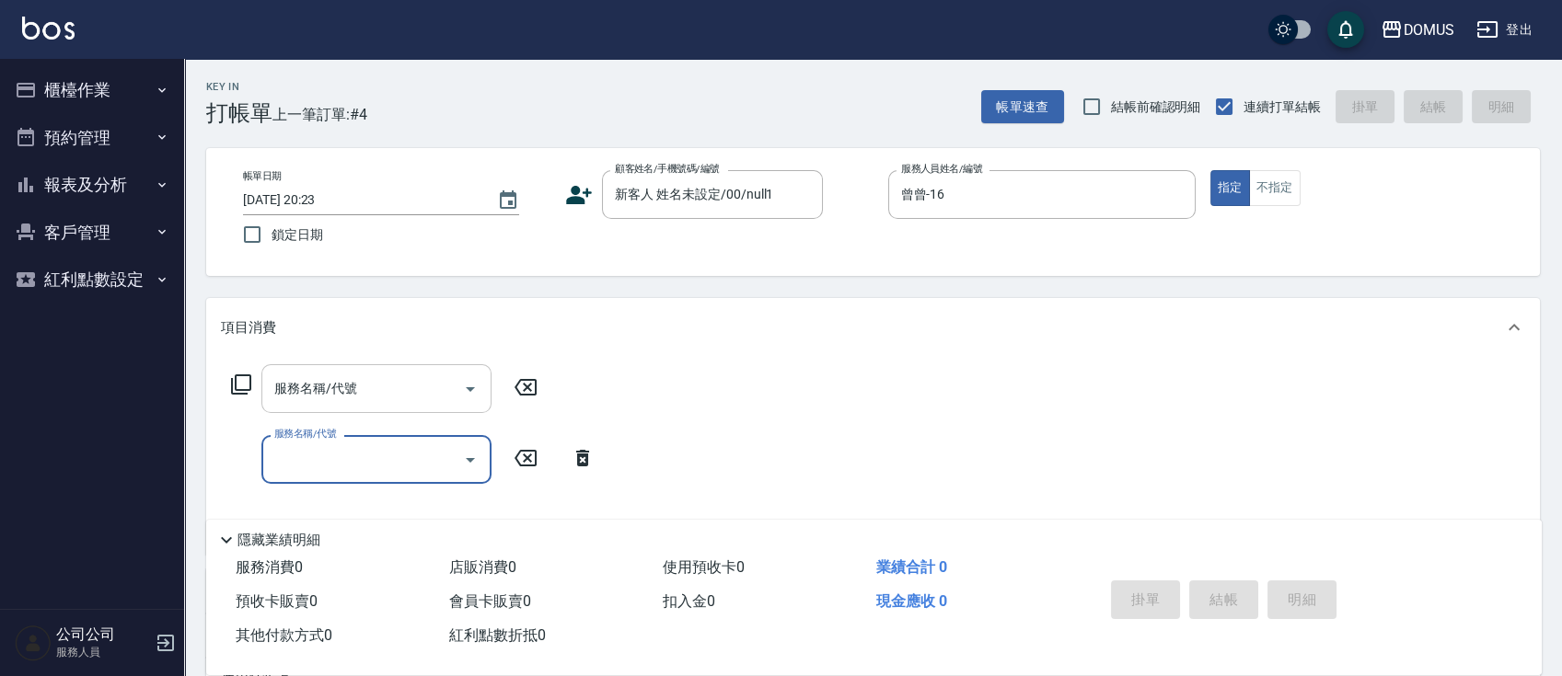
click at [310, 390] on input "服務名稱/代號" at bounding box center [363, 389] width 186 height 32
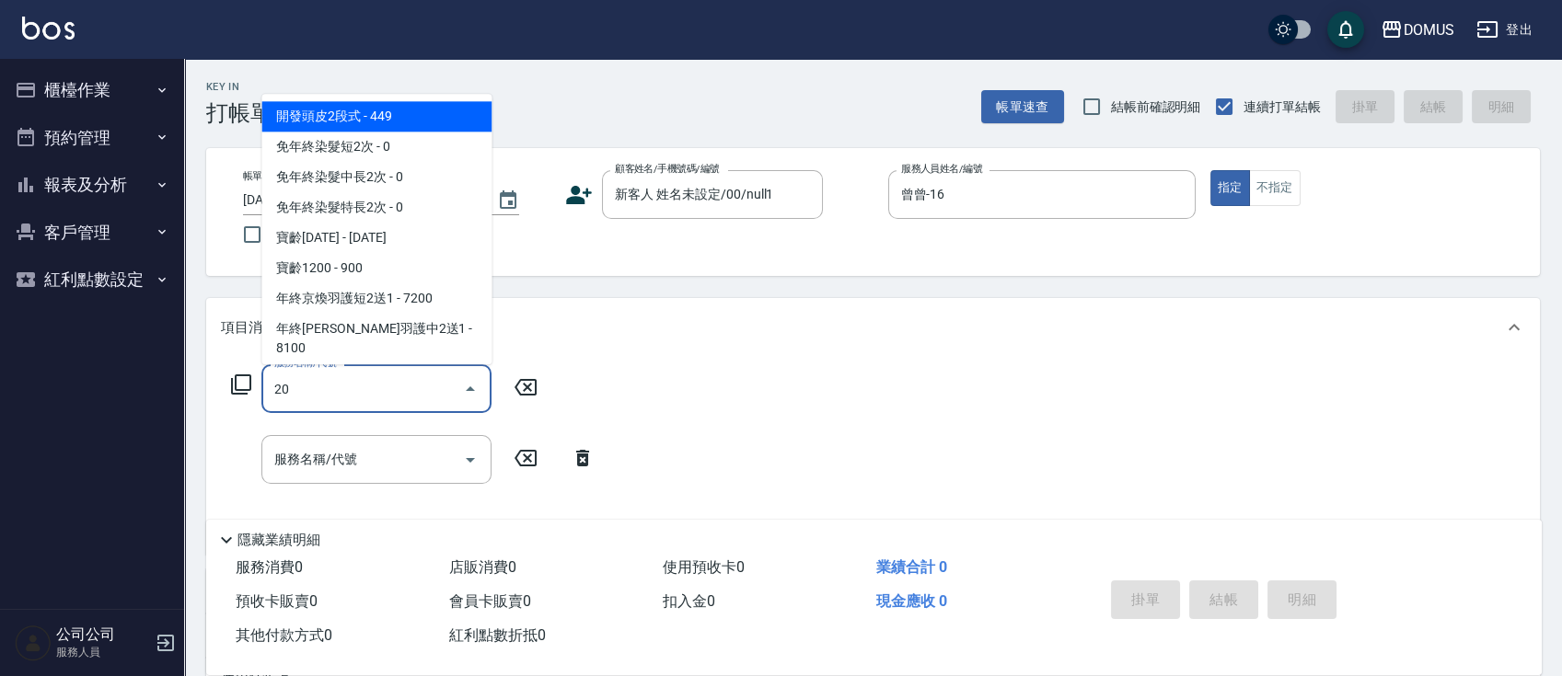
type input "201"
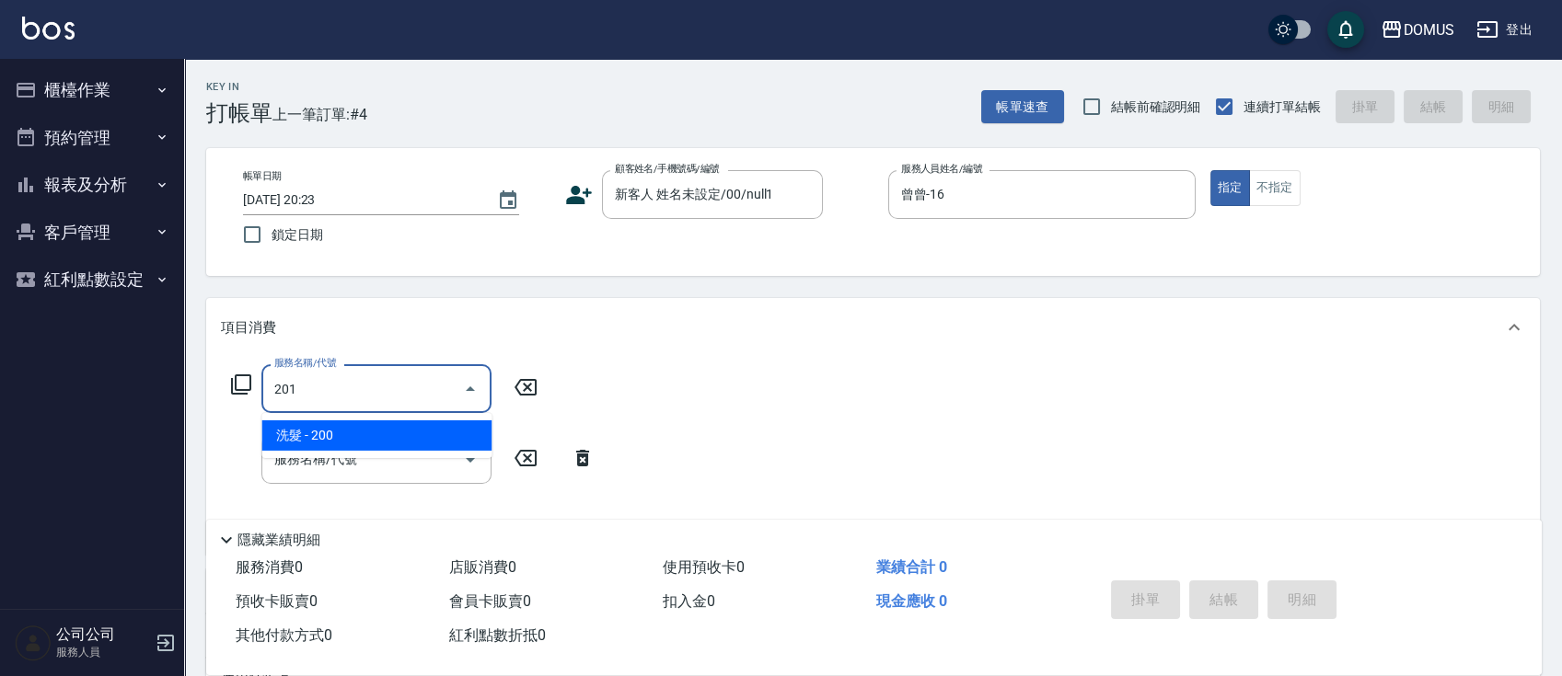
type input "20"
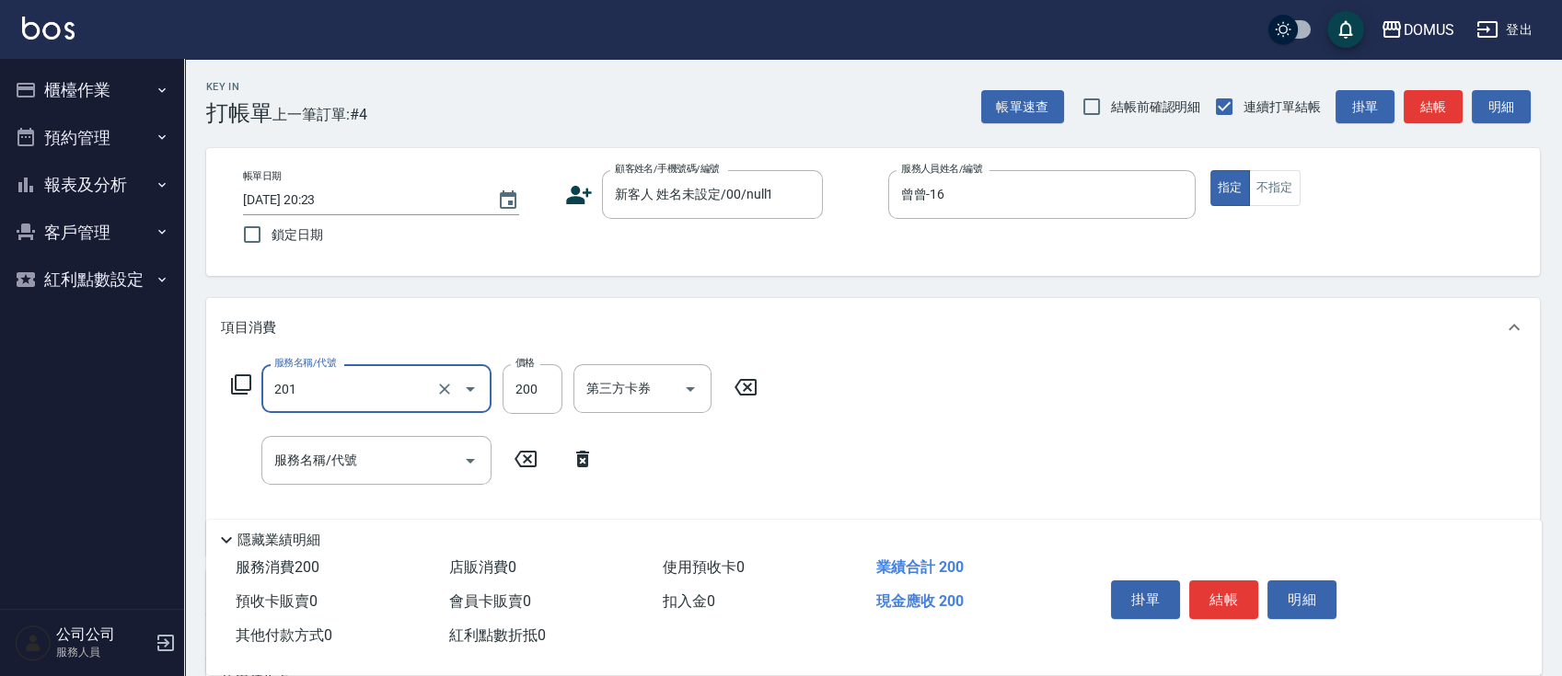
type input "洗髮(201)"
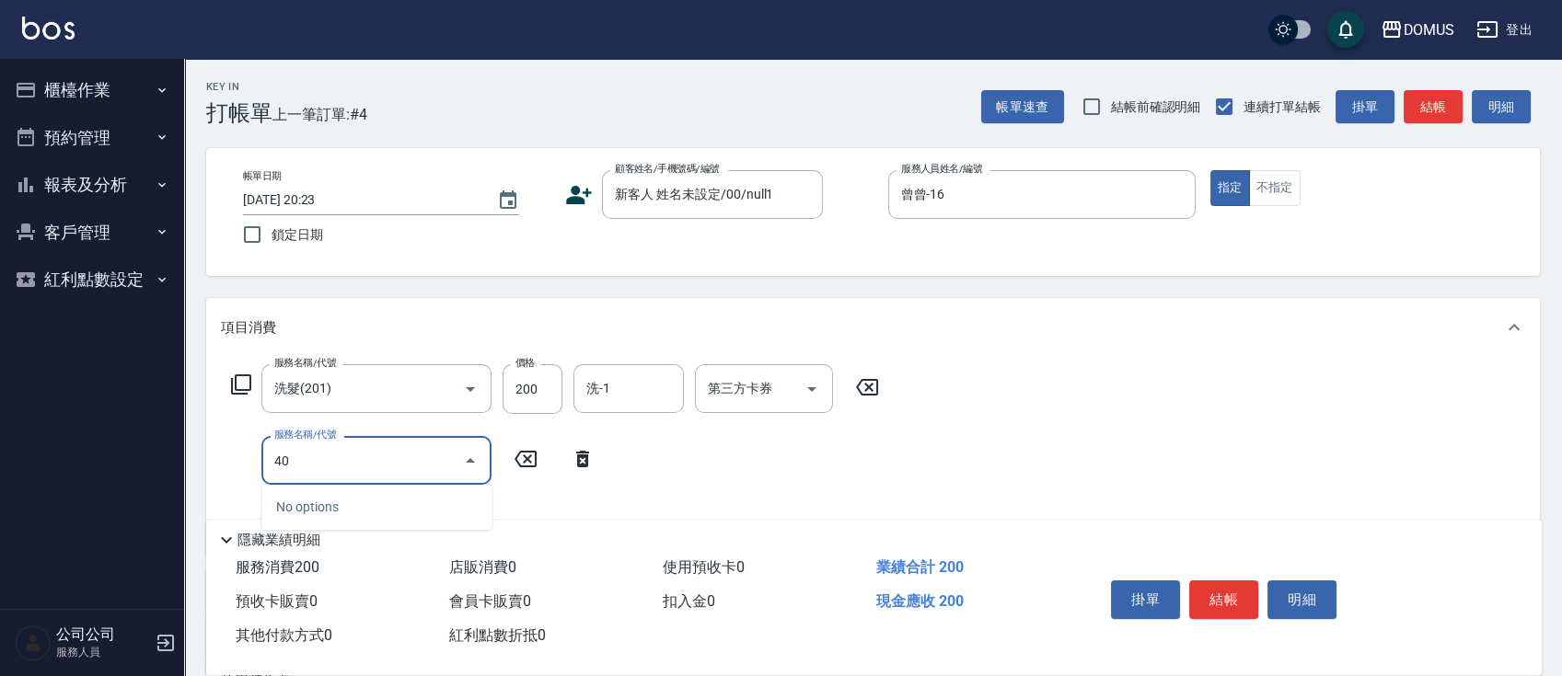
type input "401"
type input "40"
type input "剪髮(401)"
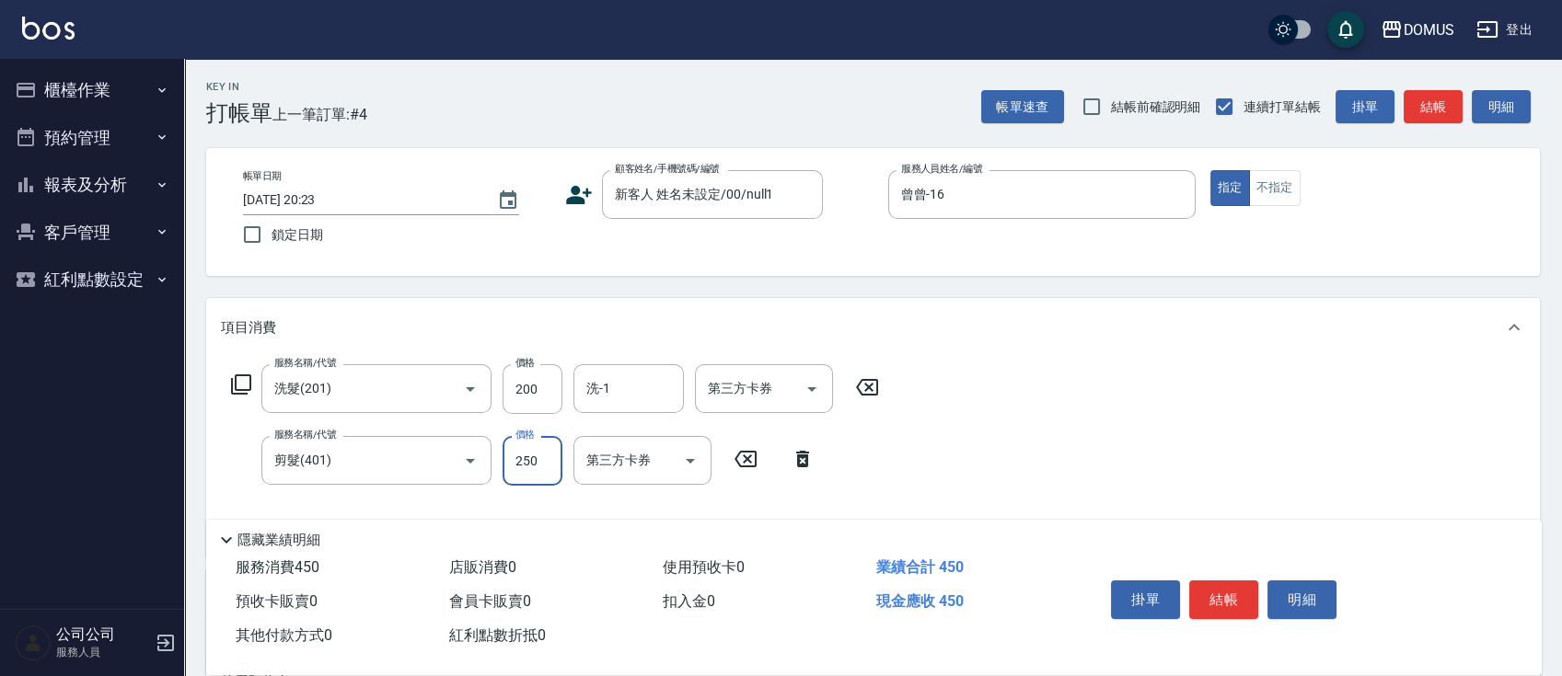
type input "20"
type input "80"
type input "100"
type input "800"
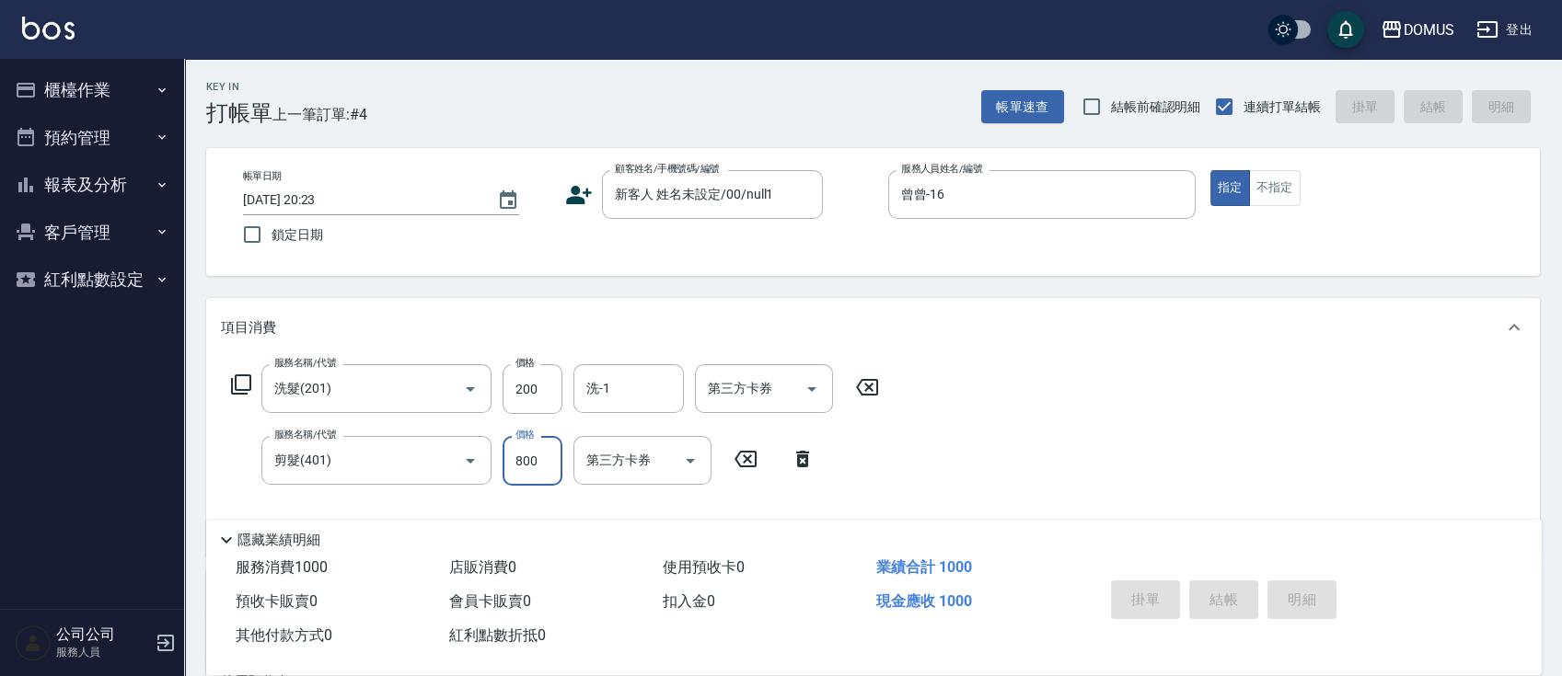
type input "[DATE] 20:24"
type input "0"
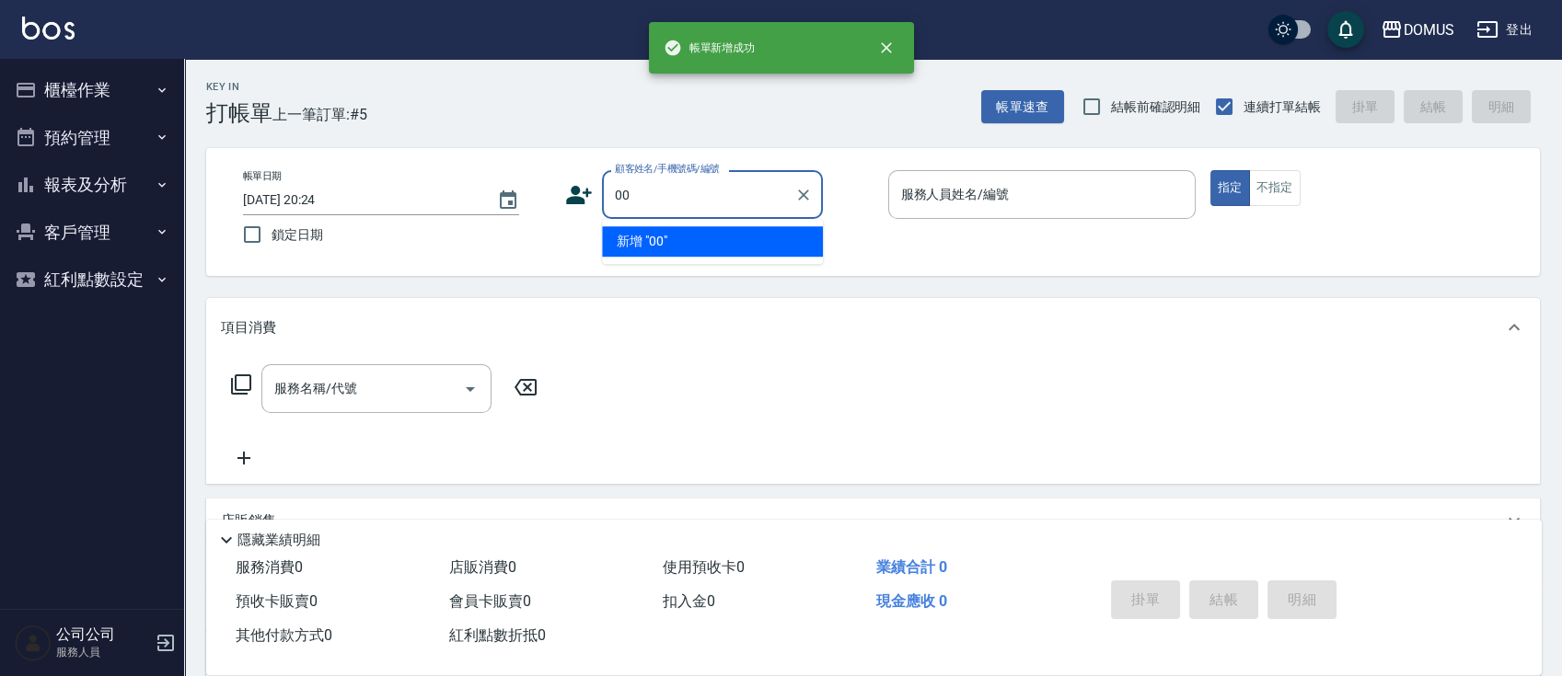
type input "00"
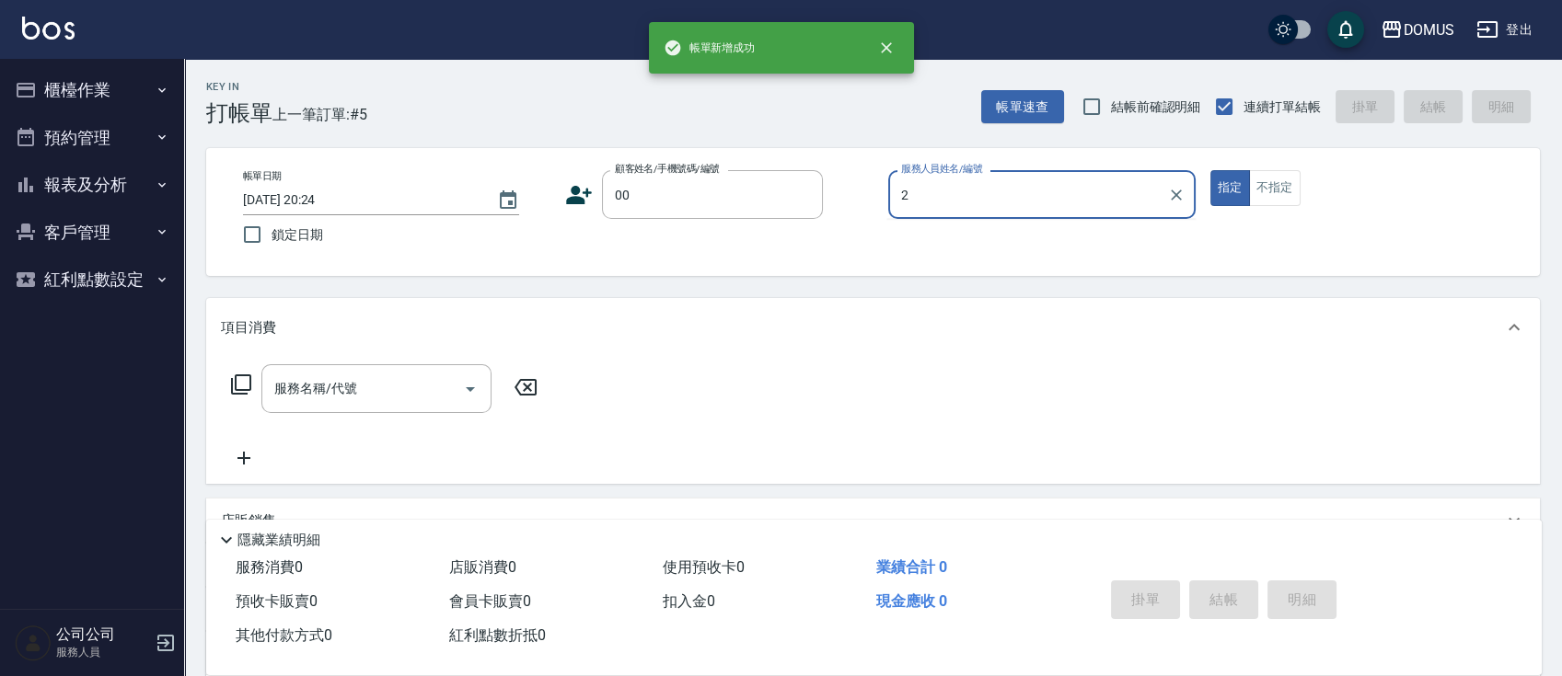
type input "24"
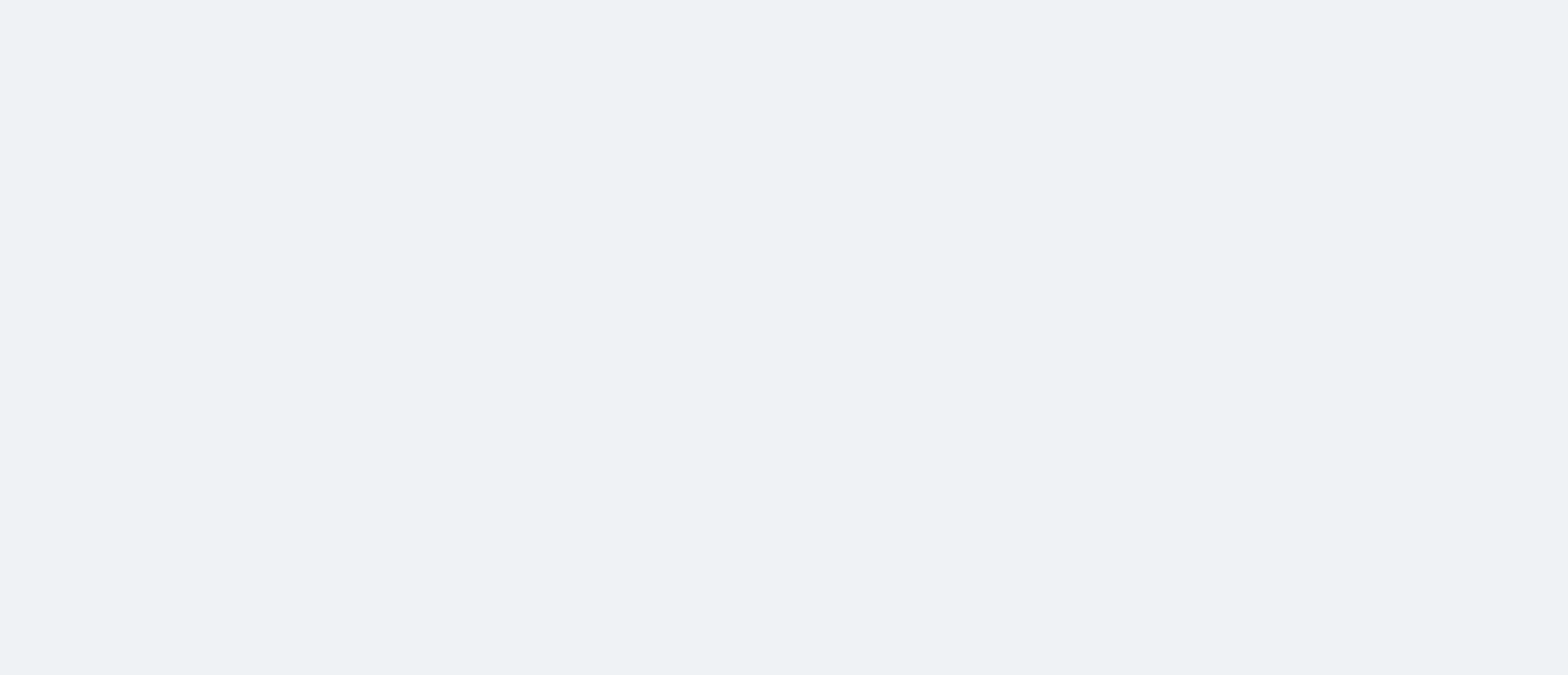
click at [467, 0] on html at bounding box center [784, 0] width 1568 height 0
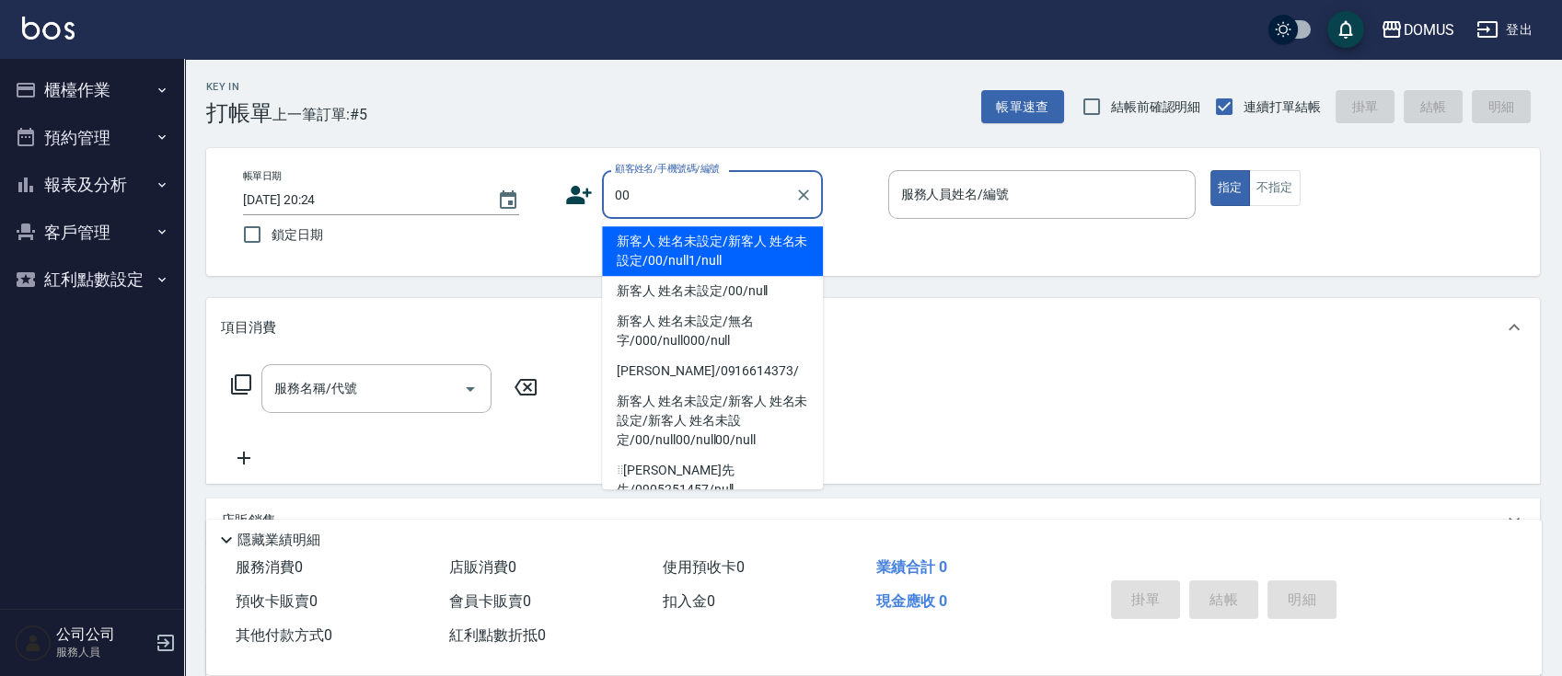
type input "新客人 姓名未設定/新客人 姓名未設定/00/null1/null"
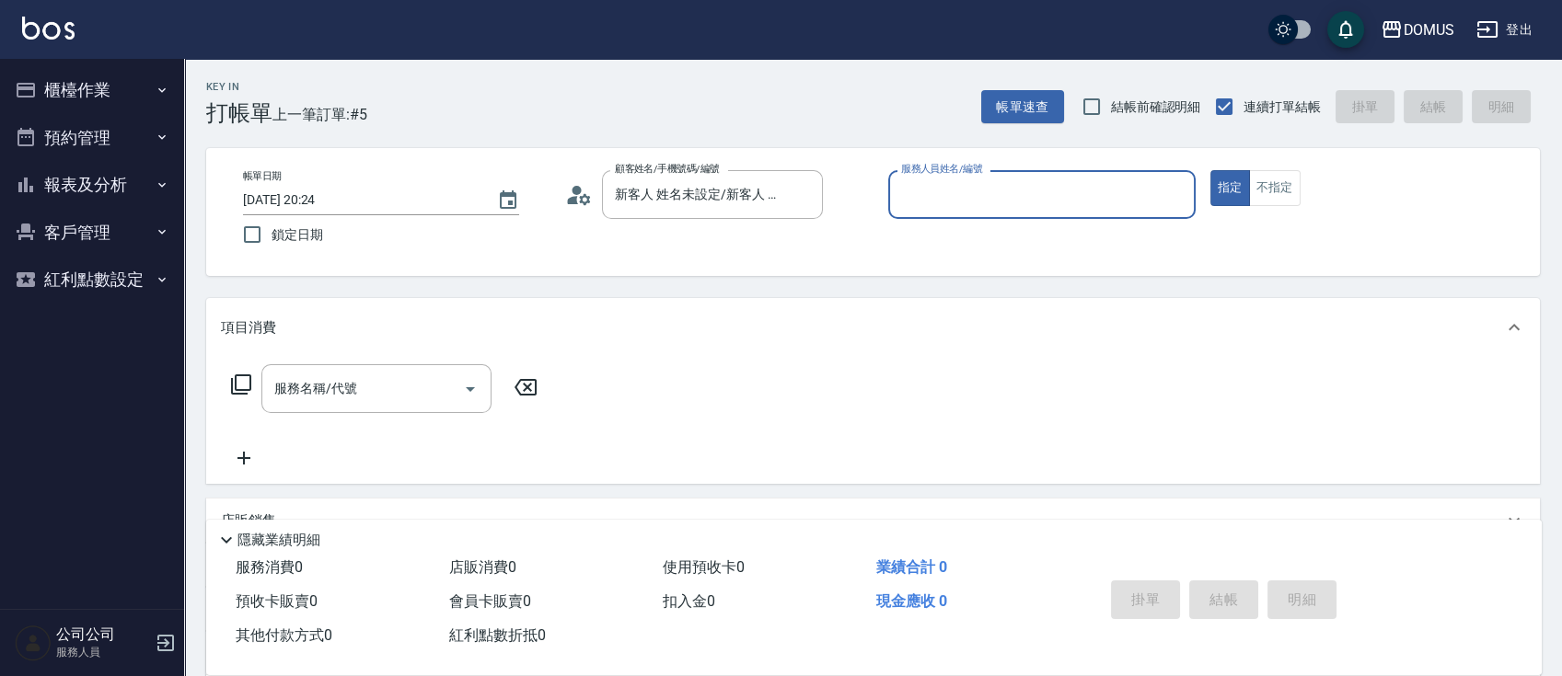
type input "2"
type input "新客人 姓名未設定/00/null"
type input "2"
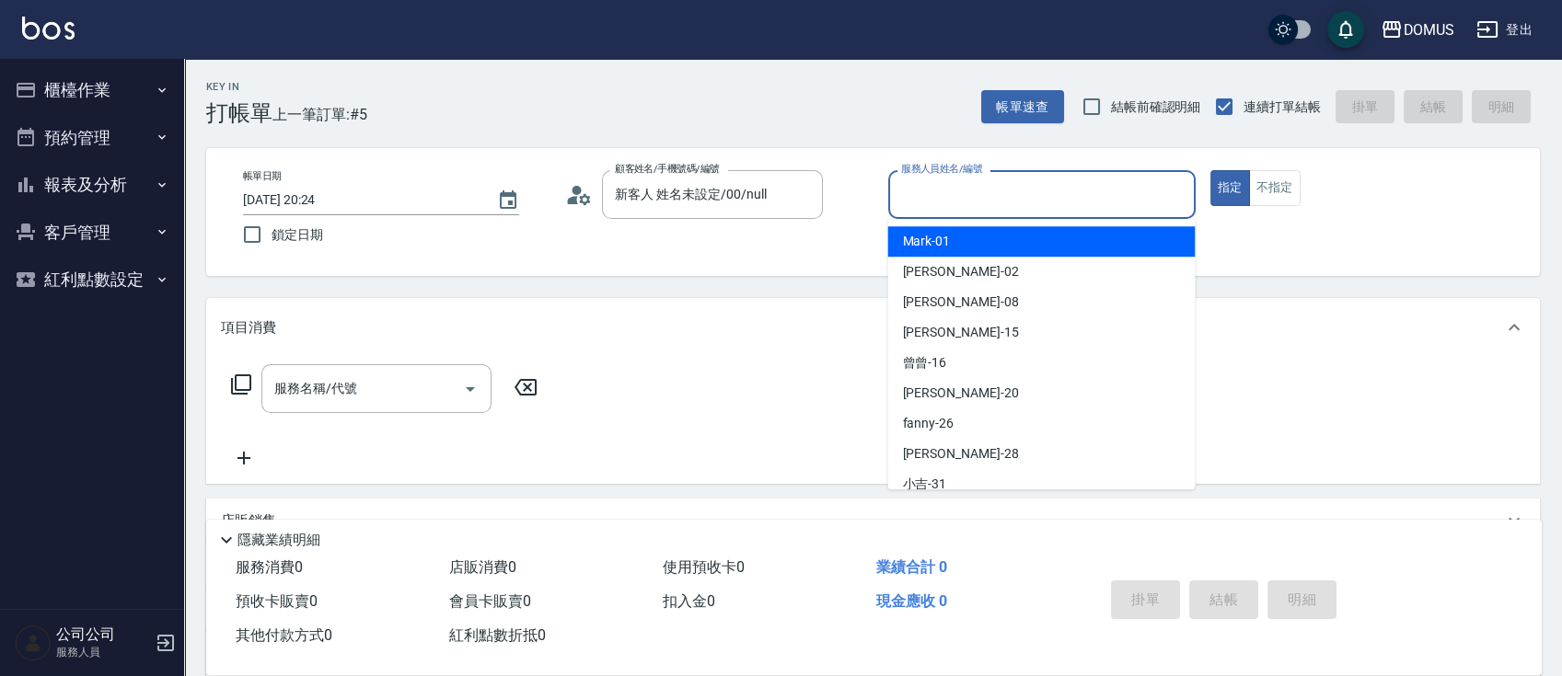
type input "1"
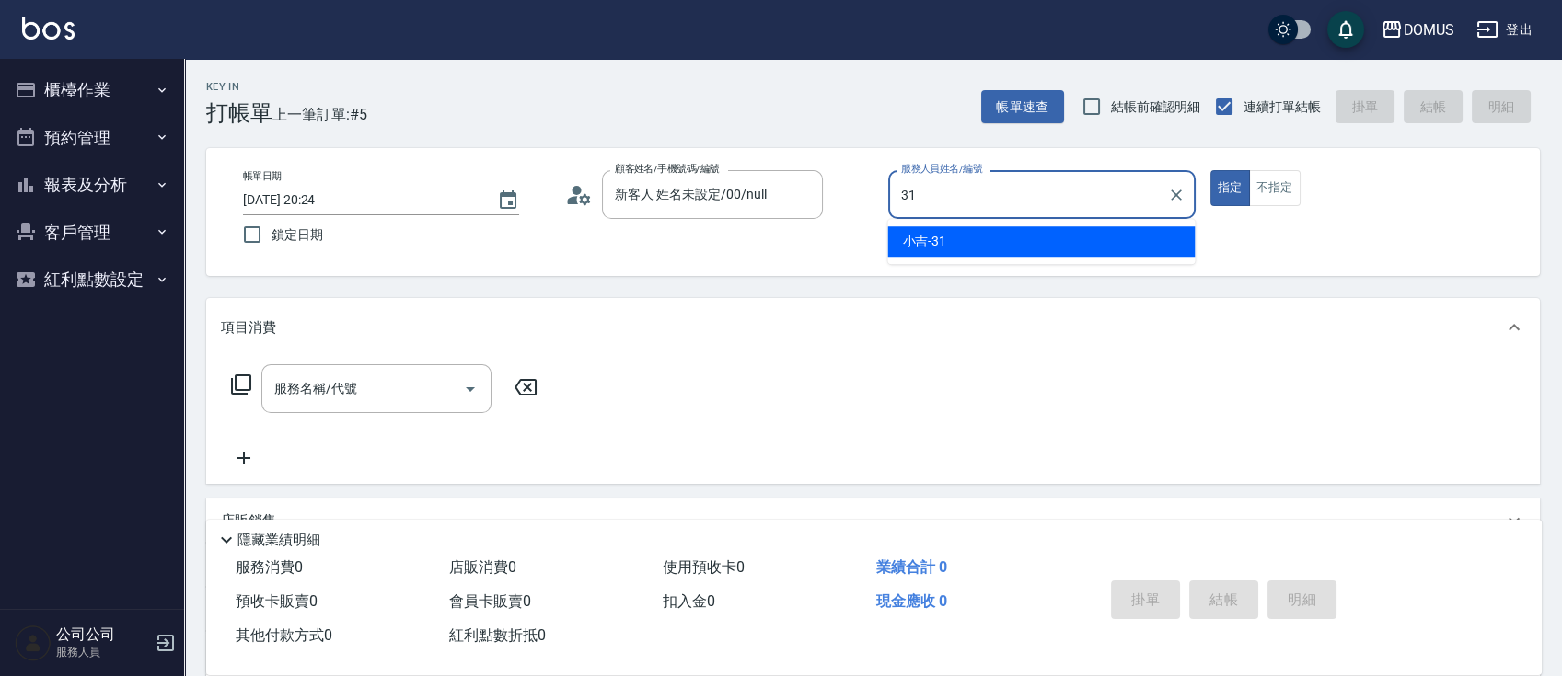
type input "小吉-31"
type button "true"
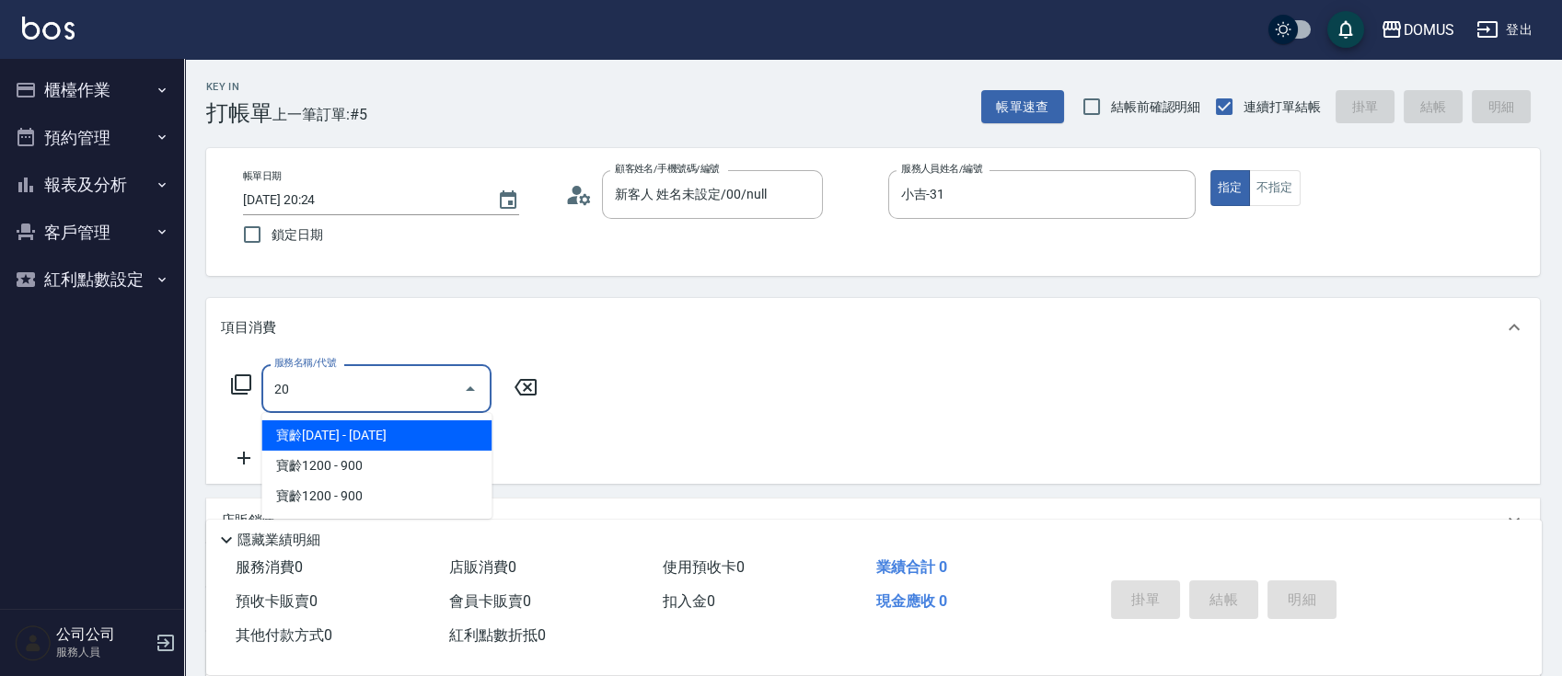
type input "201"
type input "20"
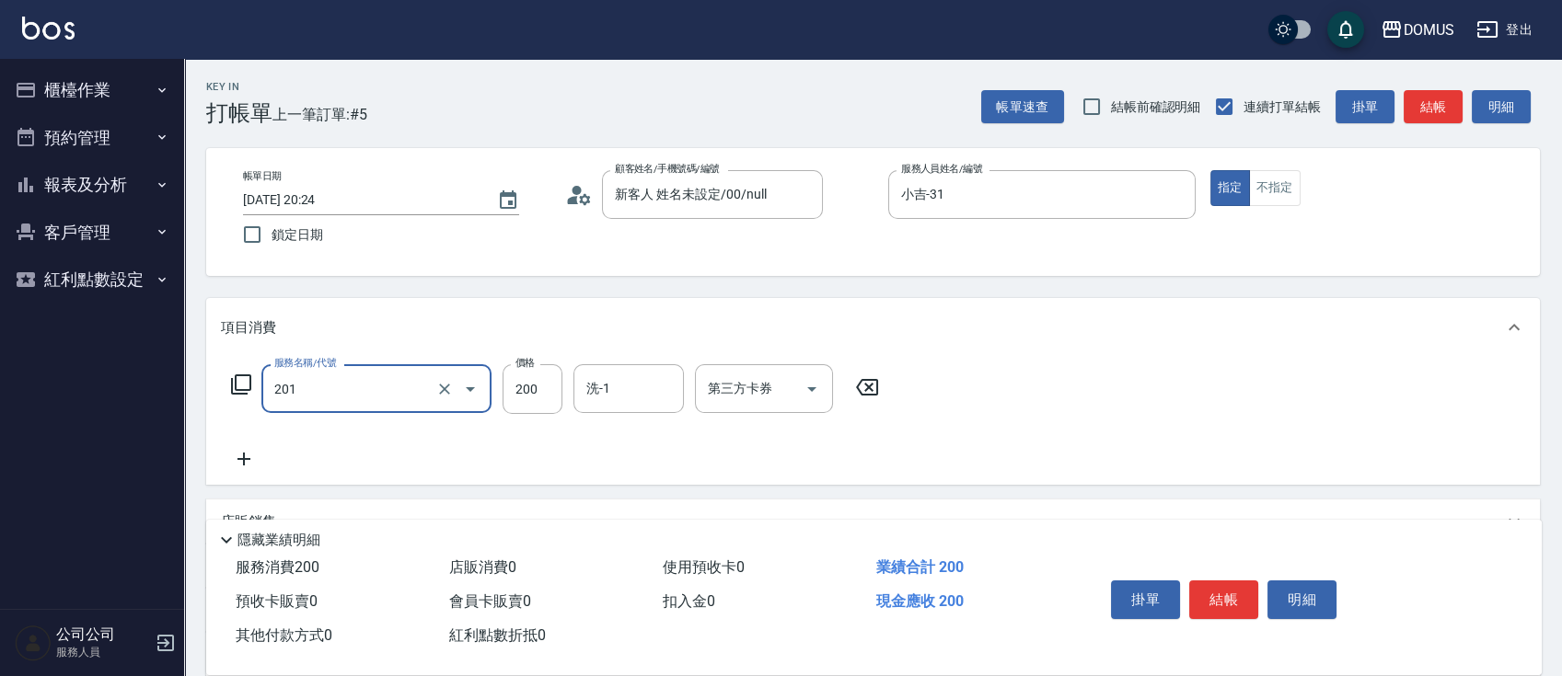
type input "洗髮(201)"
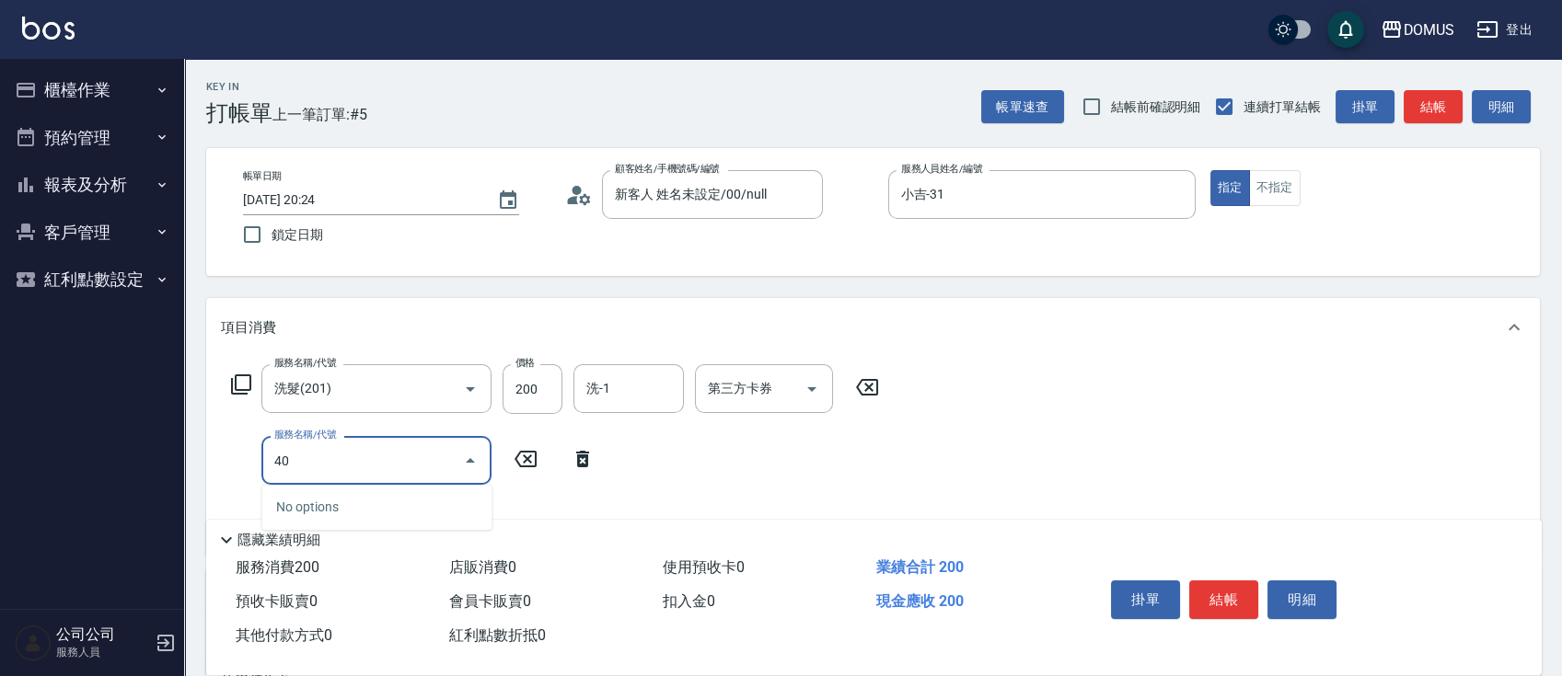
type input "401"
type input "40"
type input "剪髮(401)"
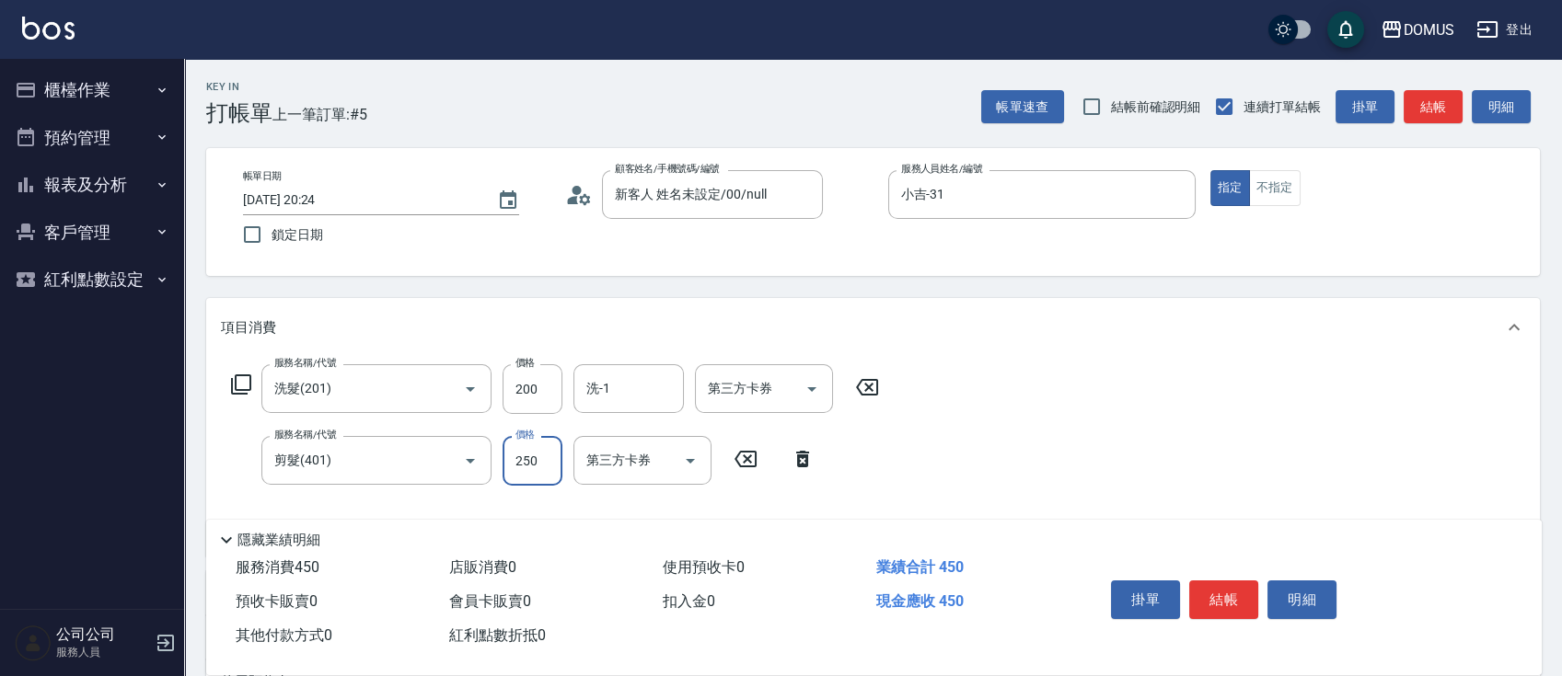
type input "20"
type input "40"
type input "60"
type input "400"
click at [1280, 173] on button "不指定" at bounding box center [1275, 188] width 52 height 36
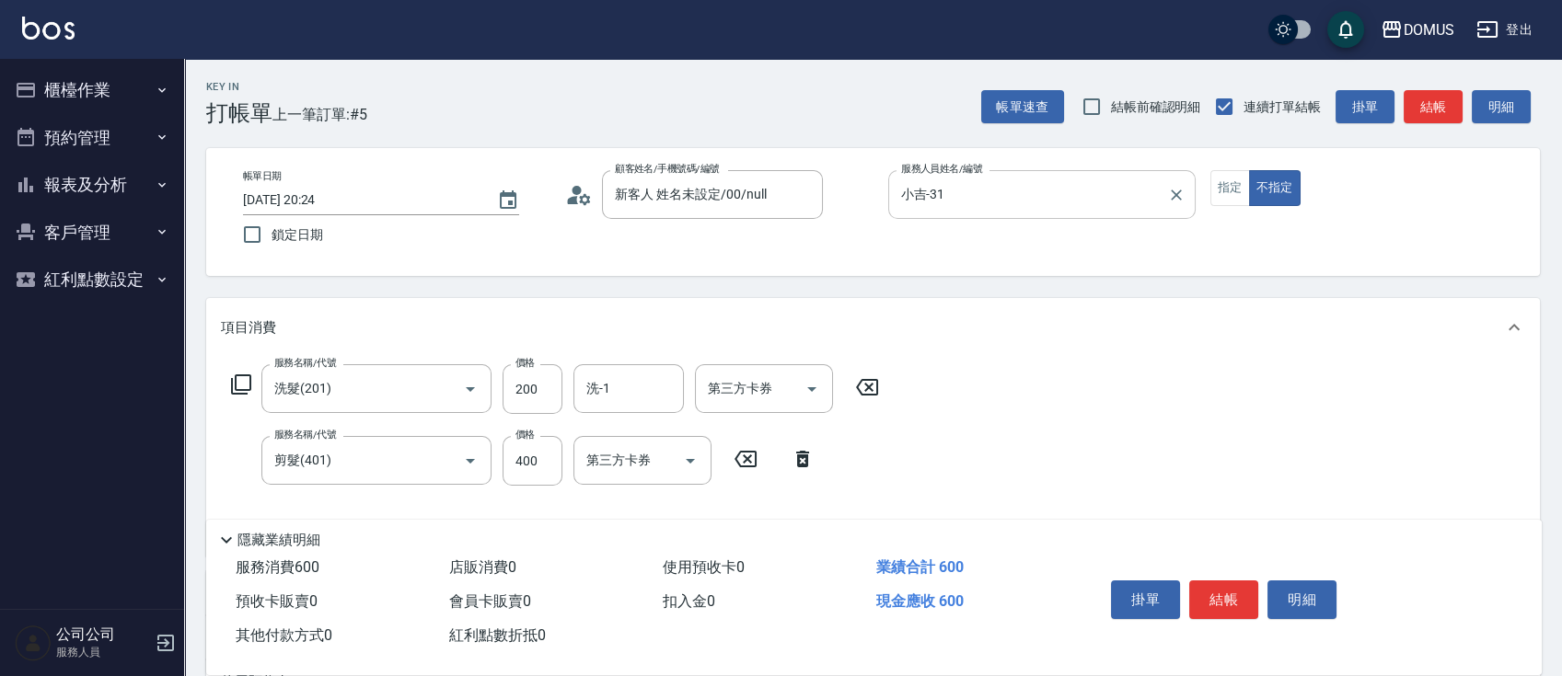
type button "false"
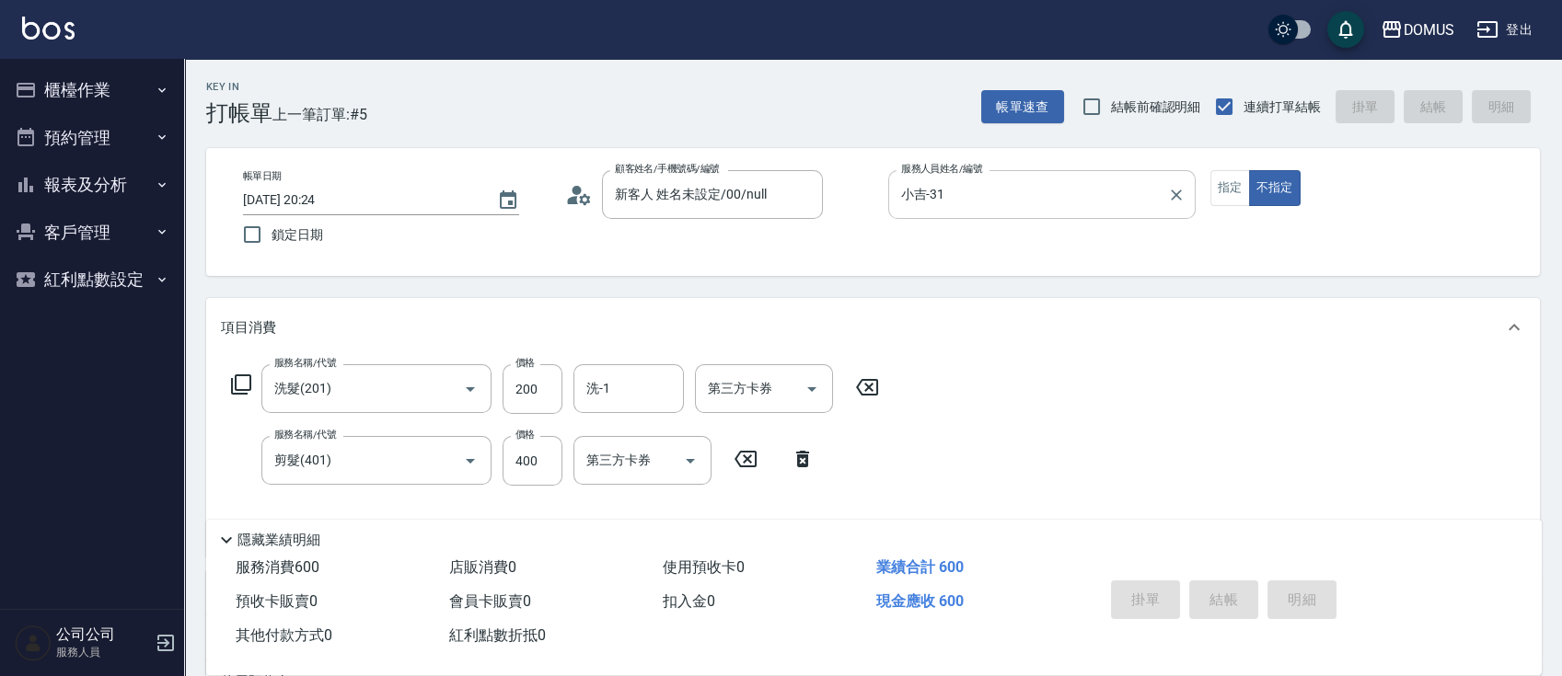
type input "0"
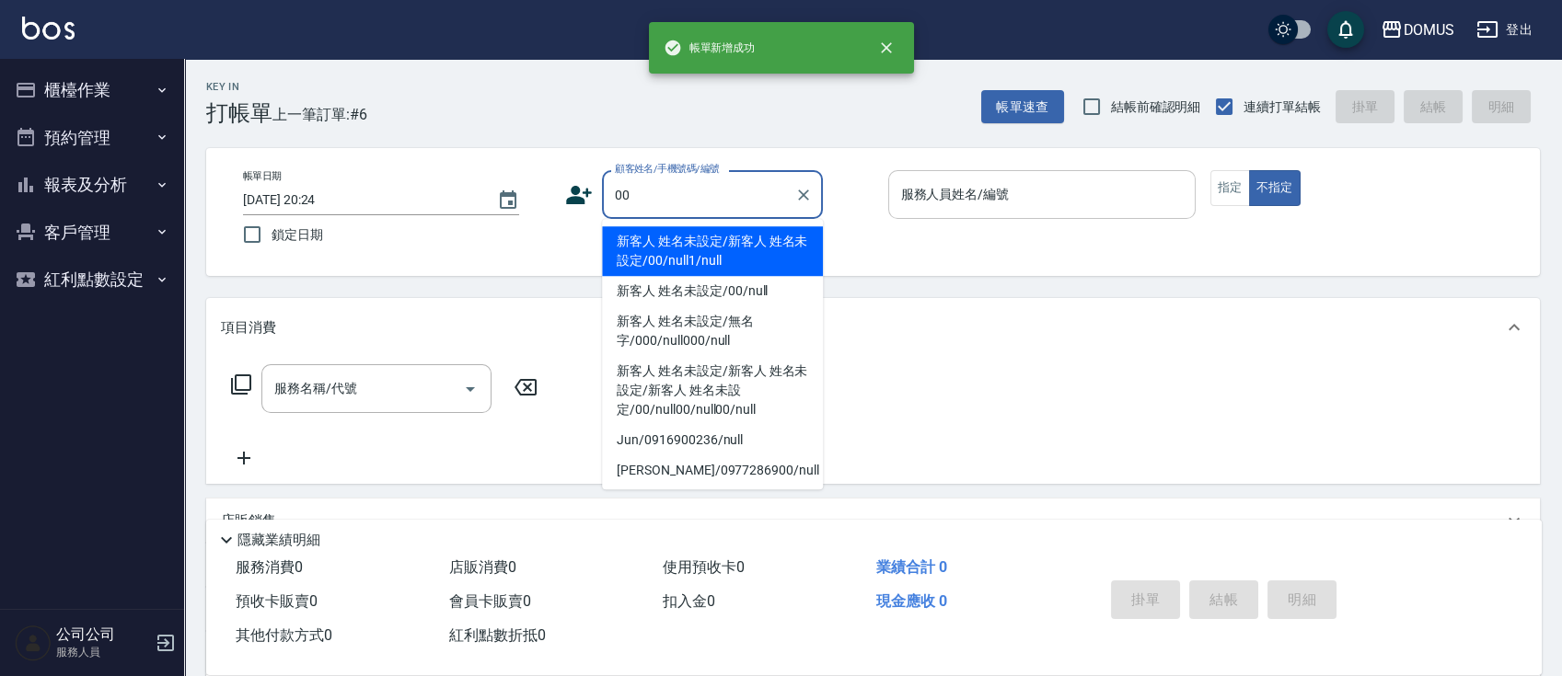
type input "新客人 姓名未設定/新客人 姓名未設定/00/null1/null"
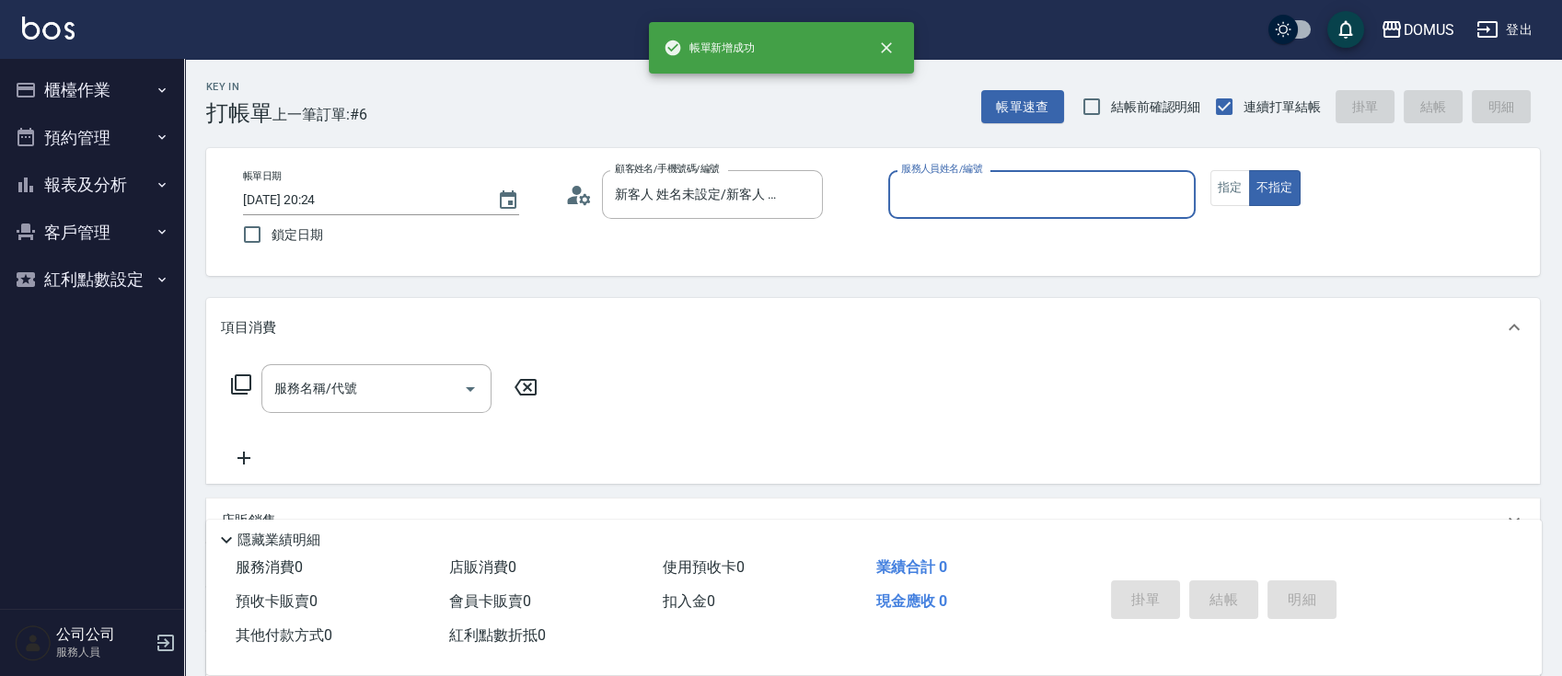
type input "1"
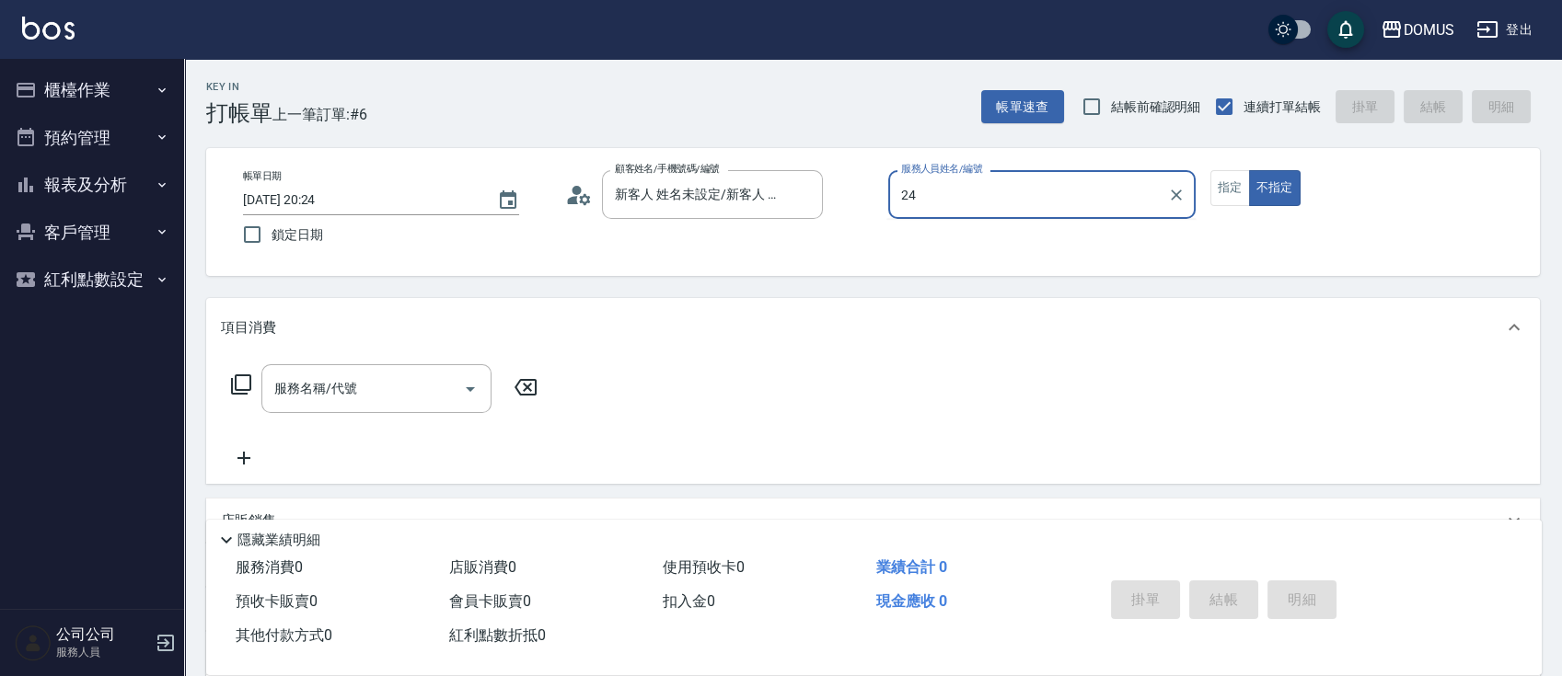
type input "2"
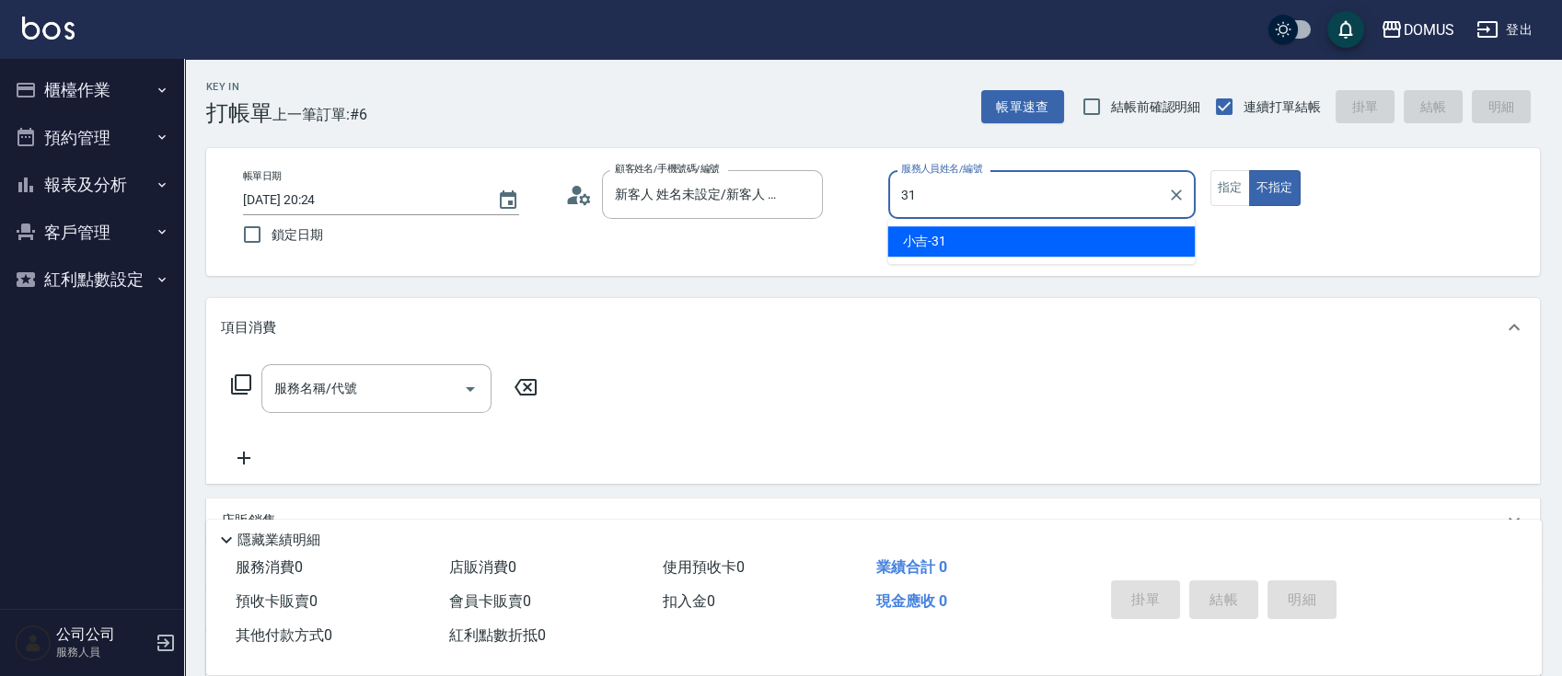
type input "小吉-31"
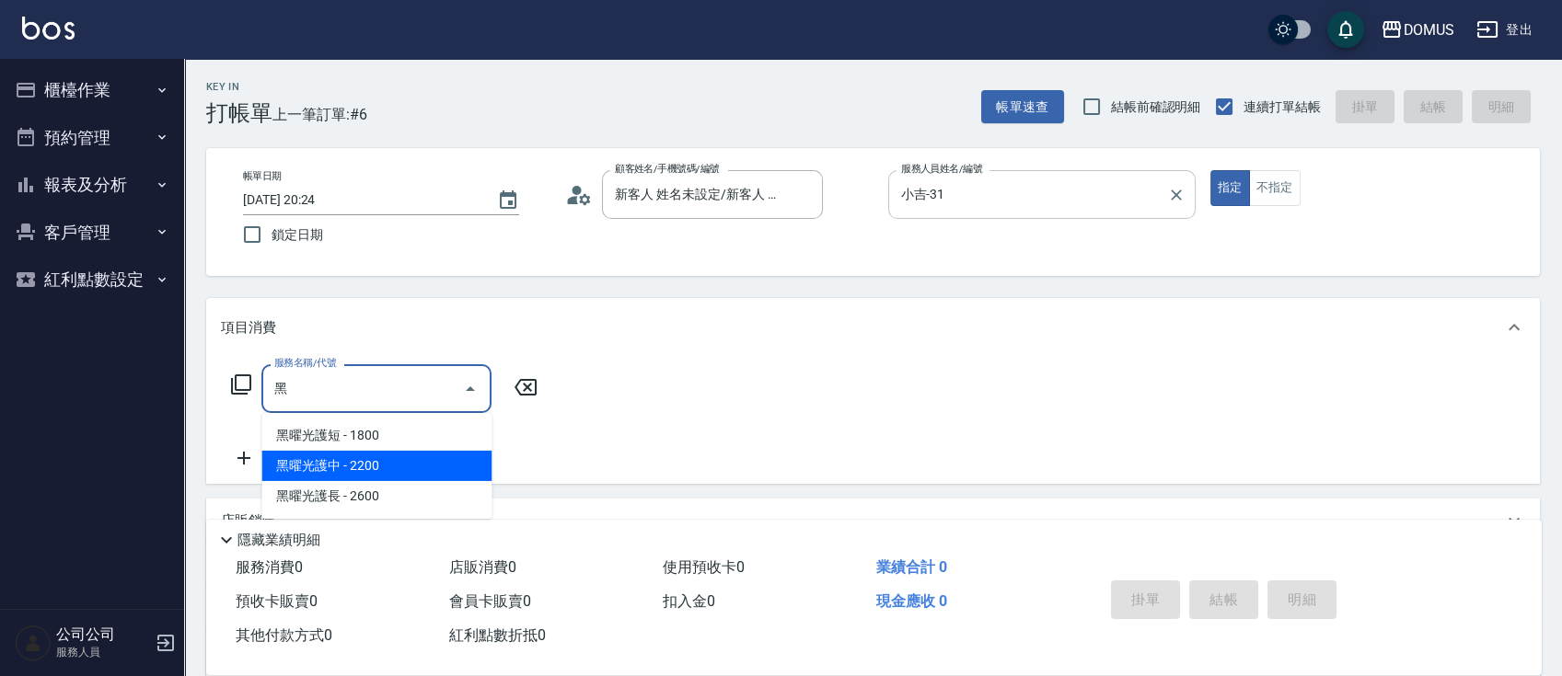
type input "黑曜光護中(633)"
type input "220"
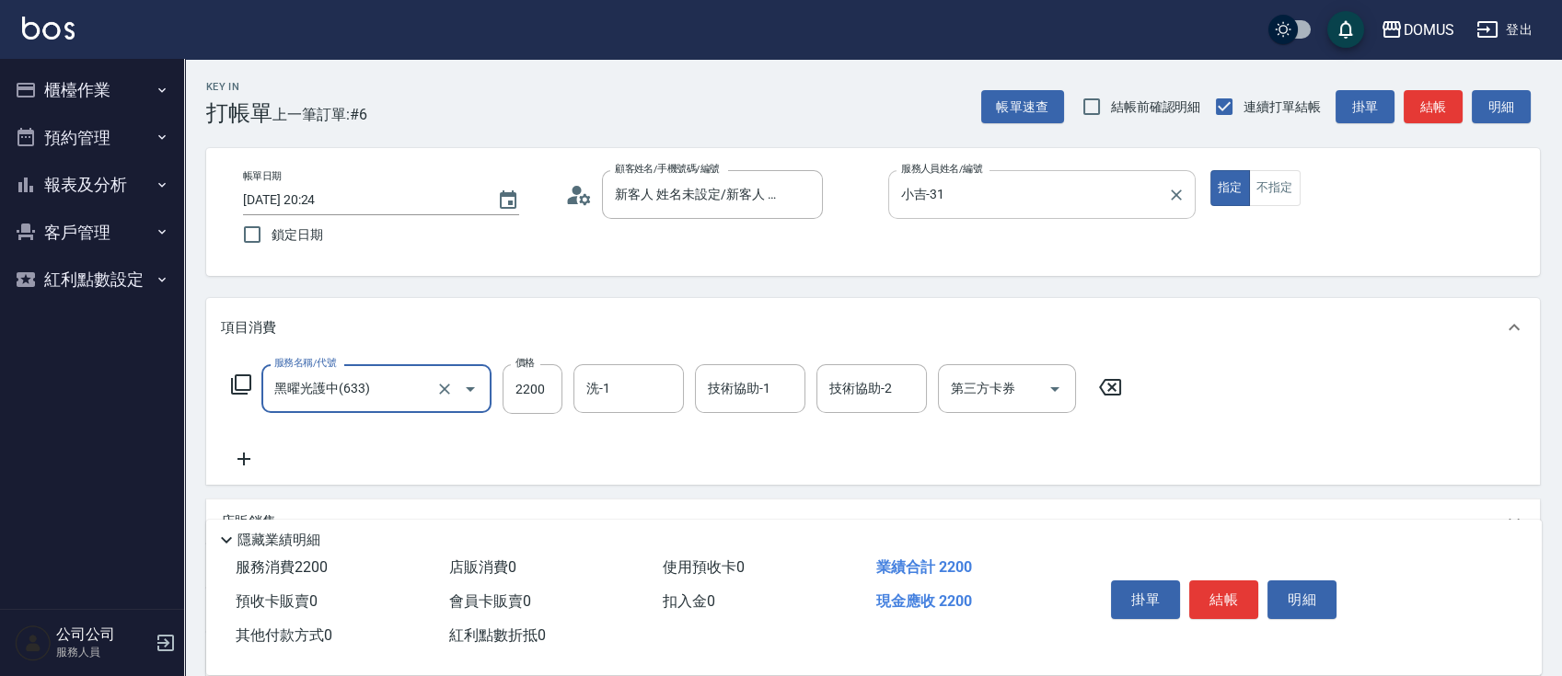
type input "黑曜光護中(633)"
type input "0"
type input "25"
type input "20"
type input "252"
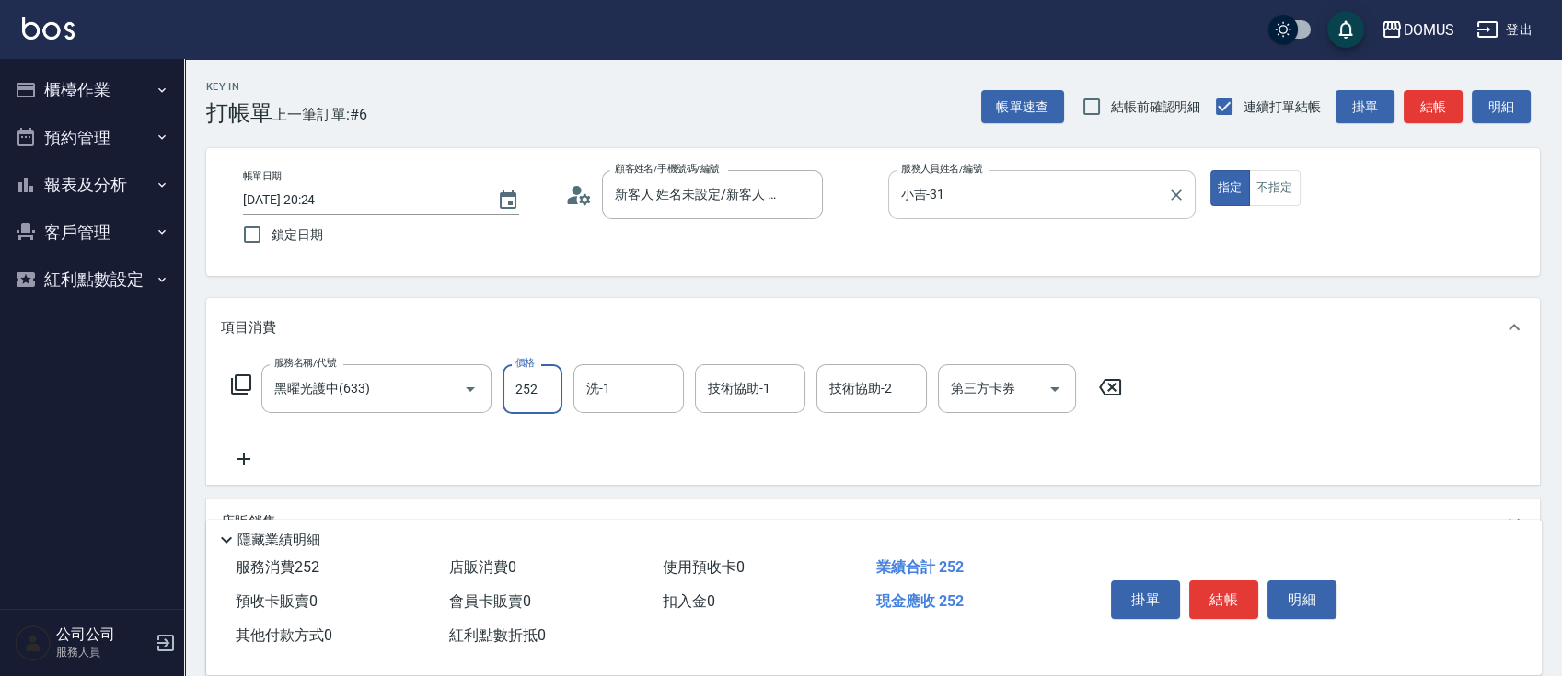
type input "250"
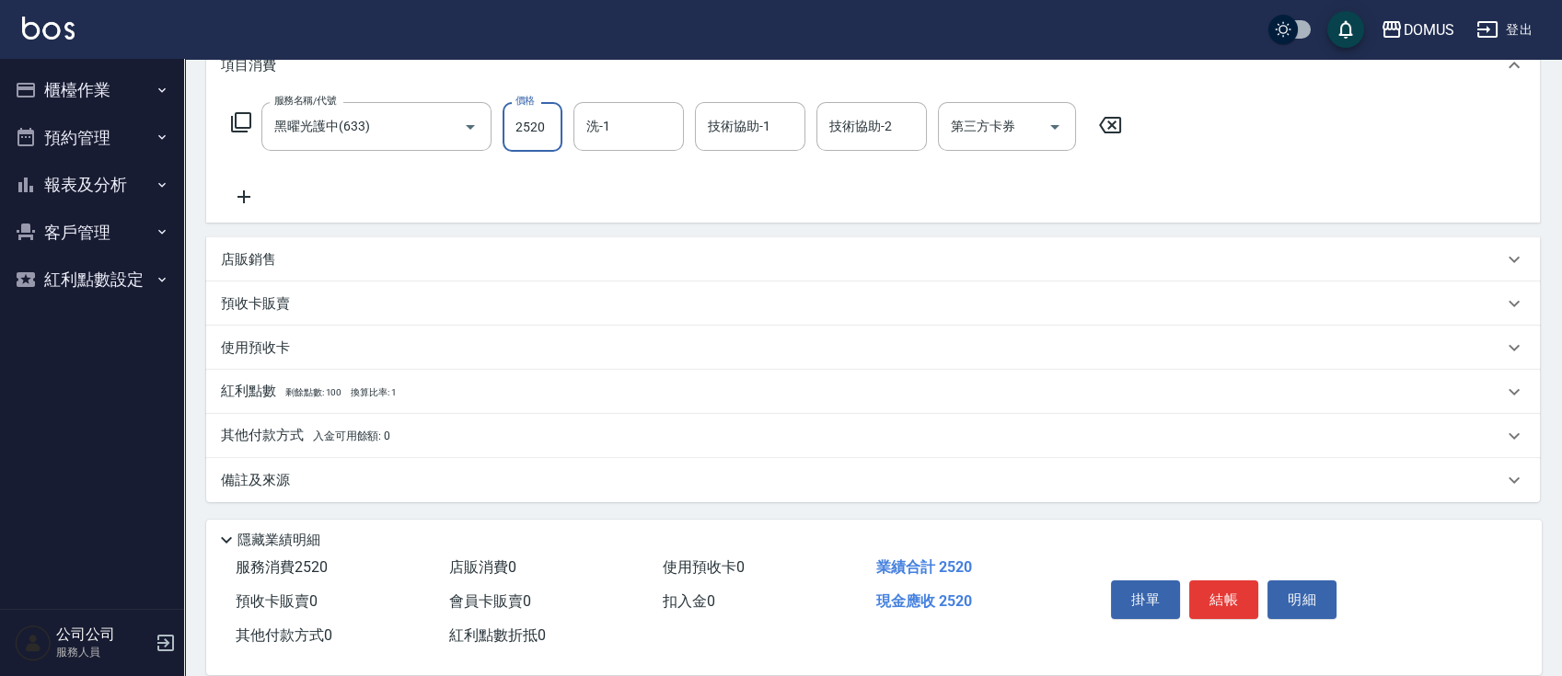
type input "2520"
click at [375, 435] on span "入金可用餘額: 0" at bounding box center [352, 436] width 78 height 13
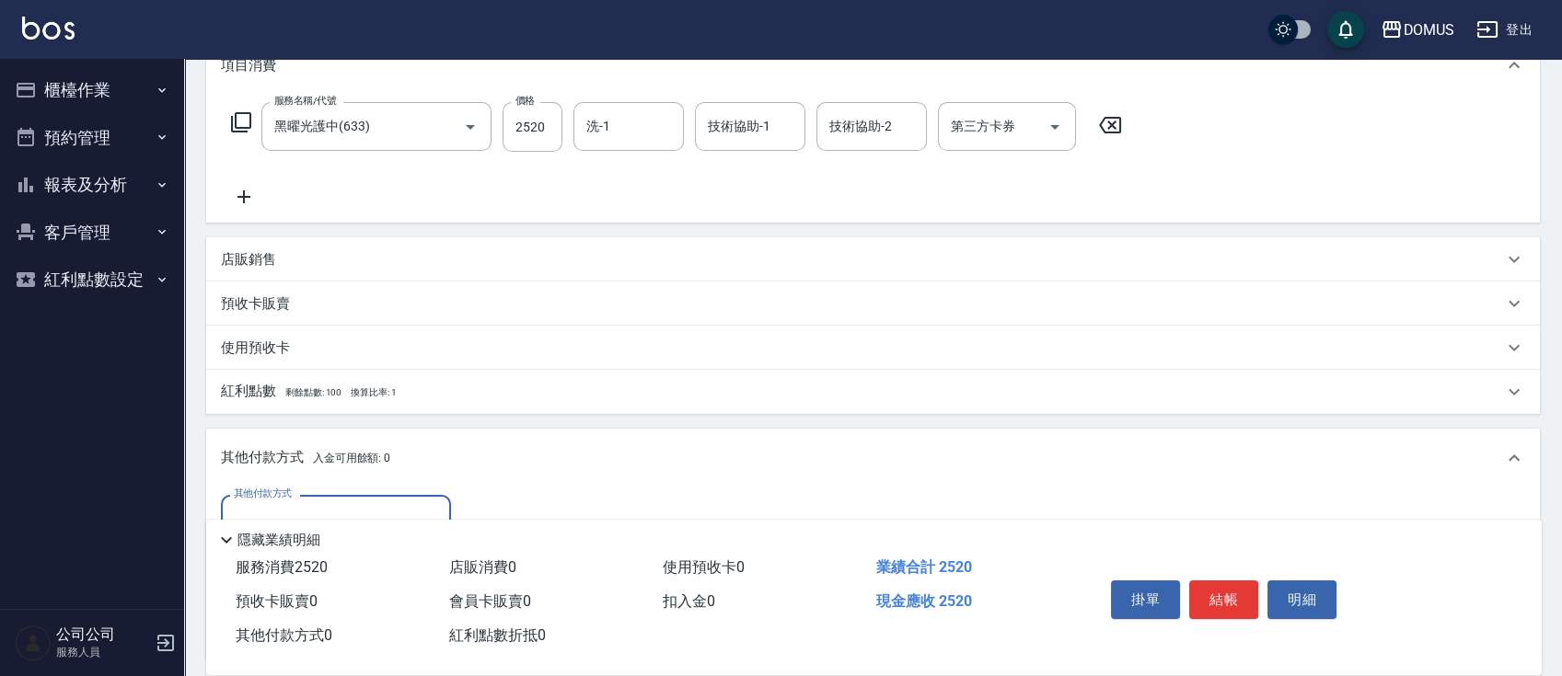
scroll to position [479, 0]
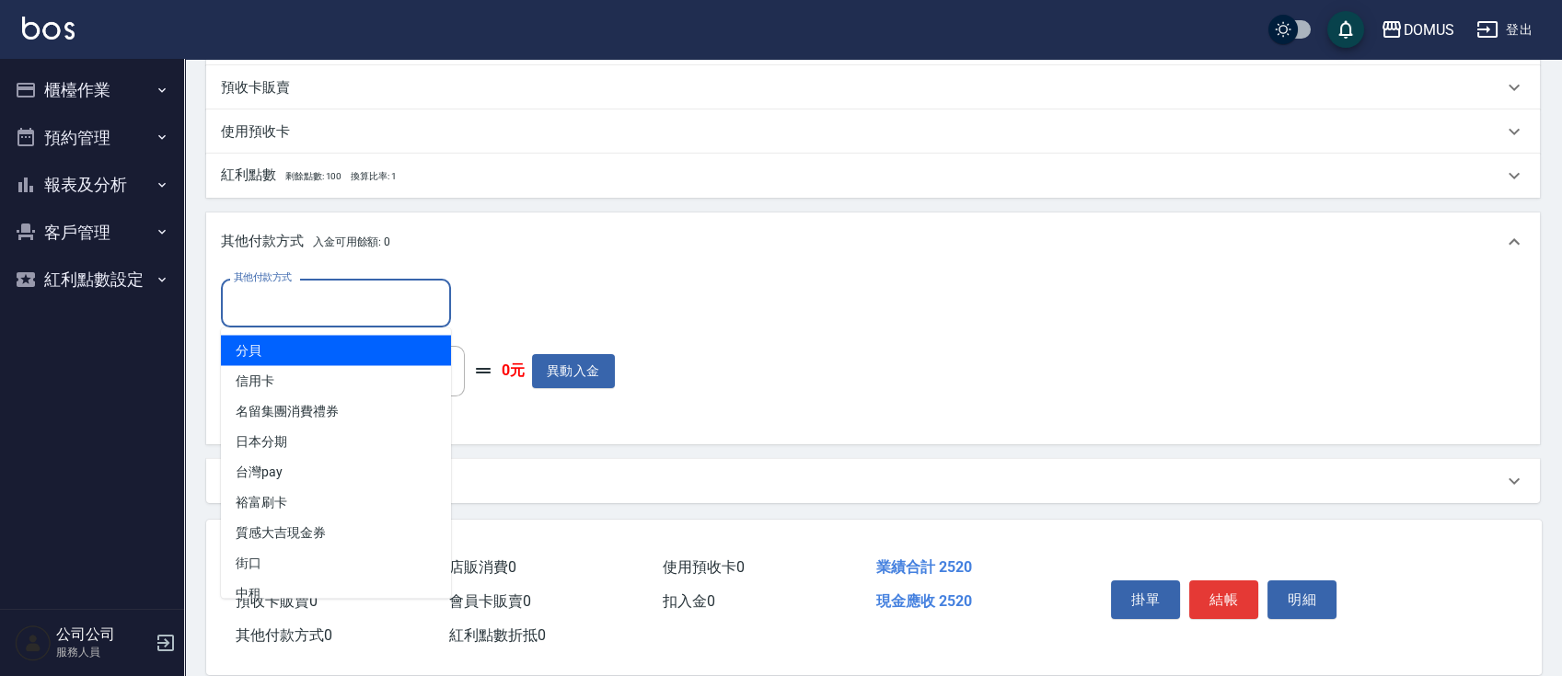
drag, startPoint x: 409, startPoint y: 317, endPoint x: 424, endPoint y: 323, distance: 16.9
click at [408, 325] on div "其他付款方式" at bounding box center [336, 303] width 230 height 49
click at [346, 309] on input "其他付款方式" at bounding box center [336, 303] width 214 height 32
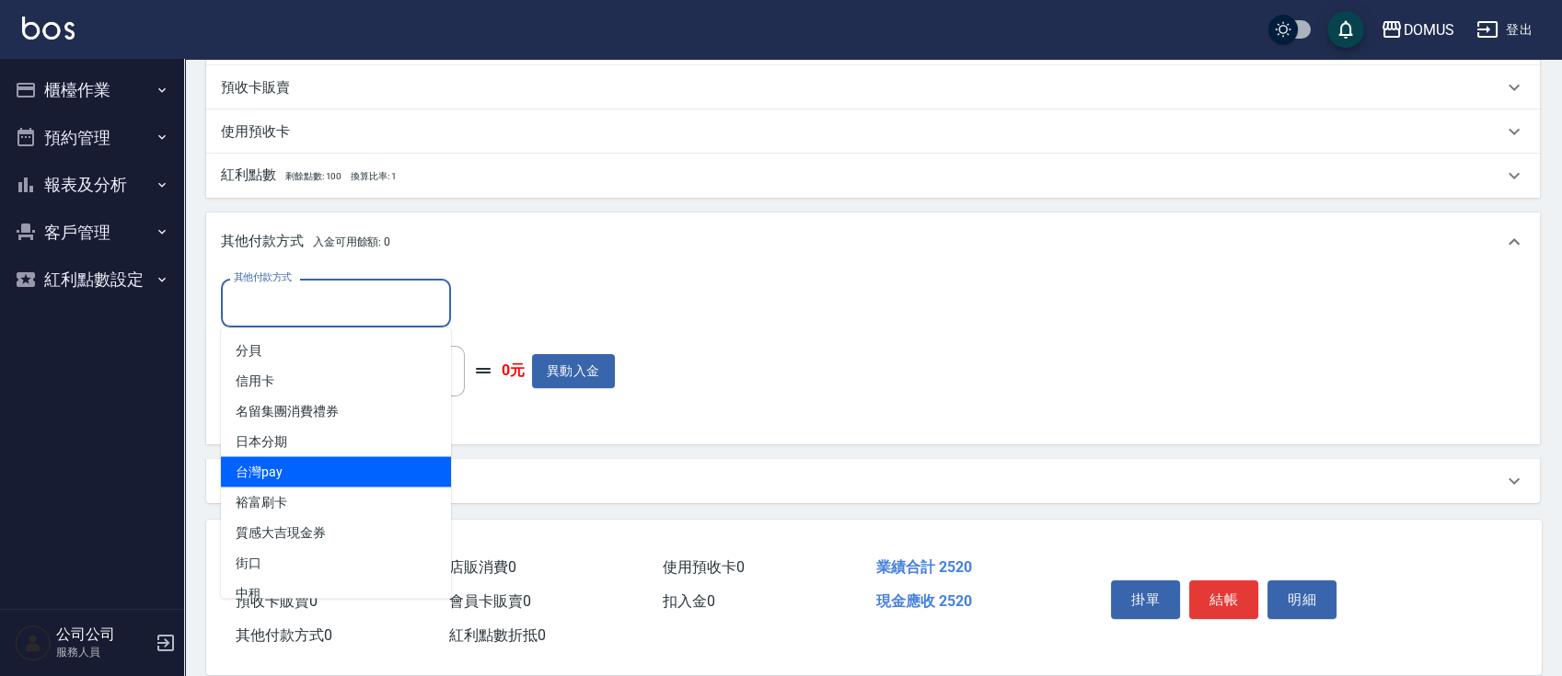
scroll to position [17, 0]
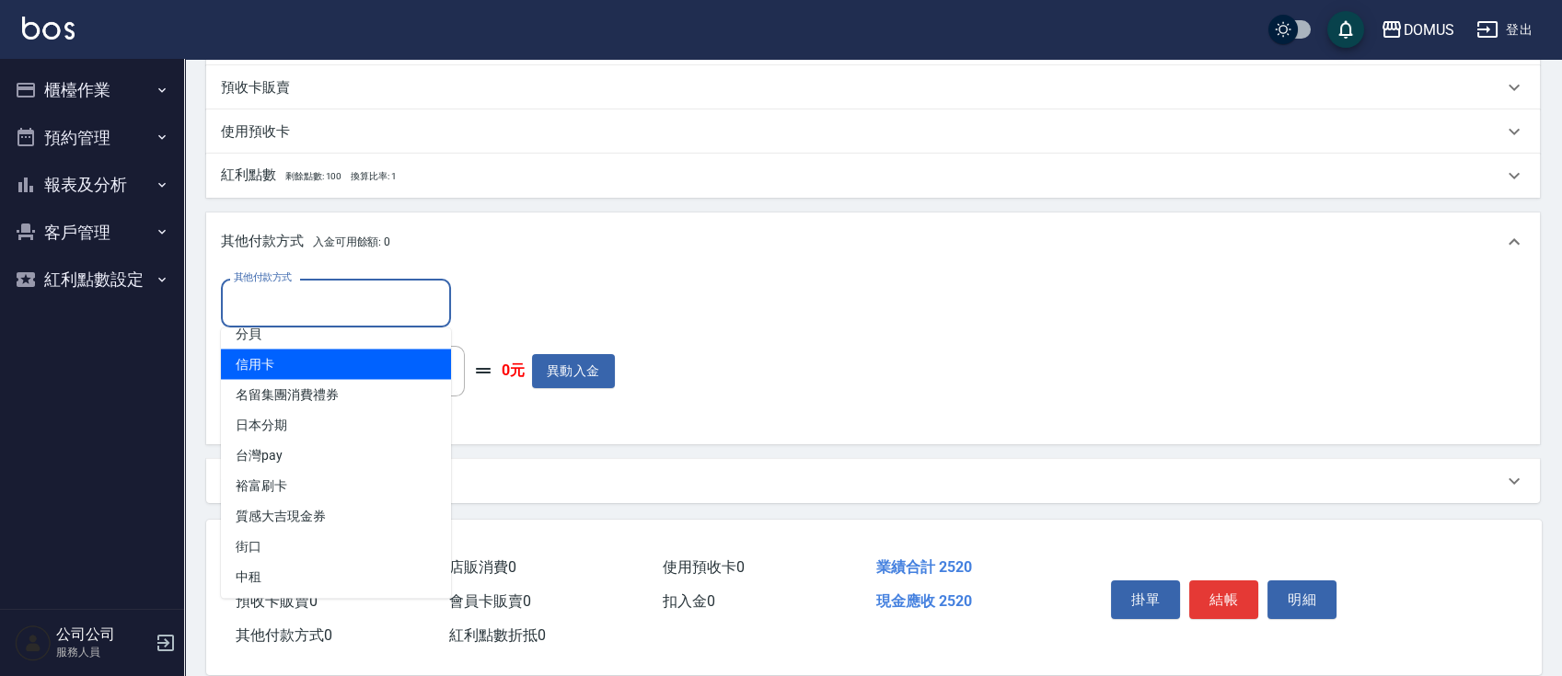
click at [318, 364] on span "信用卡" at bounding box center [336, 364] width 230 height 30
type input "信用卡"
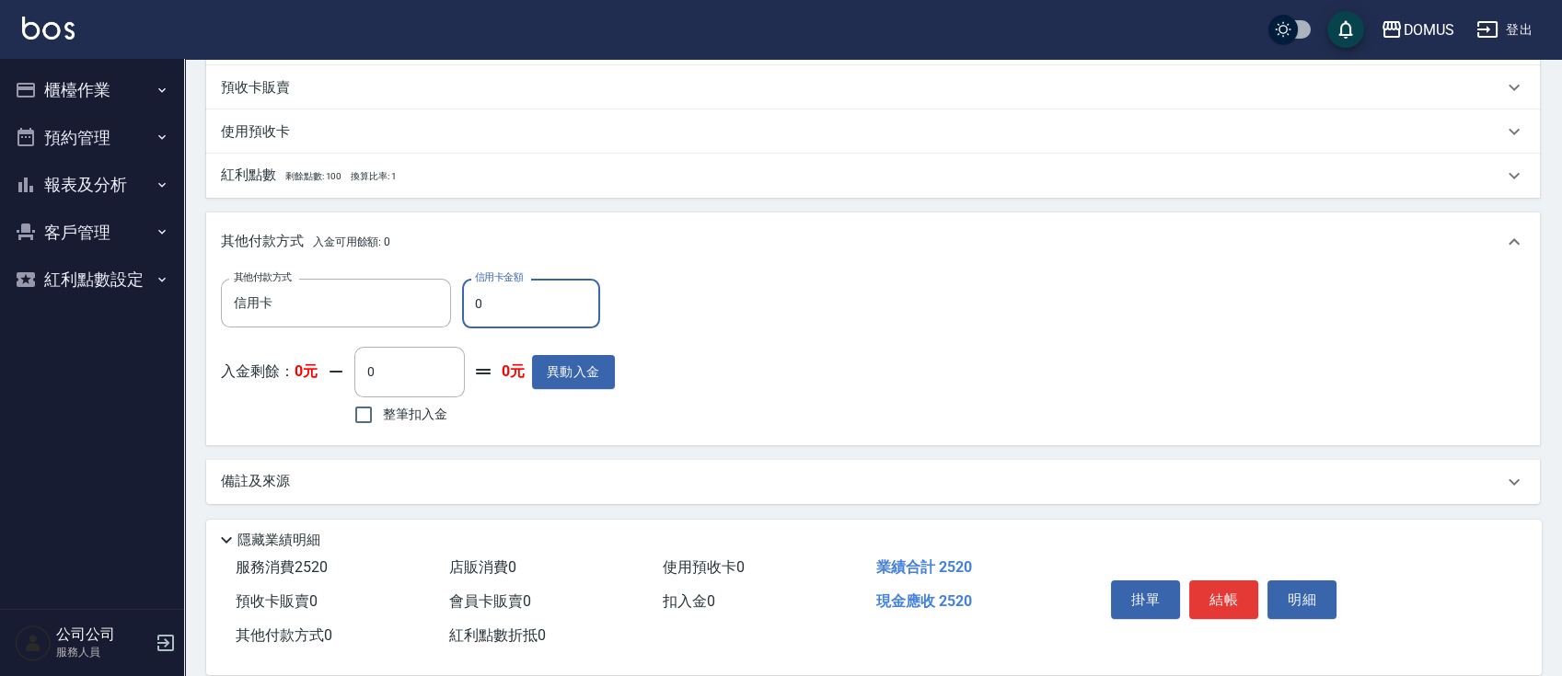
click at [531, 301] on input "0" at bounding box center [531, 304] width 138 height 50
type input "2"
type input "240"
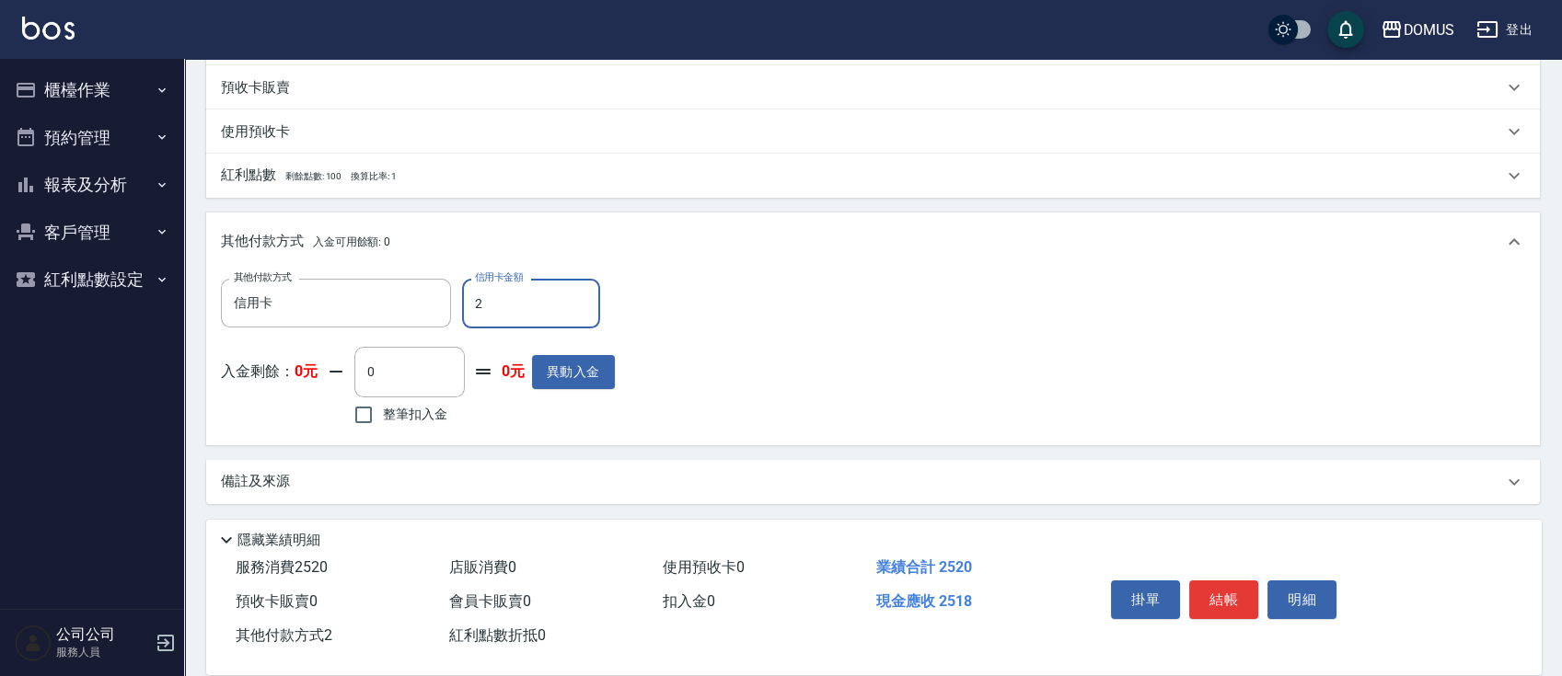
type input "25"
type input "220"
type input "252"
type input "0"
type input "2520"
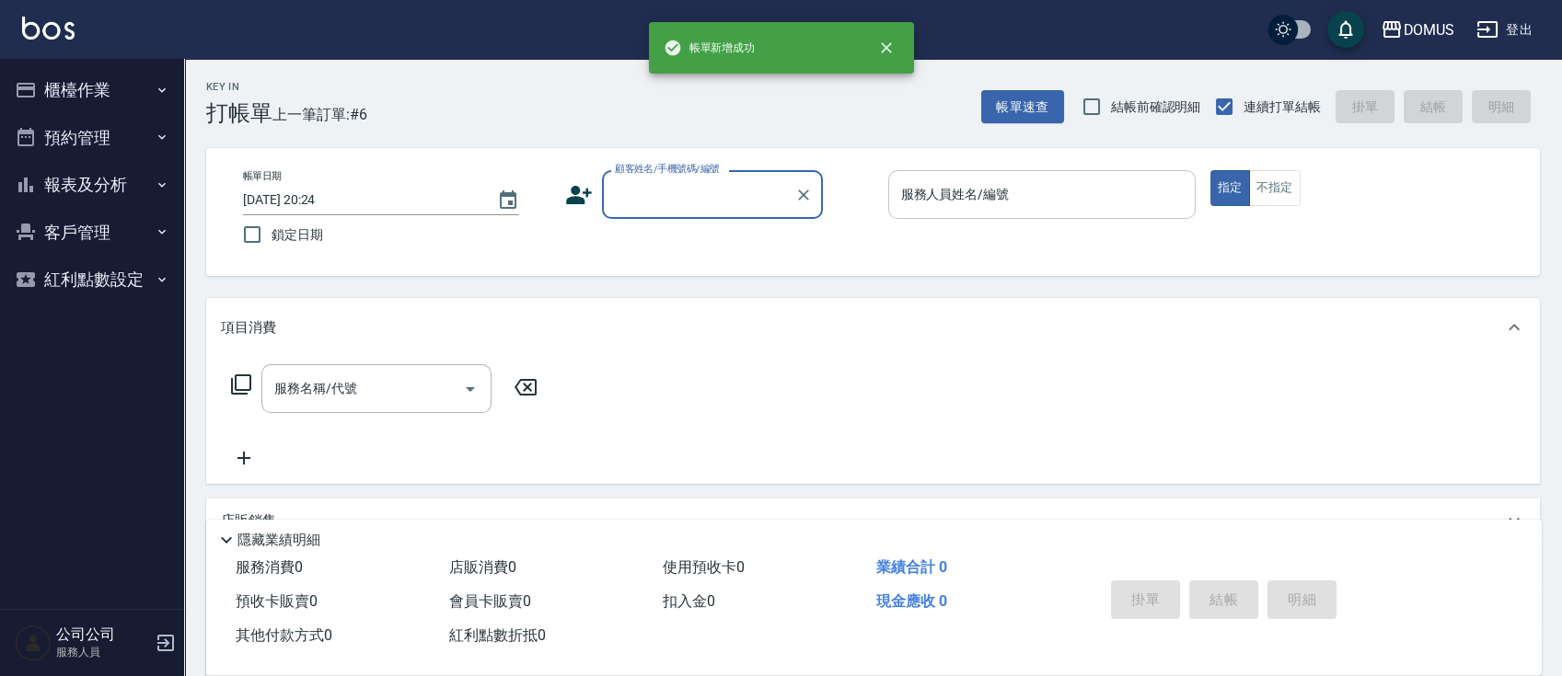
scroll to position [0, 0]
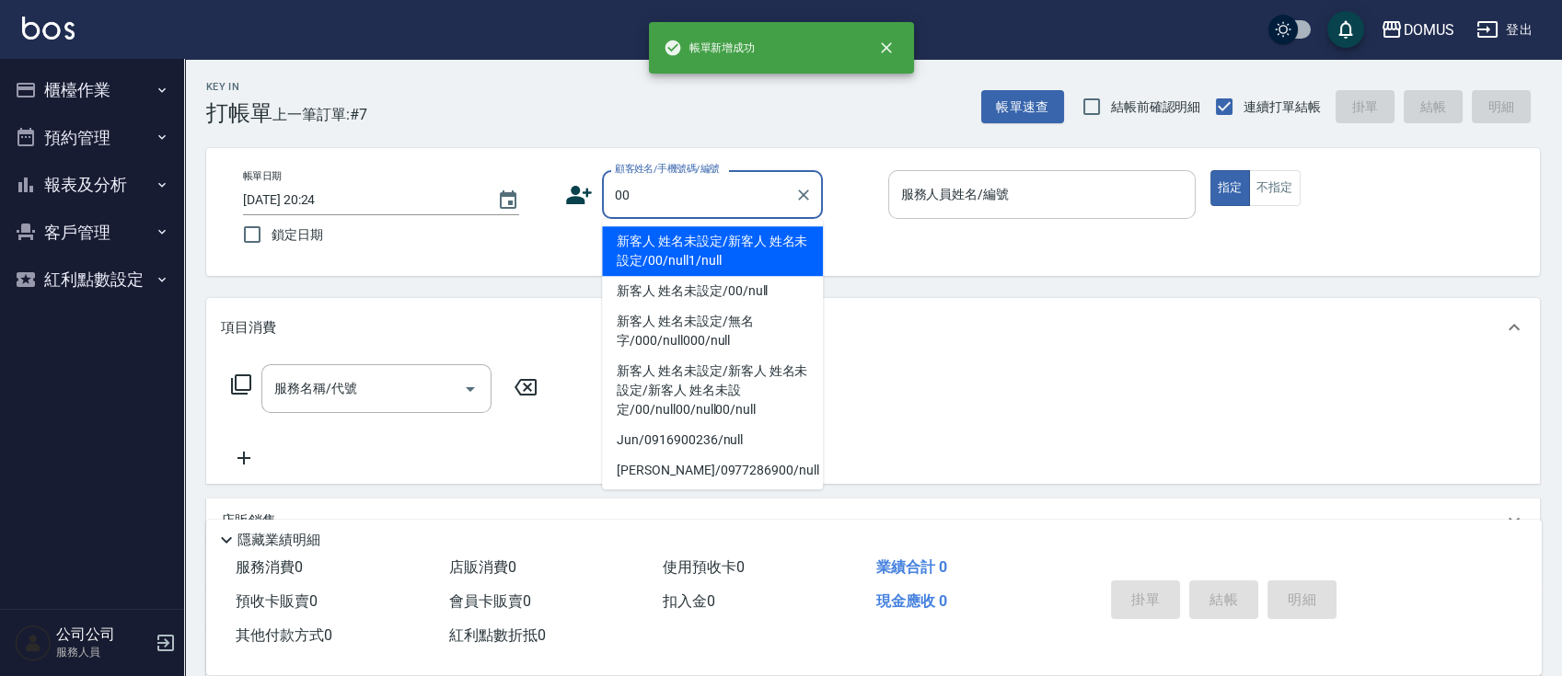
type input "新客人 姓名未設定/新客人 姓名未設定/00/null1/null"
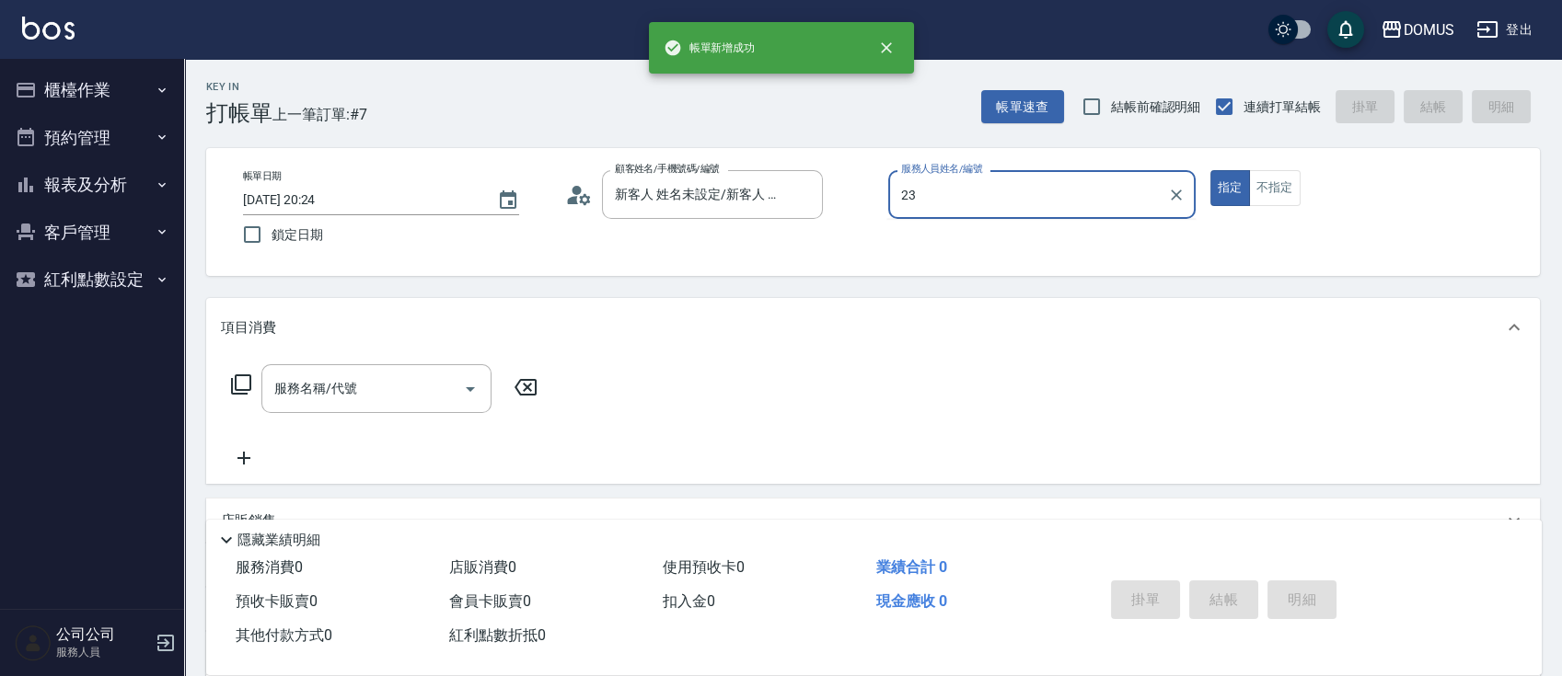
type input "2"
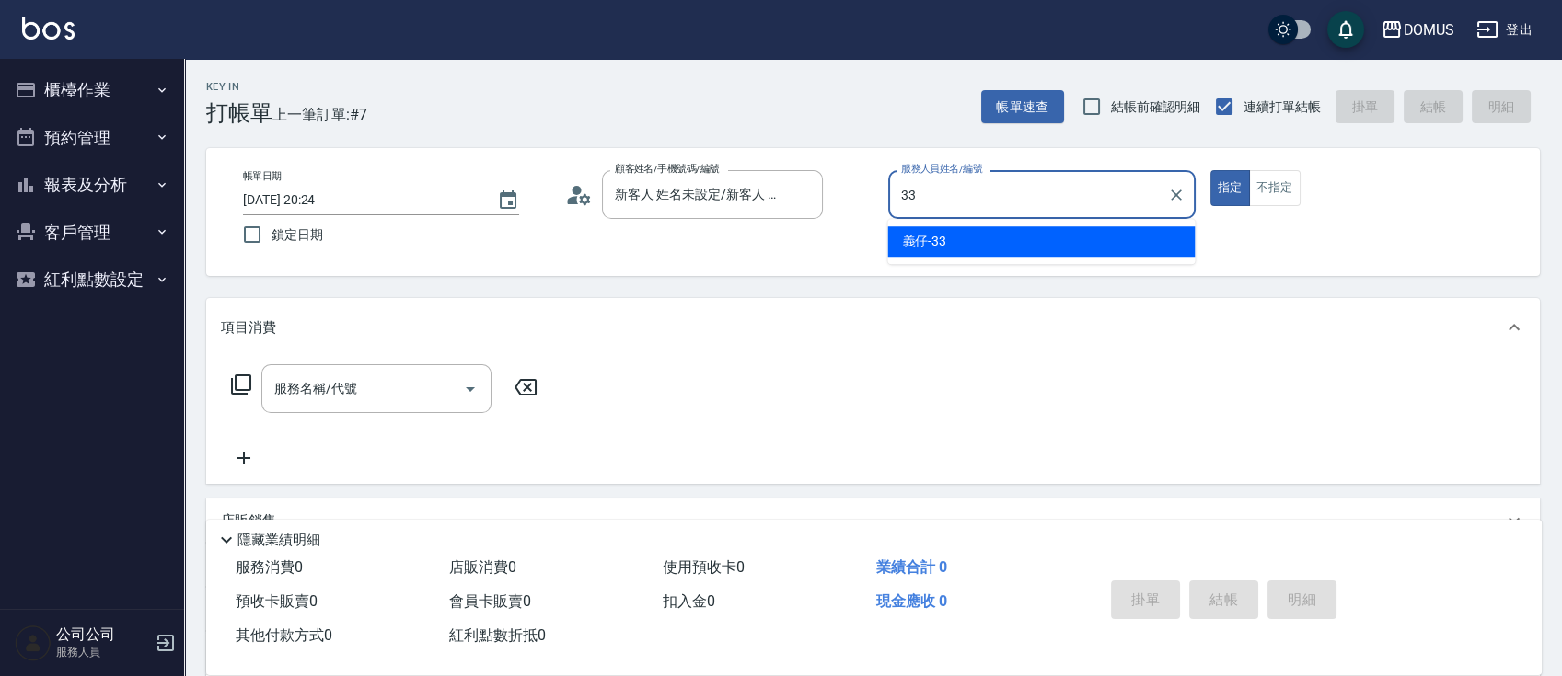
type input "義仔-33"
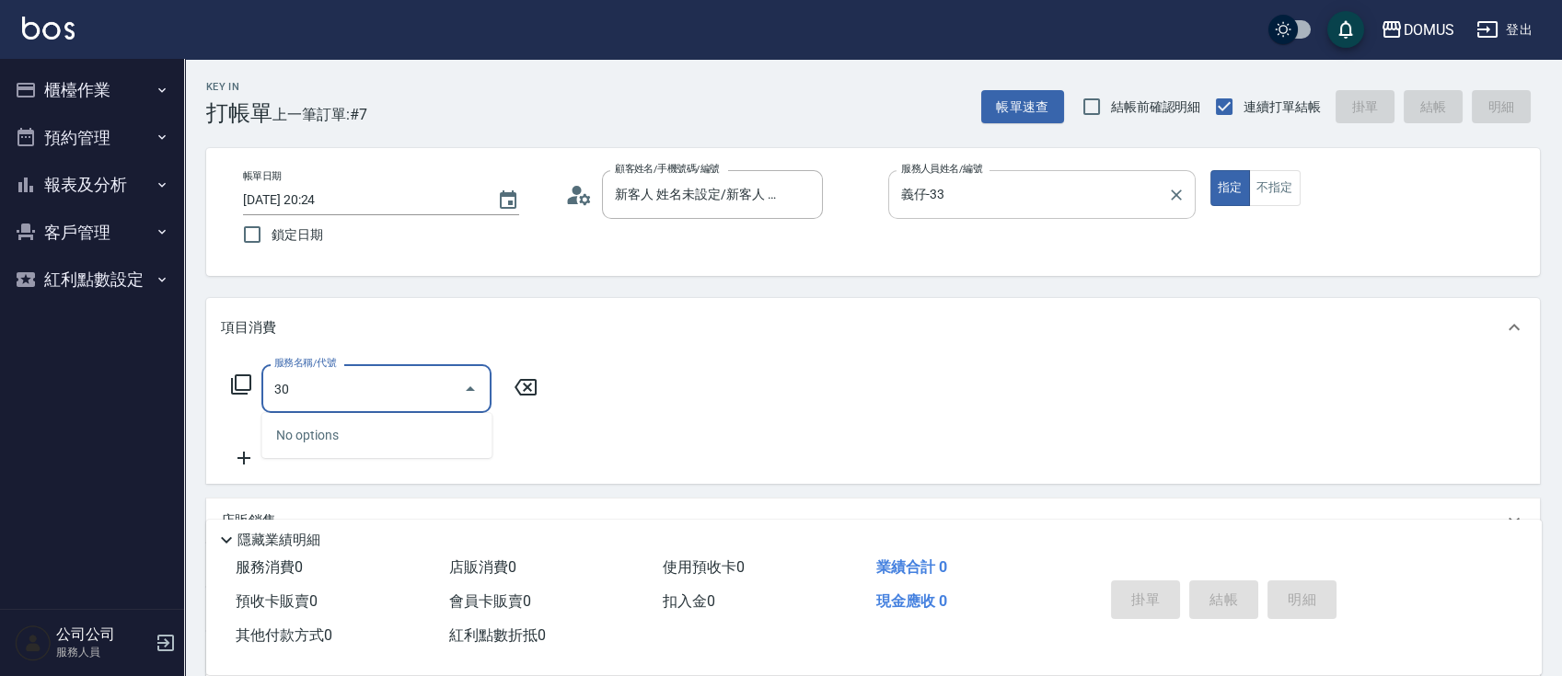
type input "301"
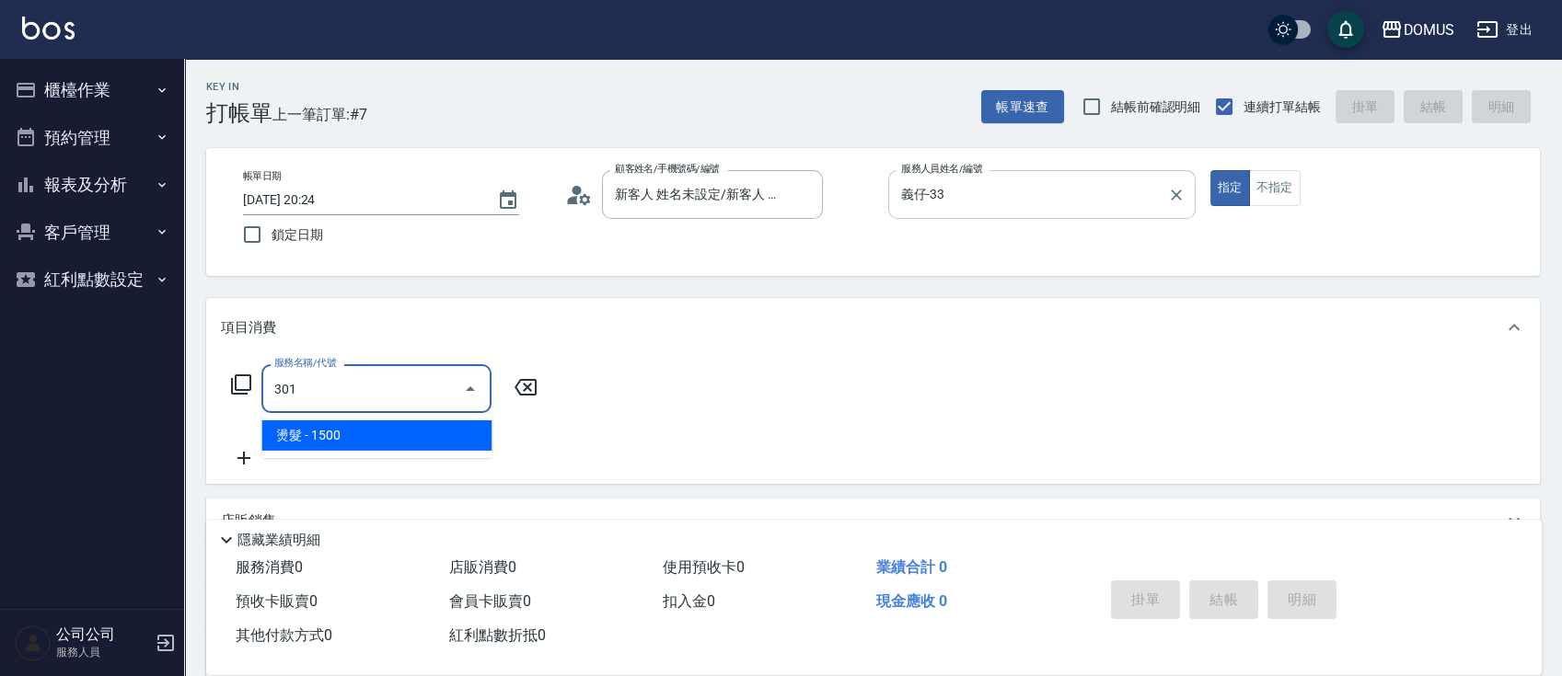
type input "150"
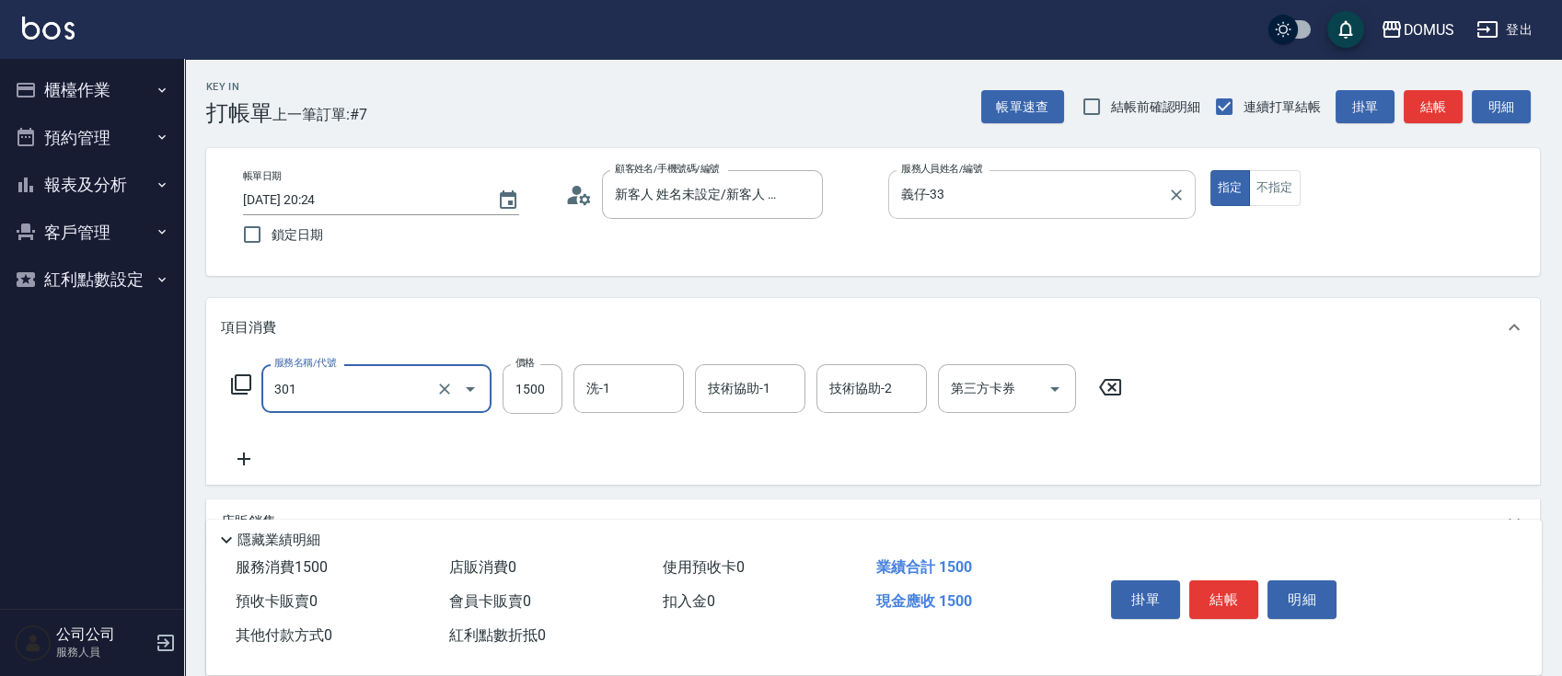
type input "燙髮(301)"
type input "0"
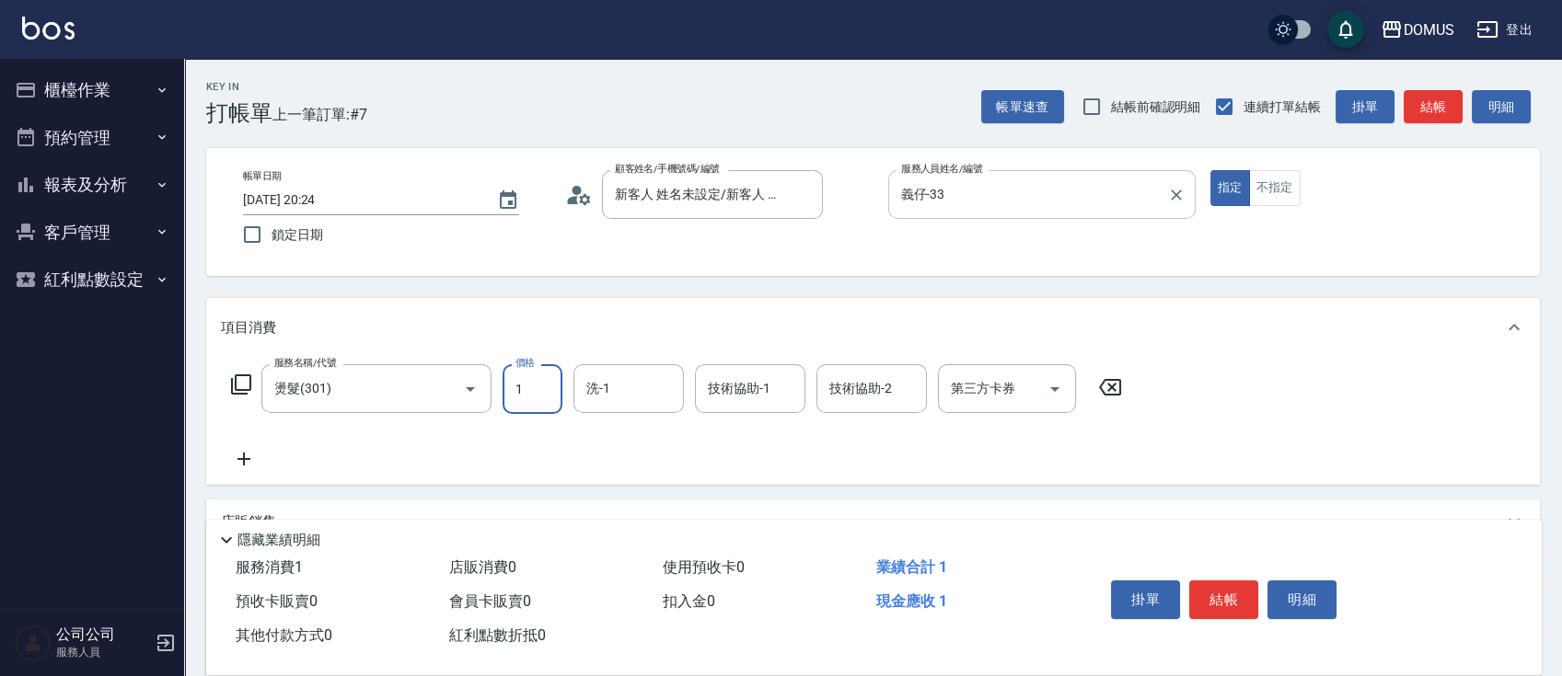
type input "10"
type input "100"
type input "1000"
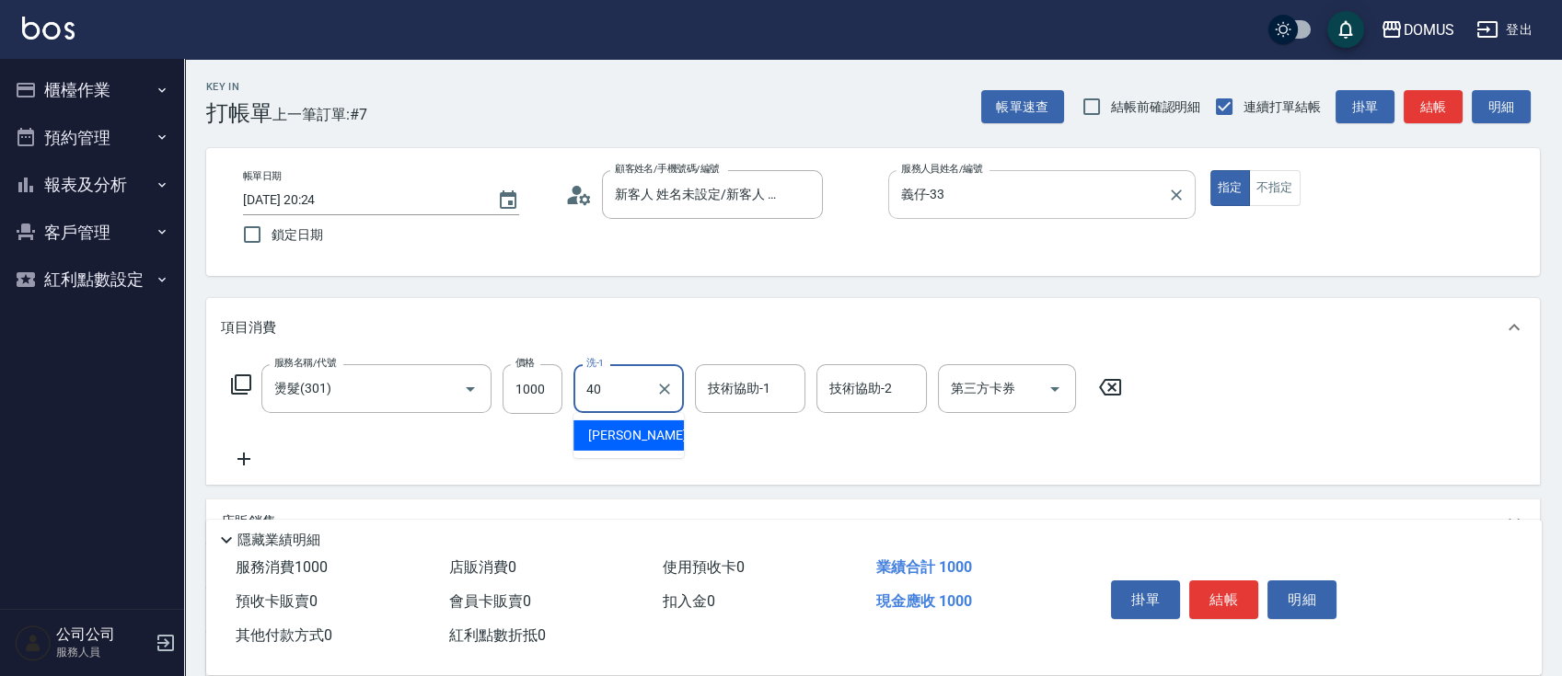
type input "[PERSON_NAME]-40"
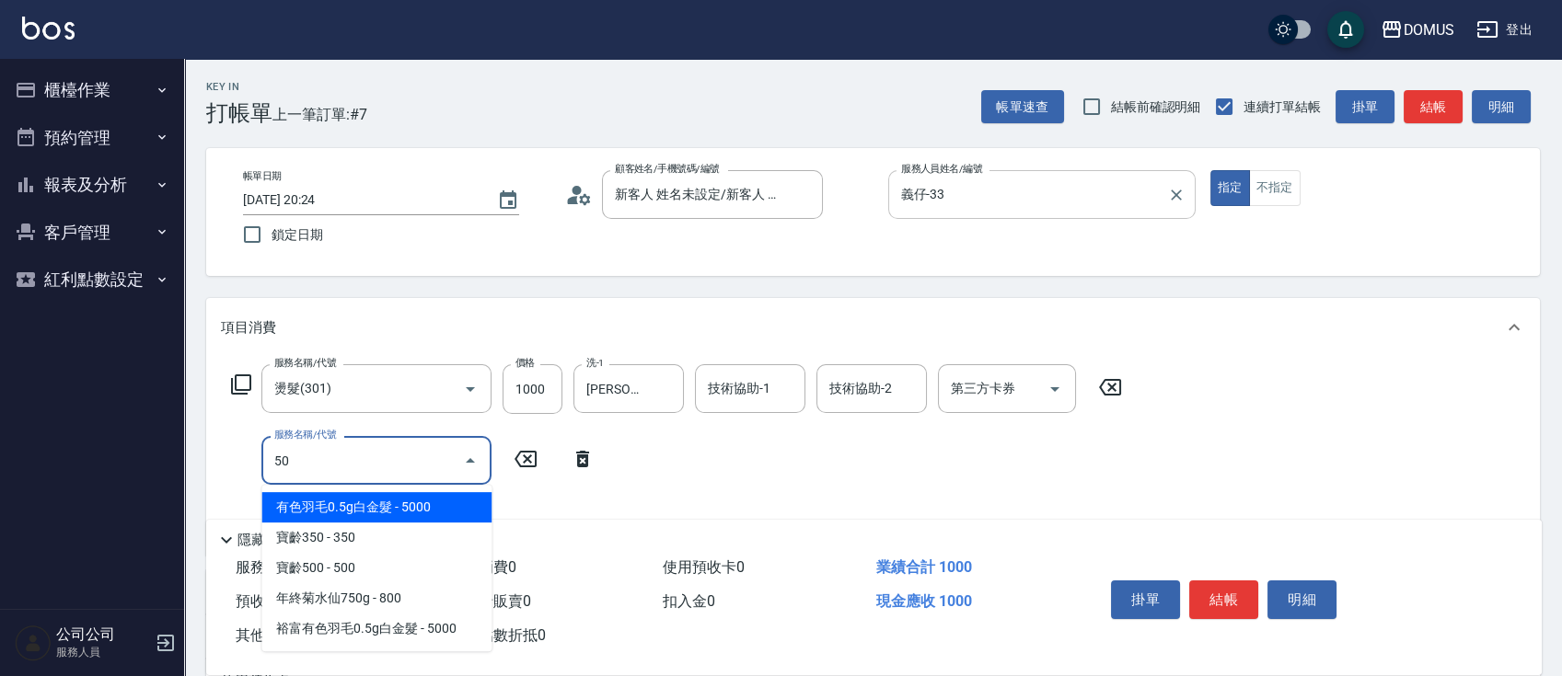
type input "501"
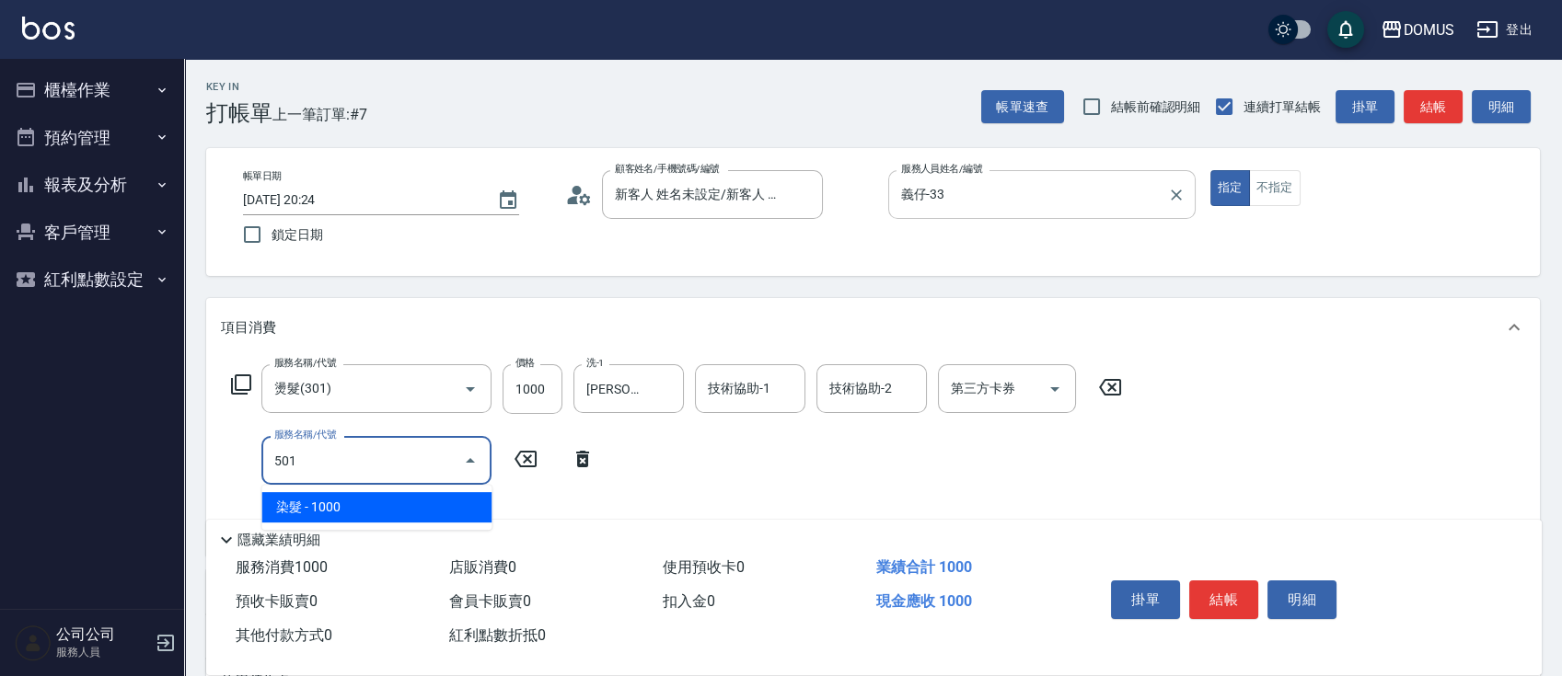
type input "200"
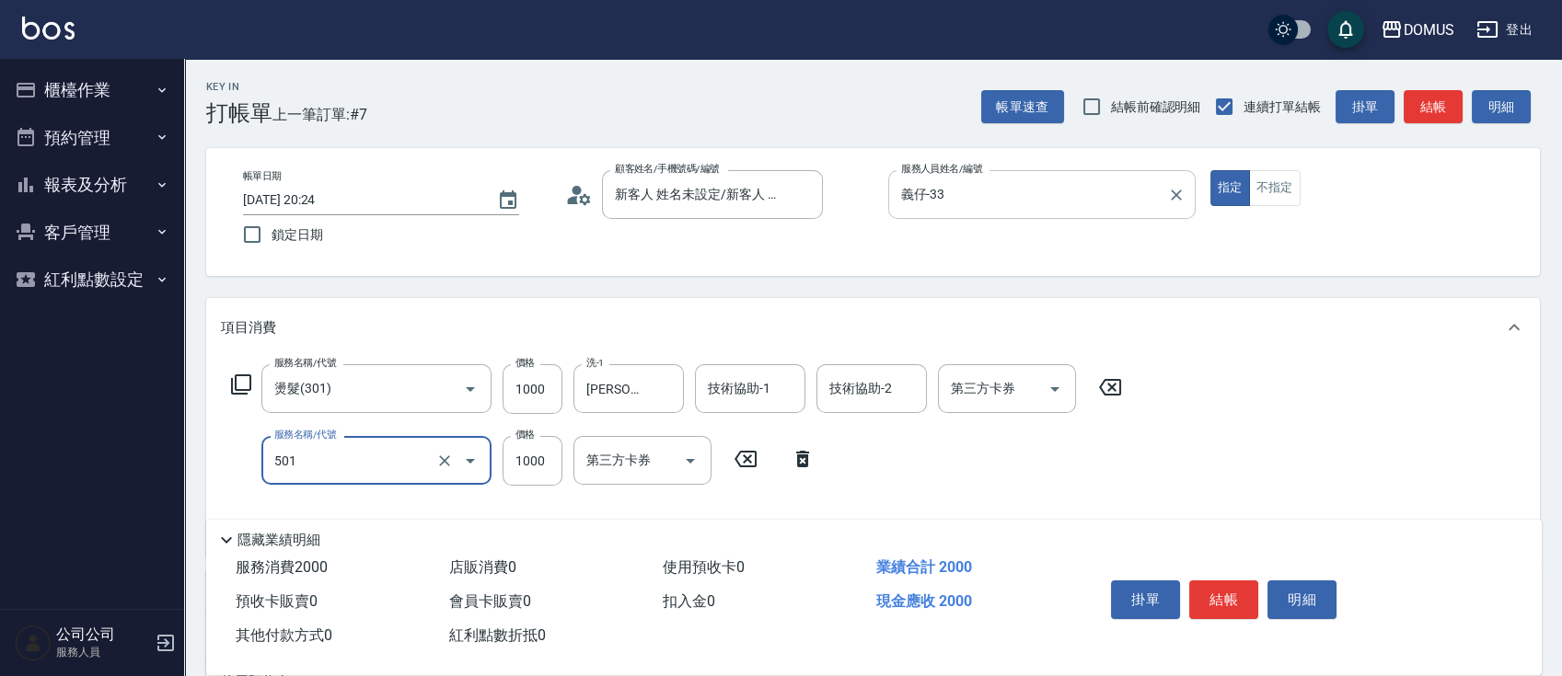
type input "染髮(501)"
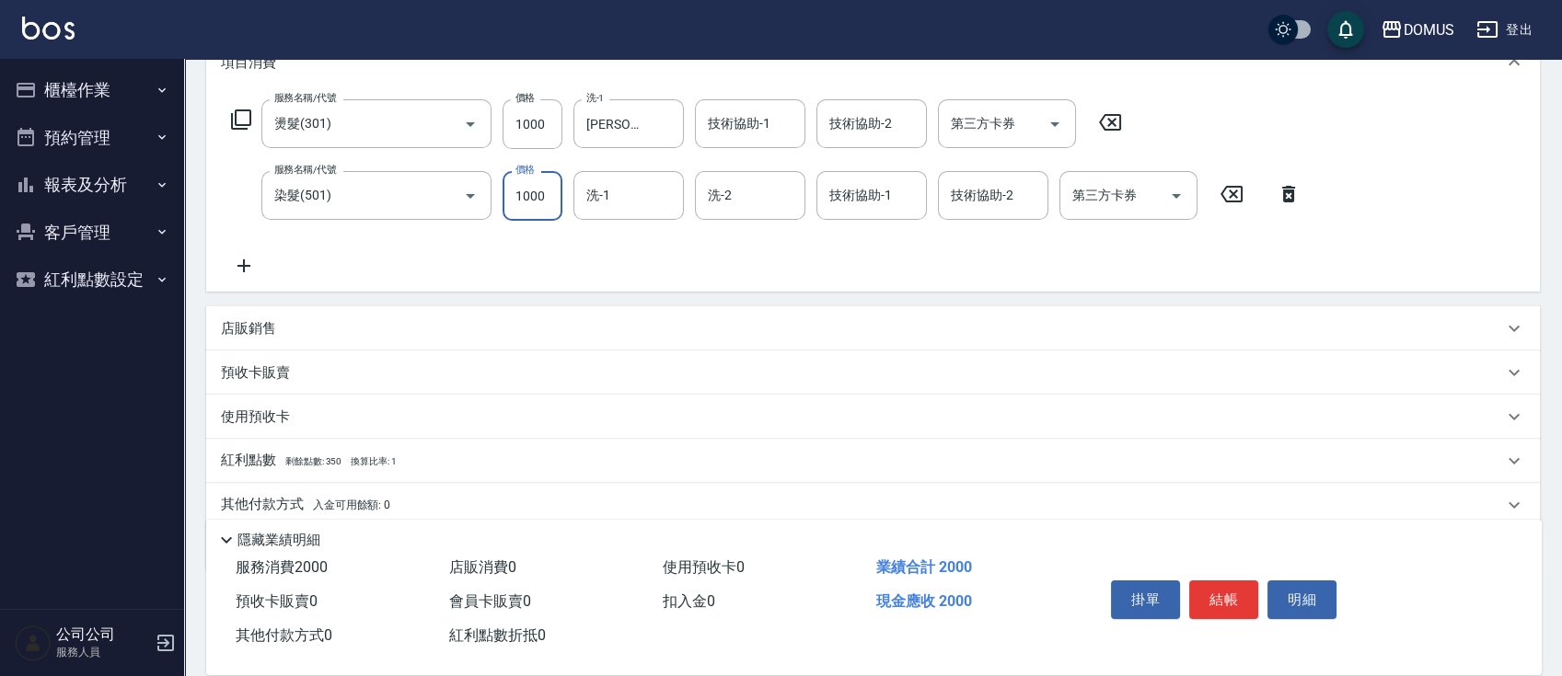
scroll to position [334, 0]
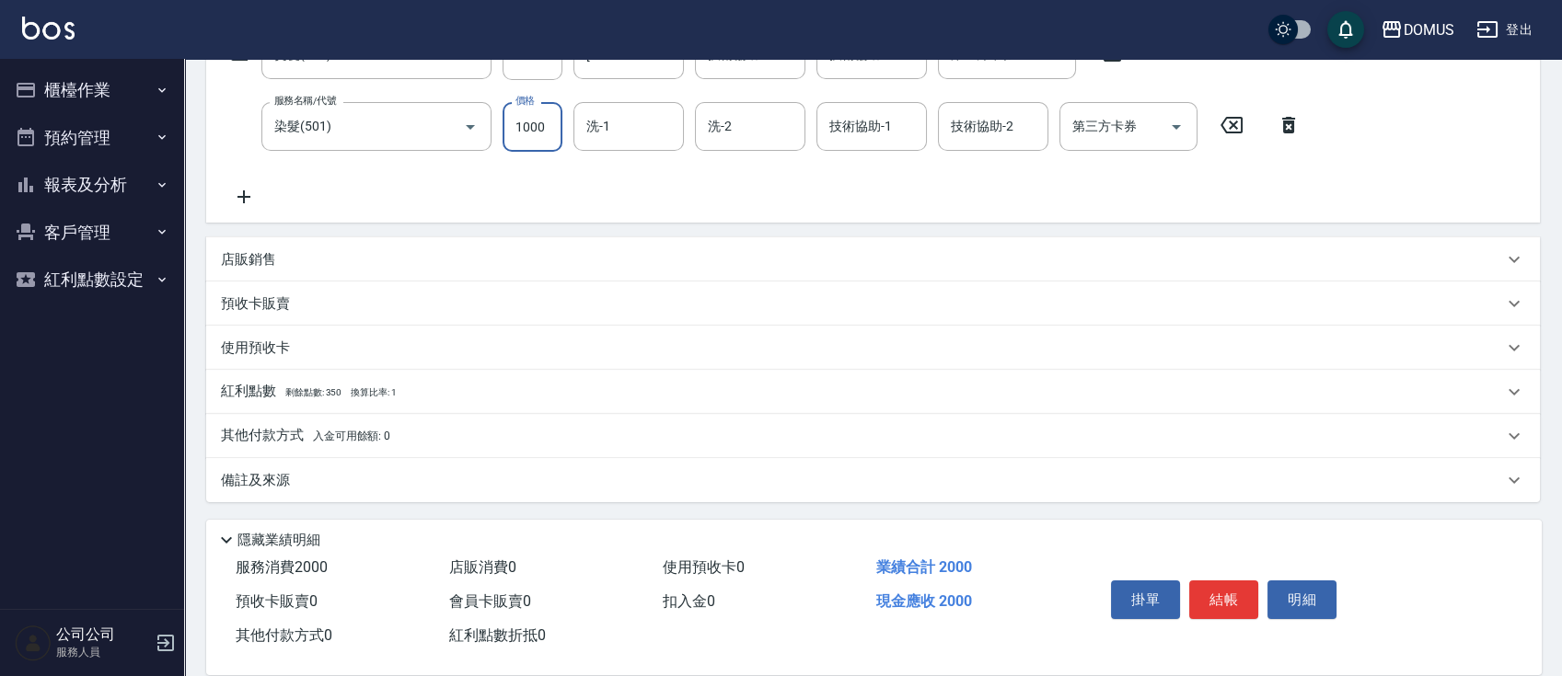
click at [377, 254] on div "店販銷售" at bounding box center [862, 259] width 1282 height 19
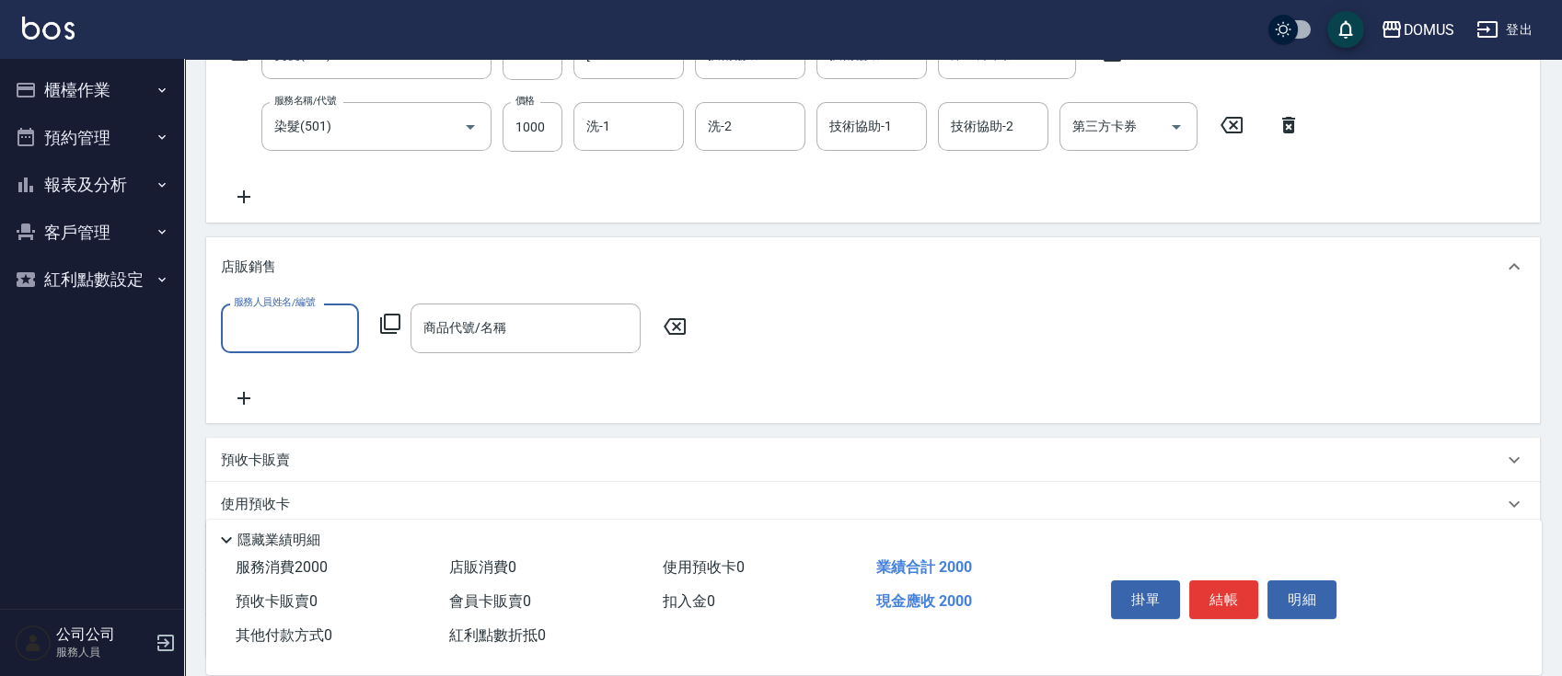
scroll to position [0, 0]
type input "義仔-33"
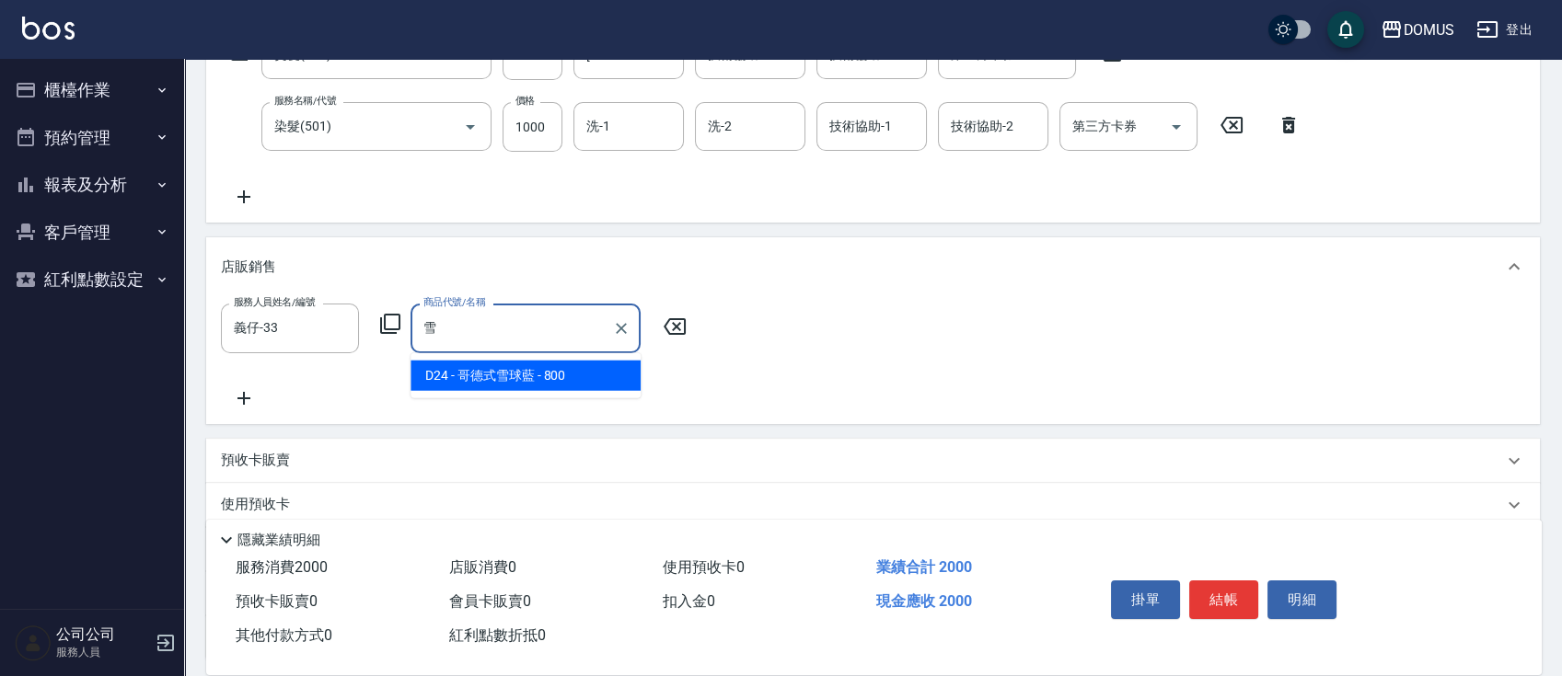
type input "哥德式雪球藍"
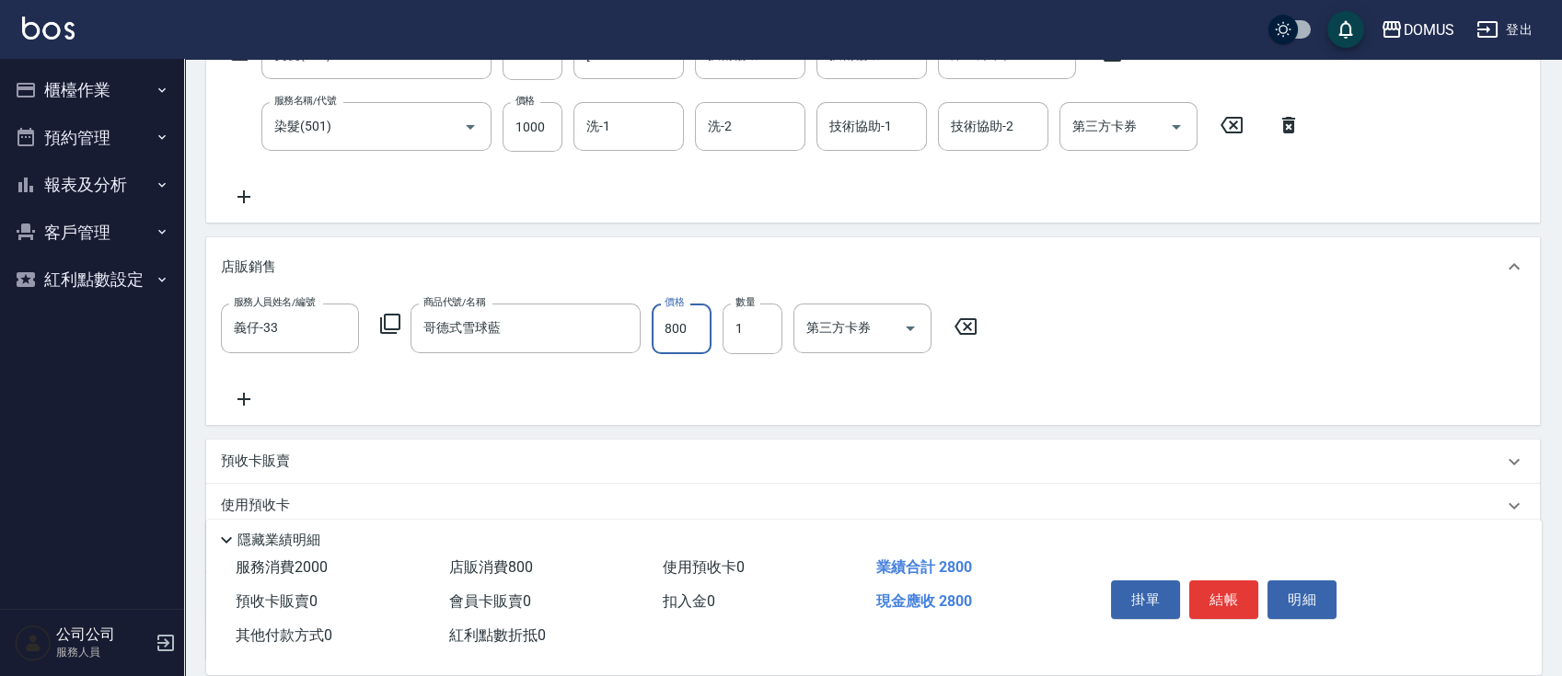
type input "200"
type input "70"
type input "270"
type input "700"
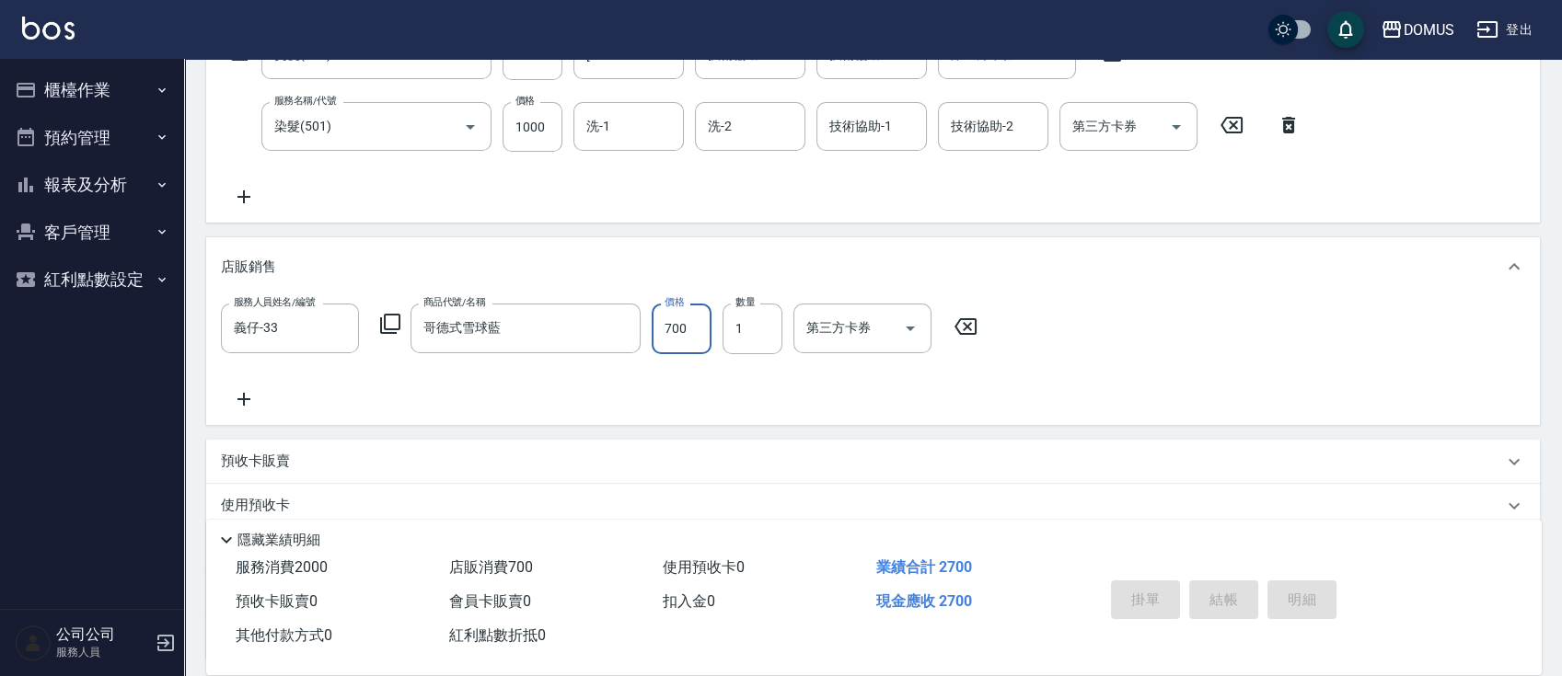
type input "2025/09/23 20:25"
type input "0"
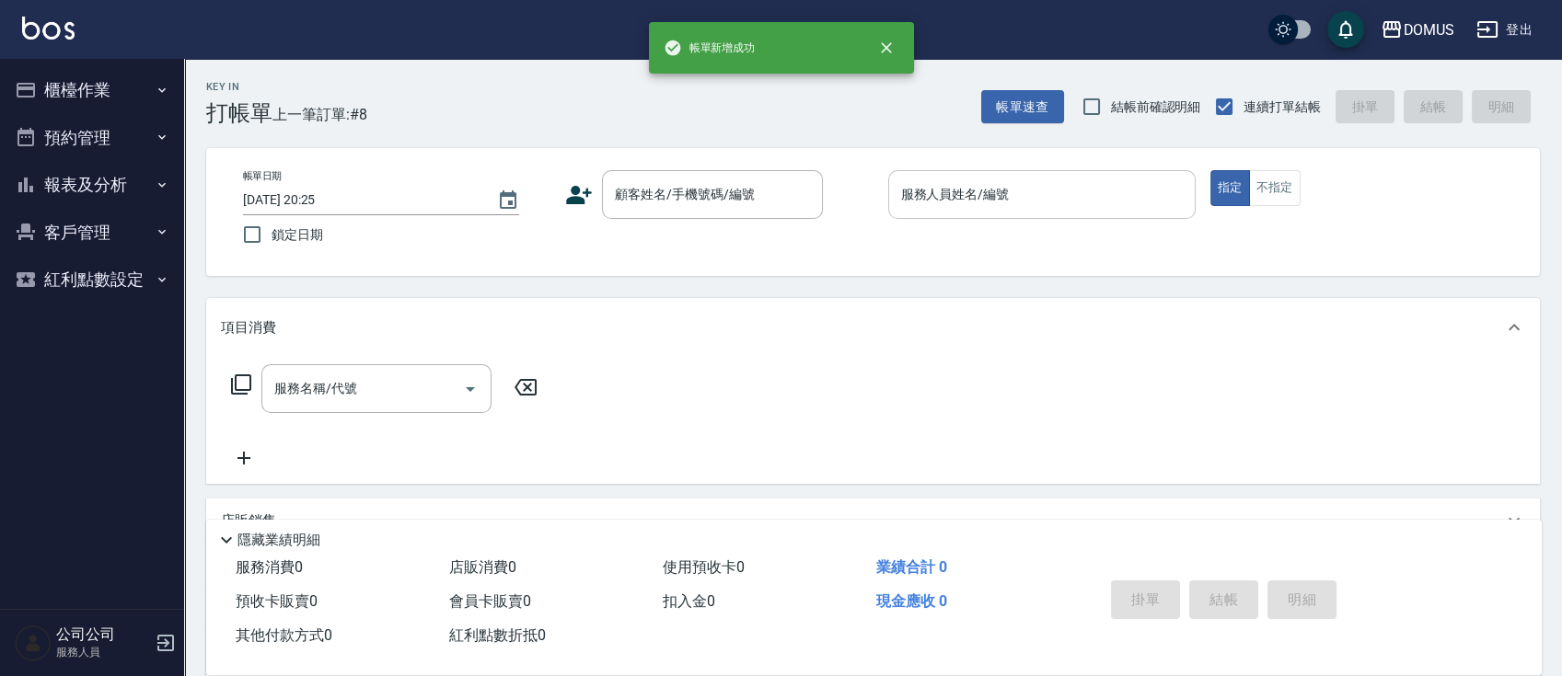
drag, startPoint x: 121, startPoint y: 165, endPoint x: 133, endPoint y: 166, distance: 11.1
click at [121, 166] on ul "櫃檯作業 打帳單 帳單列表 現金收支登錄 材料自購登錄 每日結帳 排班表 現場電腦打卡 預約管理 預約管理 單日預約紀錄 單週預約紀錄 報表及分析 報表目錄 …" at bounding box center [91, 185] width 169 height 252
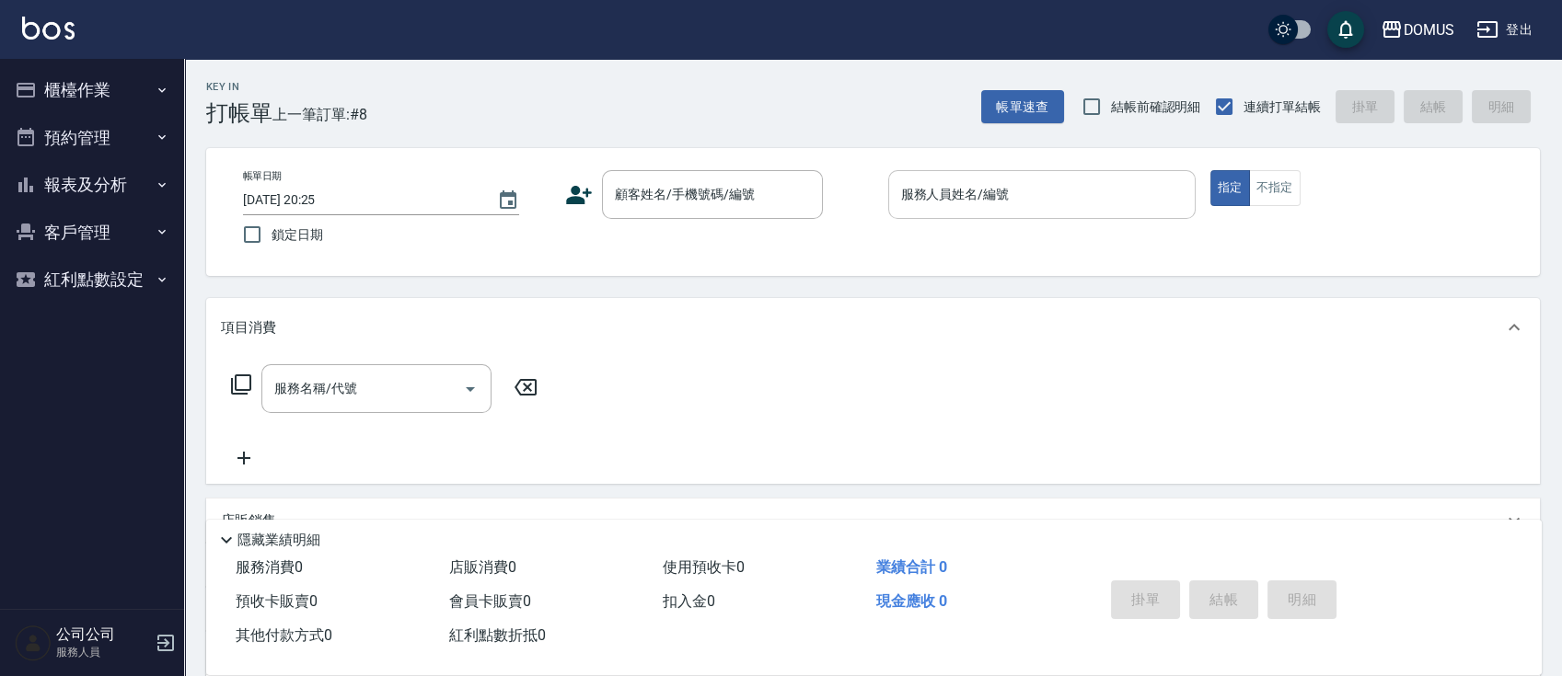
click at [143, 183] on button "報表及分析" at bounding box center [91, 185] width 169 height 48
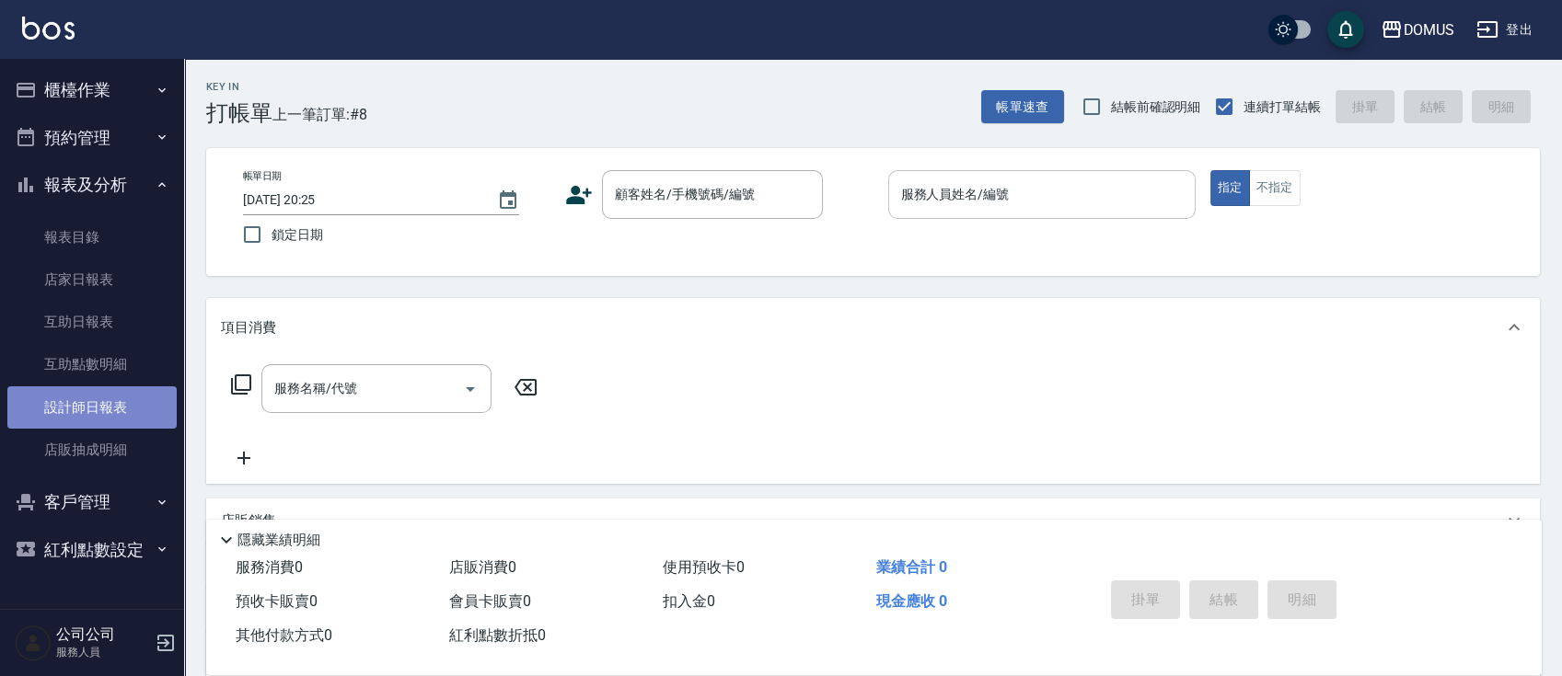
click at [135, 400] on link "設計師日報表" at bounding box center [91, 408] width 169 height 42
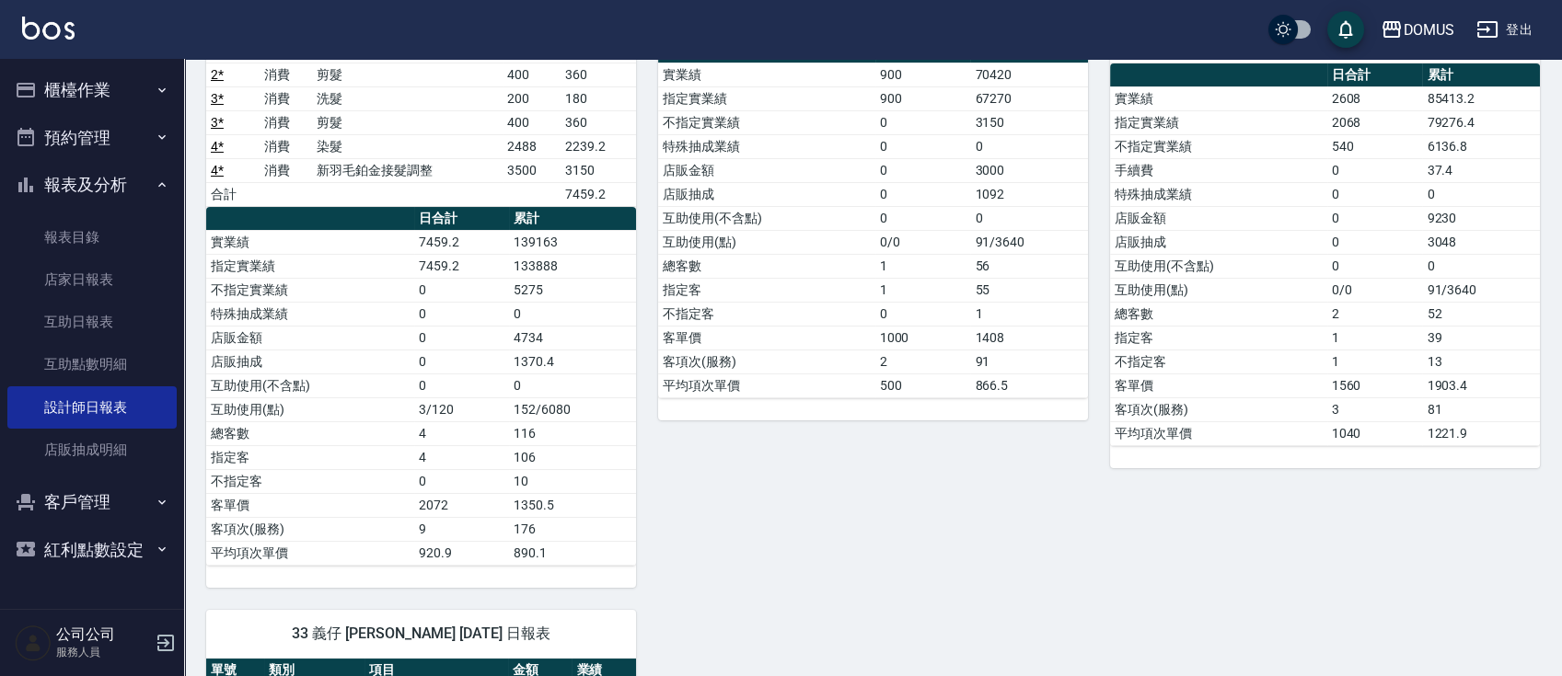
scroll to position [336, 0]
